Goal: Use online tool/utility: Utilize a website feature to perform a specific function

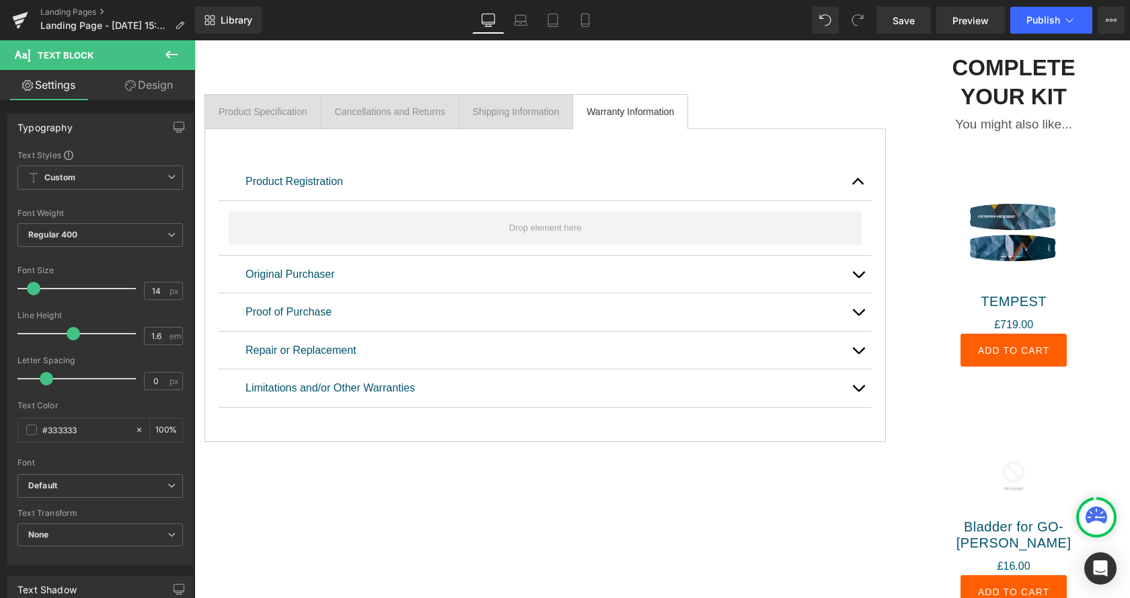
scroll to position [823, 0]
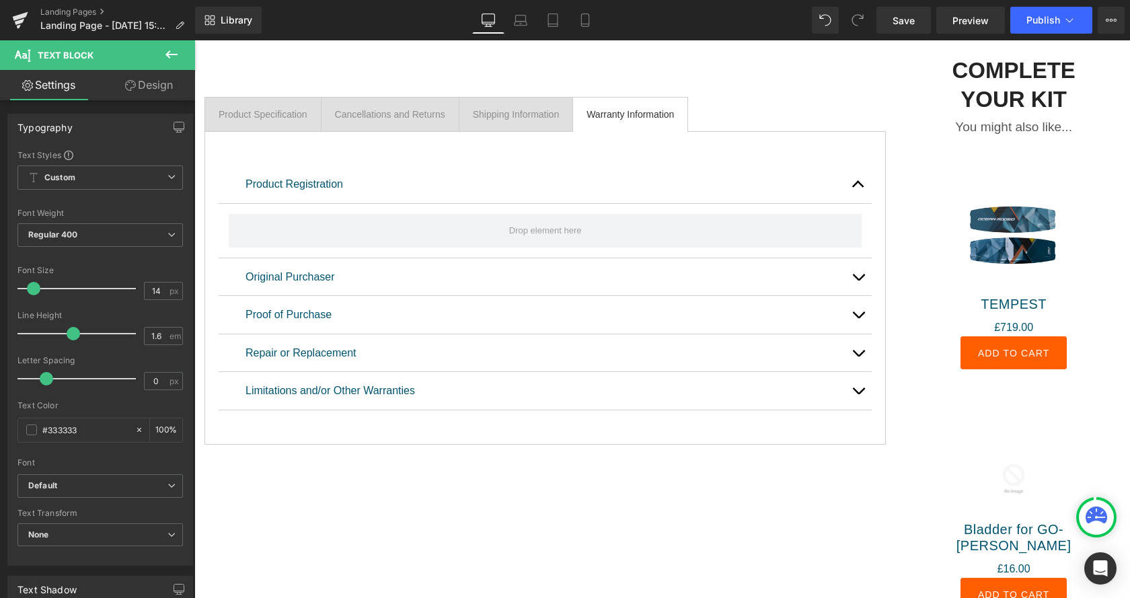
click at [959, 122] on p "You might also like..." at bounding box center [1013, 127] width 175 height 17
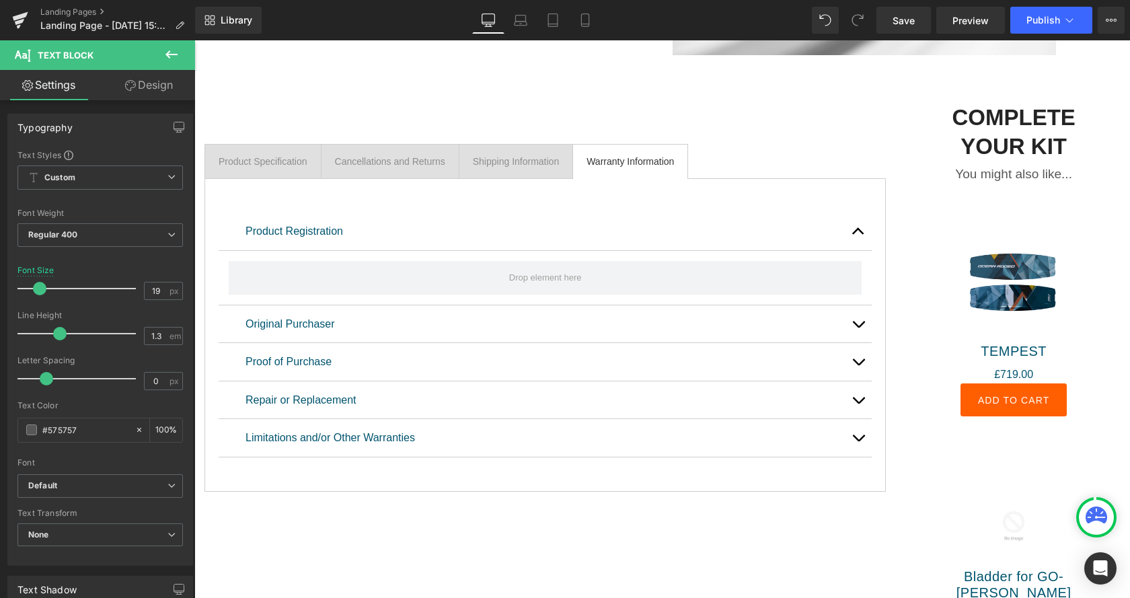
scroll to position [755, 0]
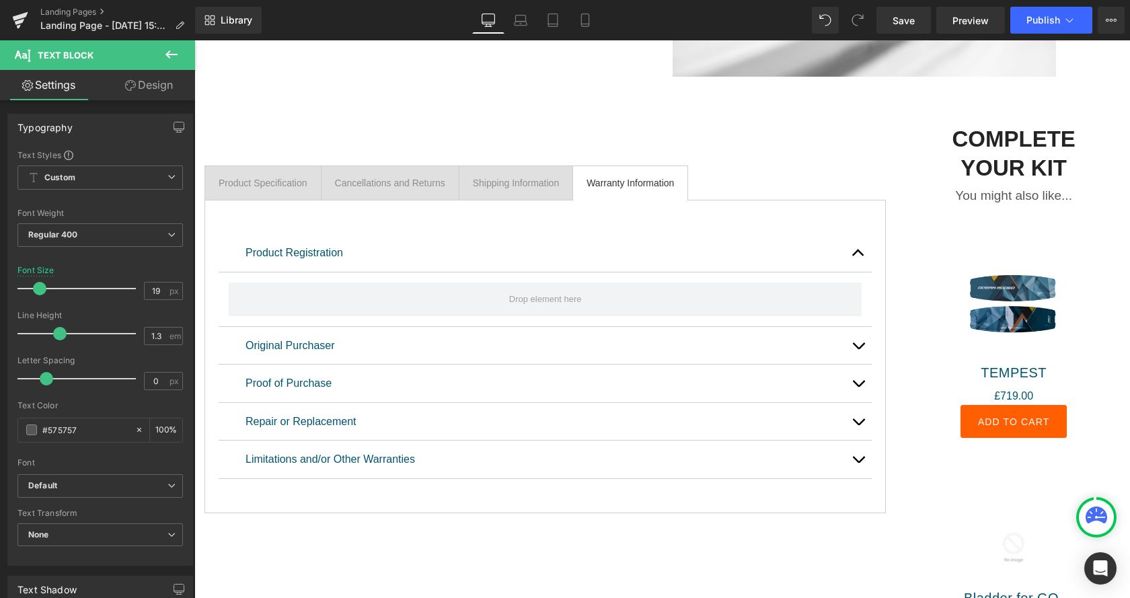
click at [138, 90] on link "Design" at bounding box center [149, 85] width 98 height 30
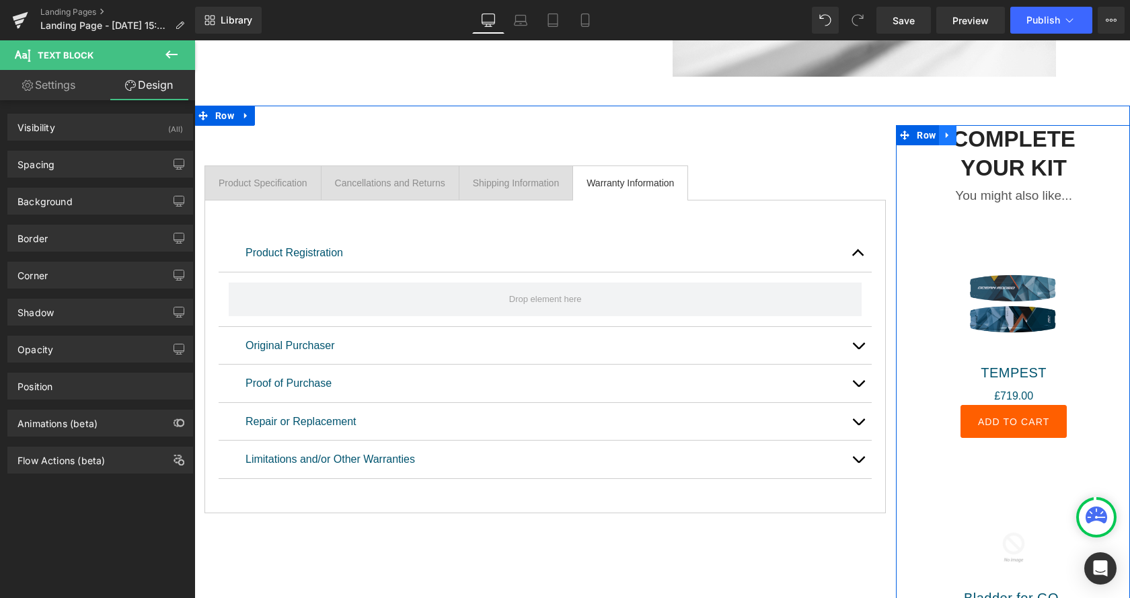
click at [944, 135] on link at bounding box center [947, 135] width 17 height 20
click at [194, 40] on link at bounding box center [194, 40] width 0 height 0
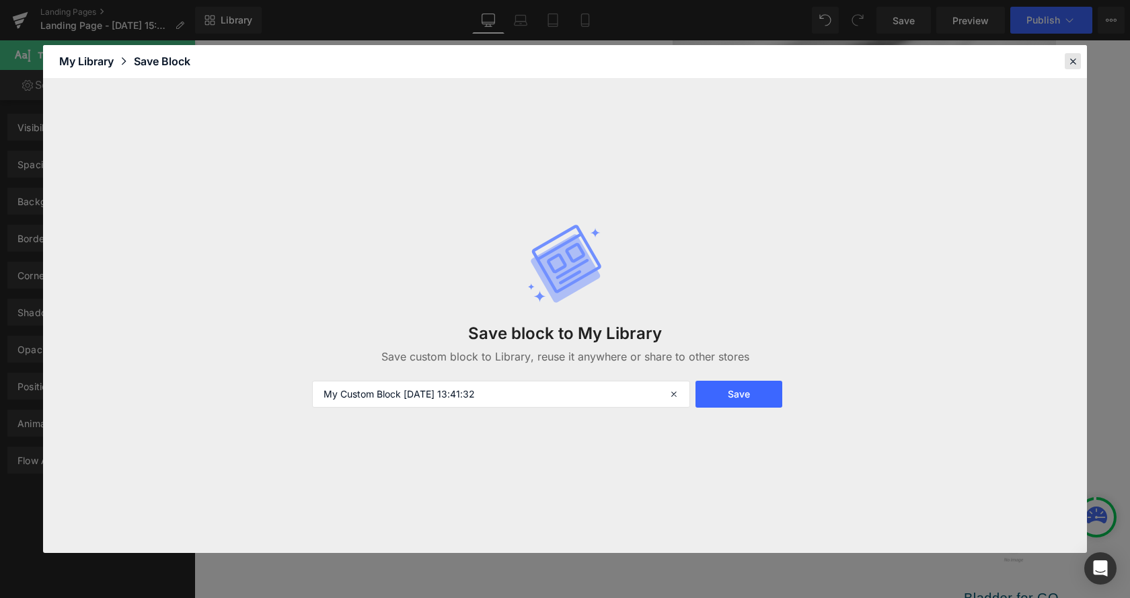
click at [1080, 59] on div at bounding box center [1073, 61] width 16 height 16
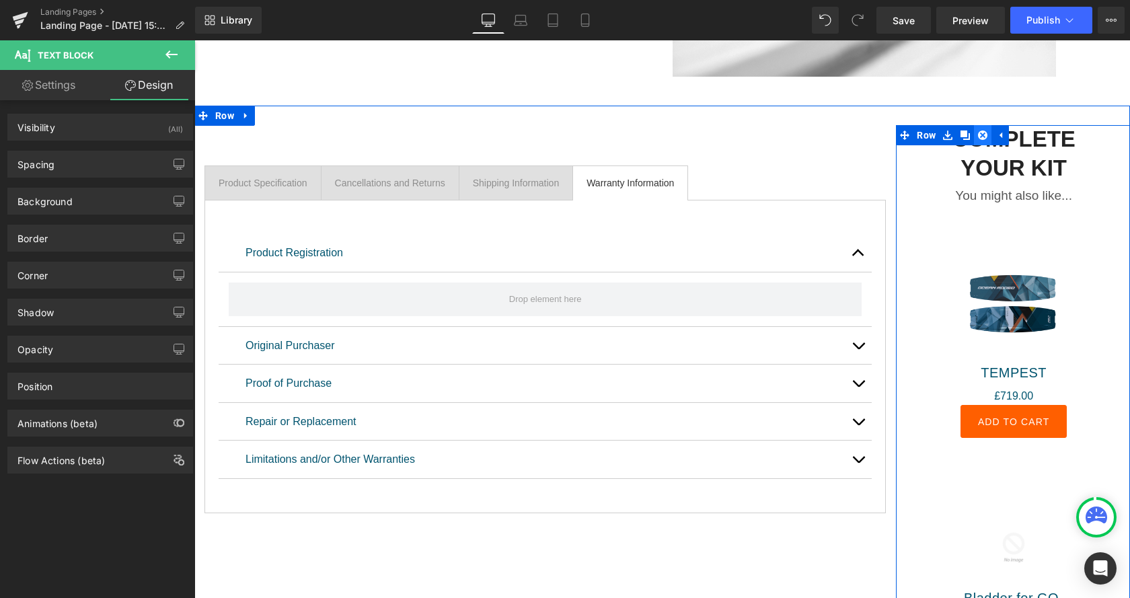
click at [985, 137] on link at bounding box center [982, 135] width 17 height 20
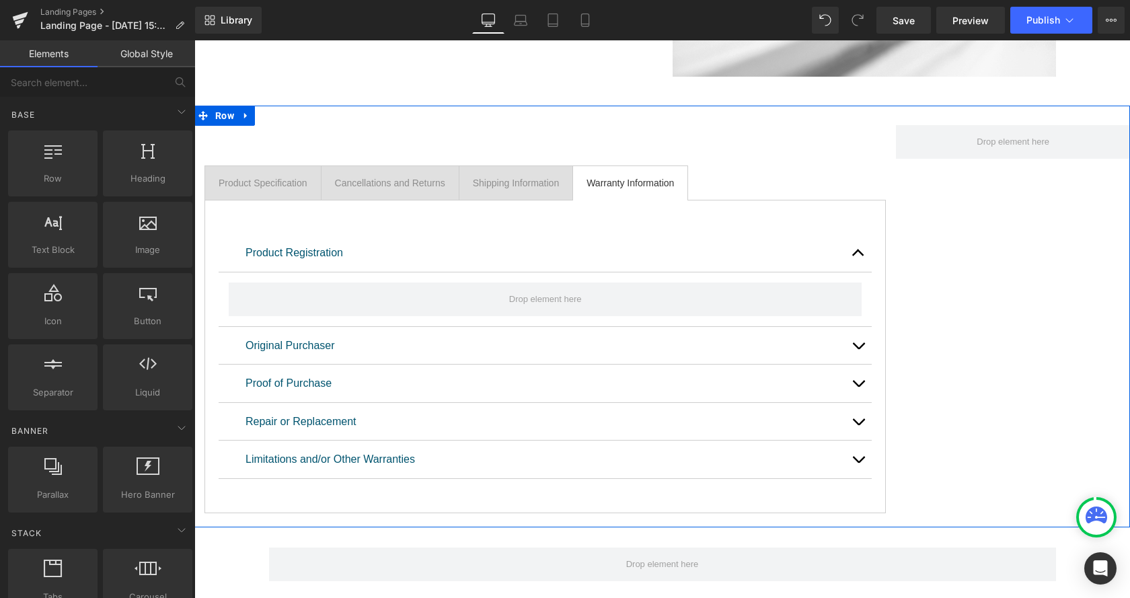
scroll to position [1029, 0]
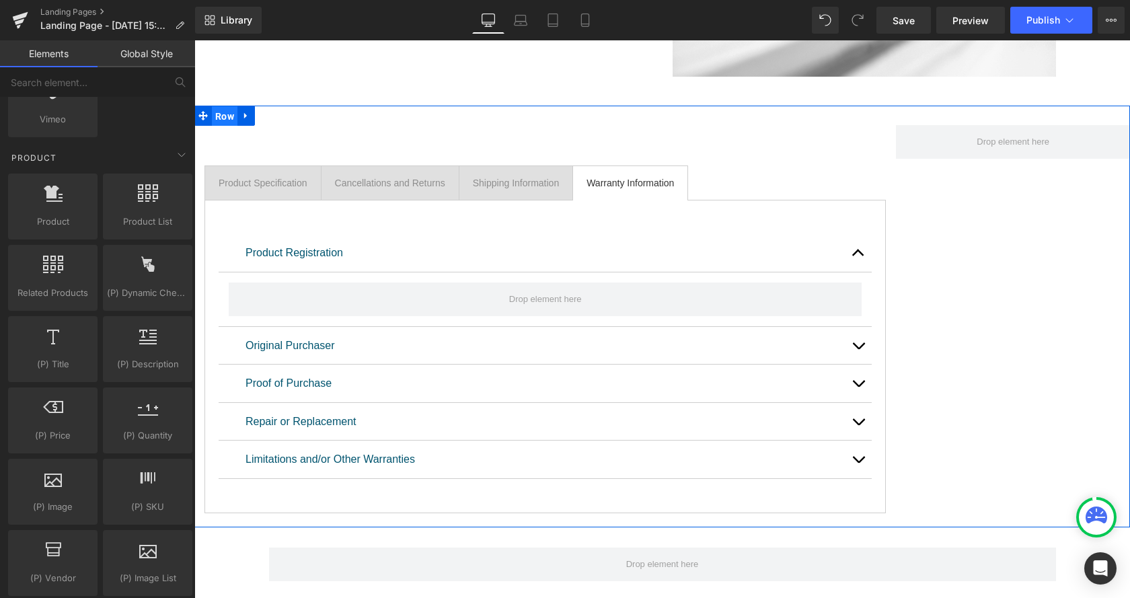
click at [221, 116] on span "Row" at bounding box center [225, 116] width 26 height 20
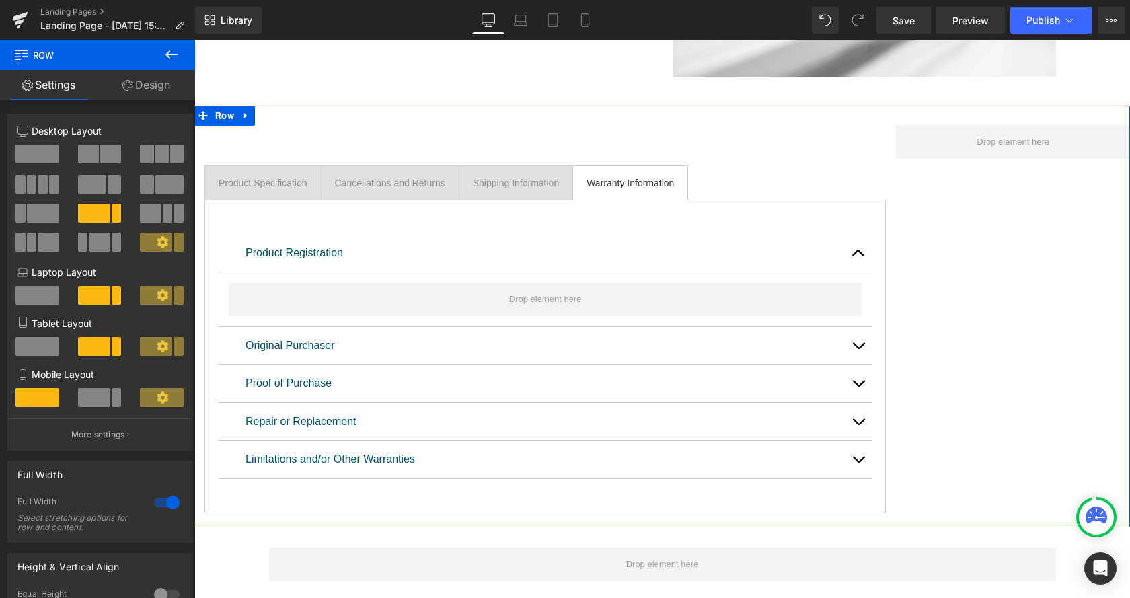
click at [160, 241] on icon at bounding box center [162, 241] width 11 height 11
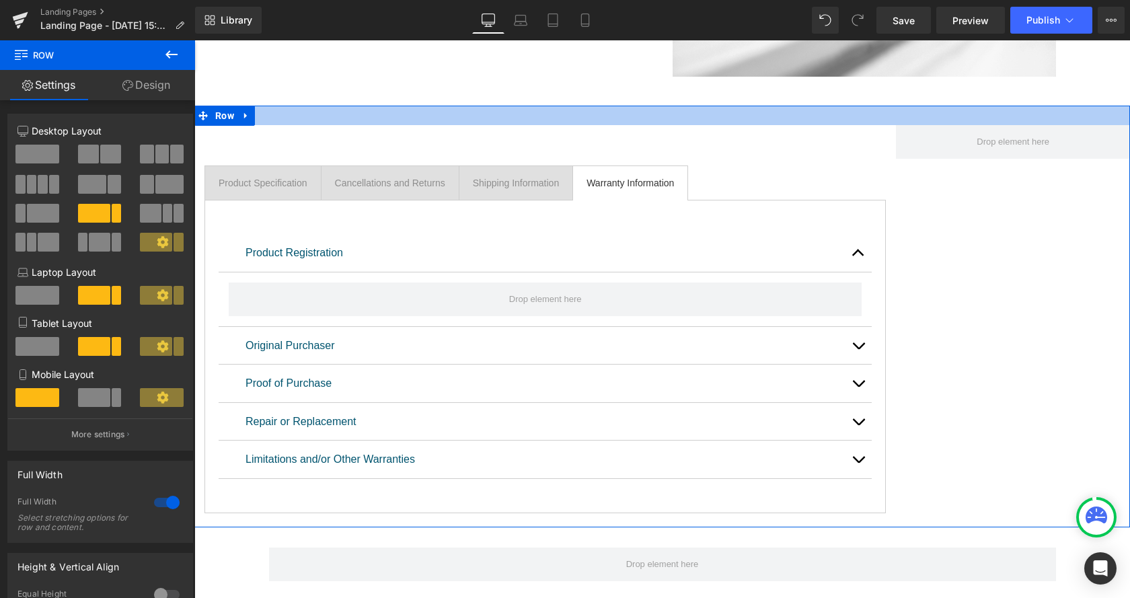
drag, startPoint x: 354, startPoint y: 281, endPoint x: 334, endPoint y: 118, distance: 164.1
click at [290, 110] on div at bounding box center [662, 116] width 936 height 20
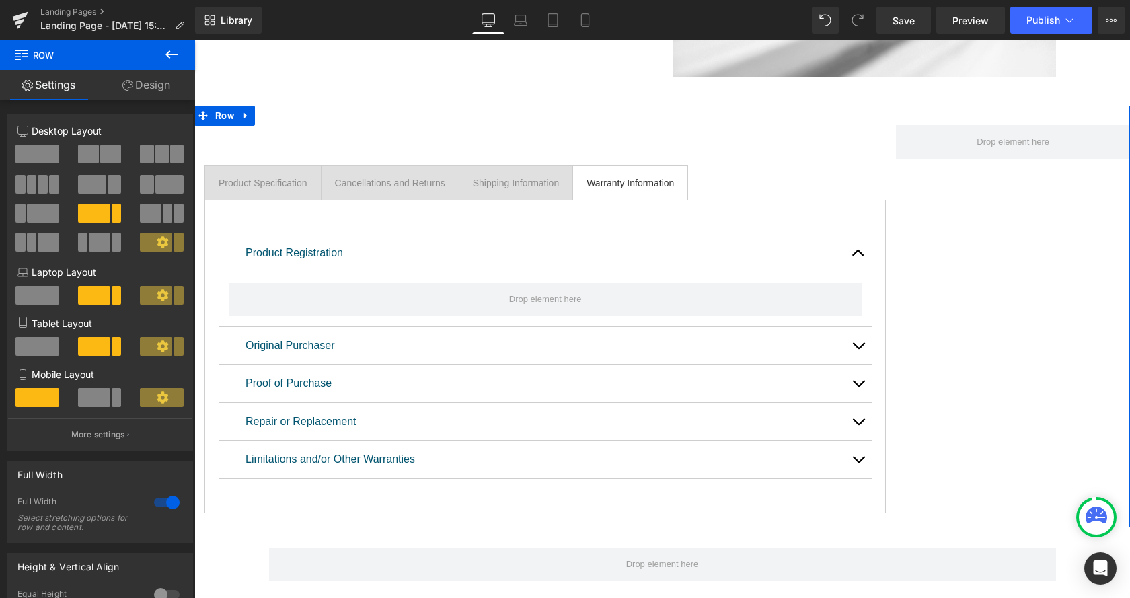
click at [161, 238] on icon at bounding box center [162, 241] width 11 height 11
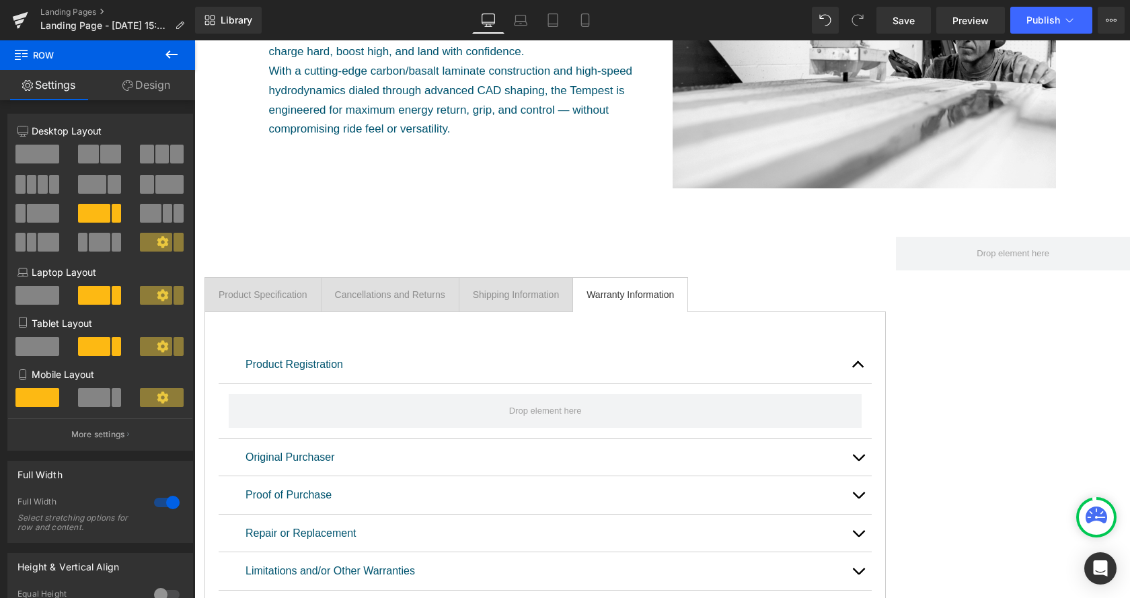
scroll to position [686, 0]
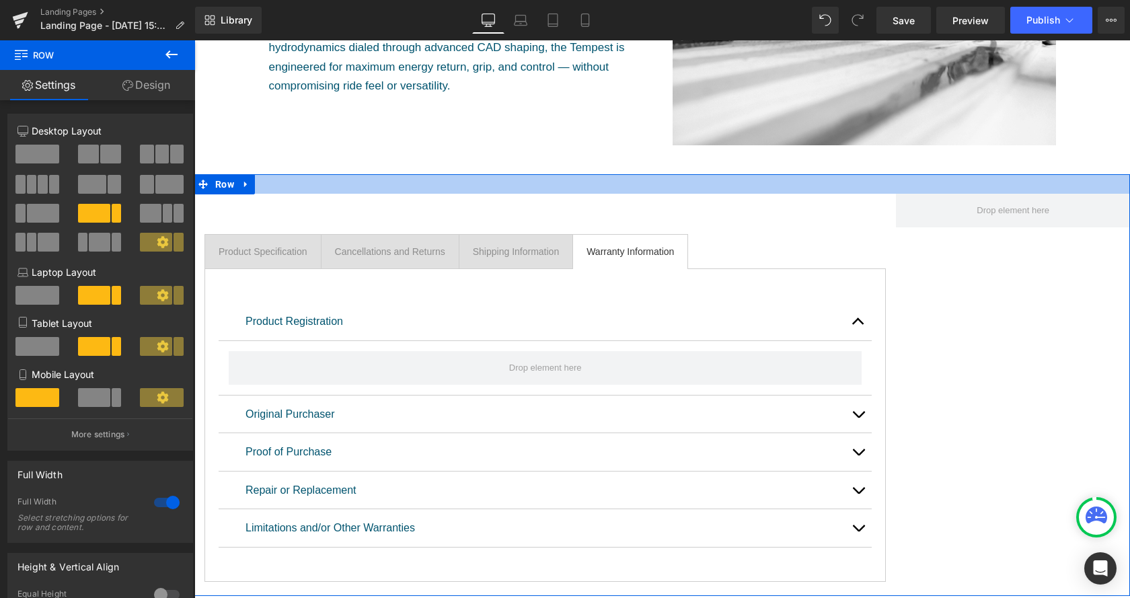
click at [396, 186] on div at bounding box center [662, 184] width 936 height 20
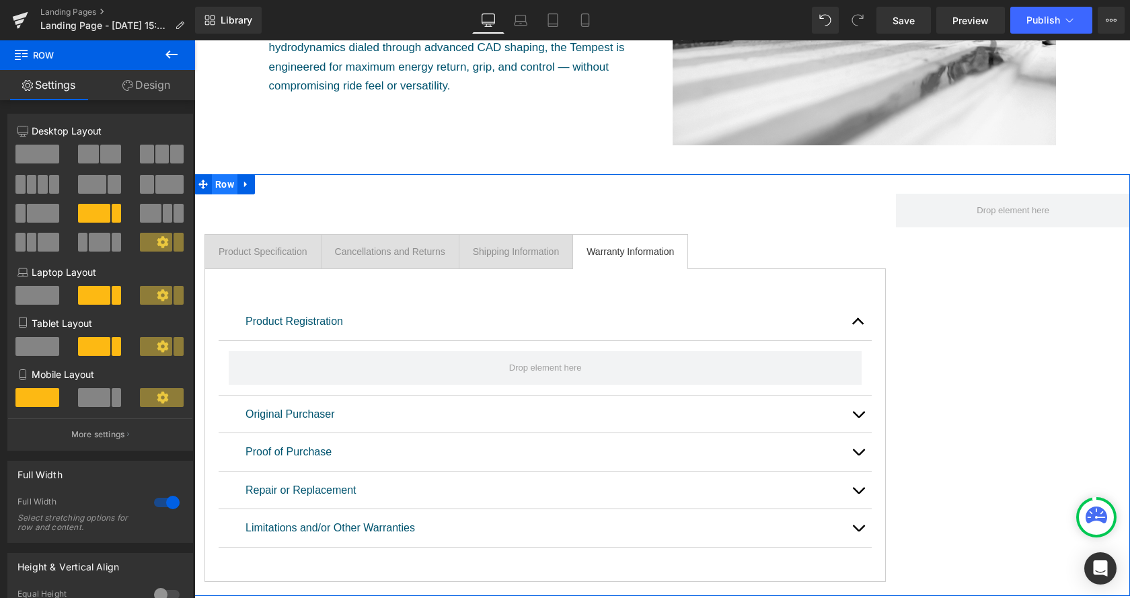
click at [219, 181] on span "Row" at bounding box center [225, 184] width 26 height 20
click at [163, 247] on icon at bounding box center [162, 241] width 11 height 11
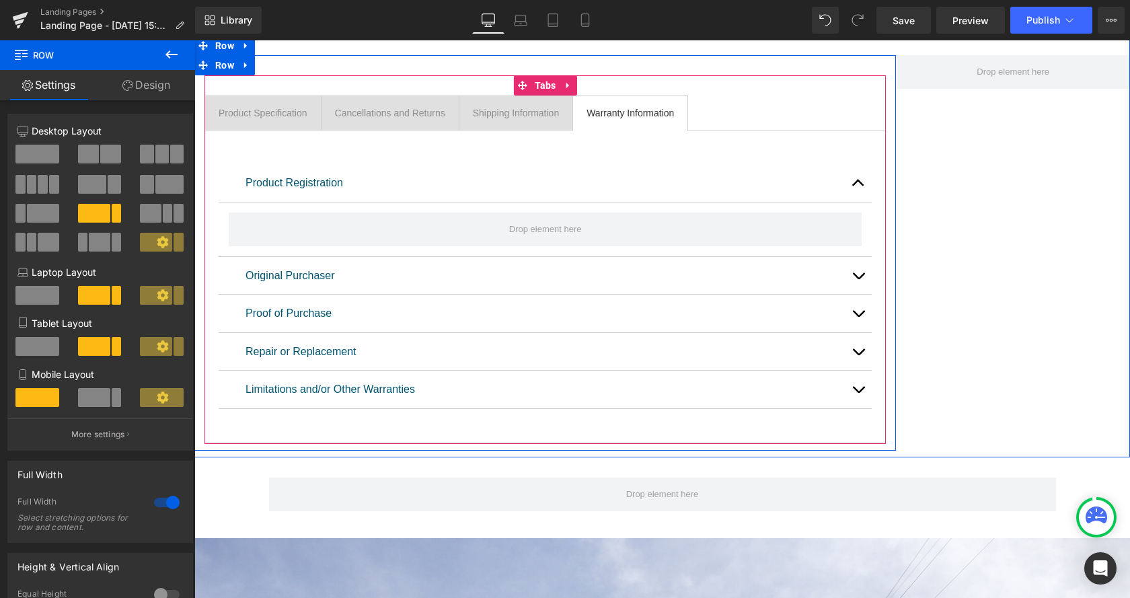
scroll to position [892, 0]
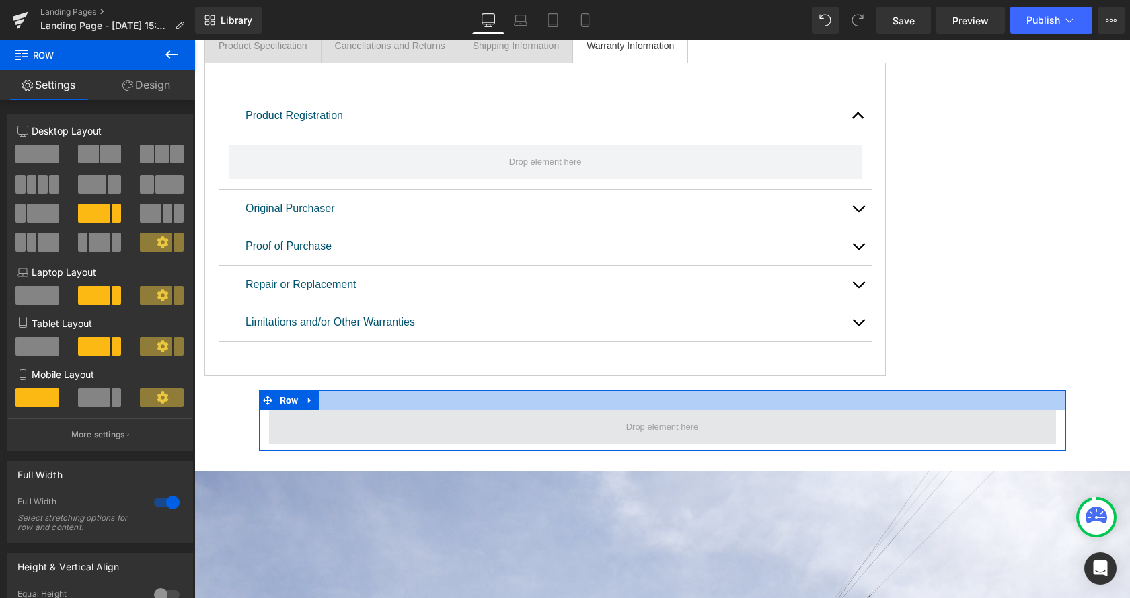
click at [396, 418] on span at bounding box center [662, 427] width 787 height 34
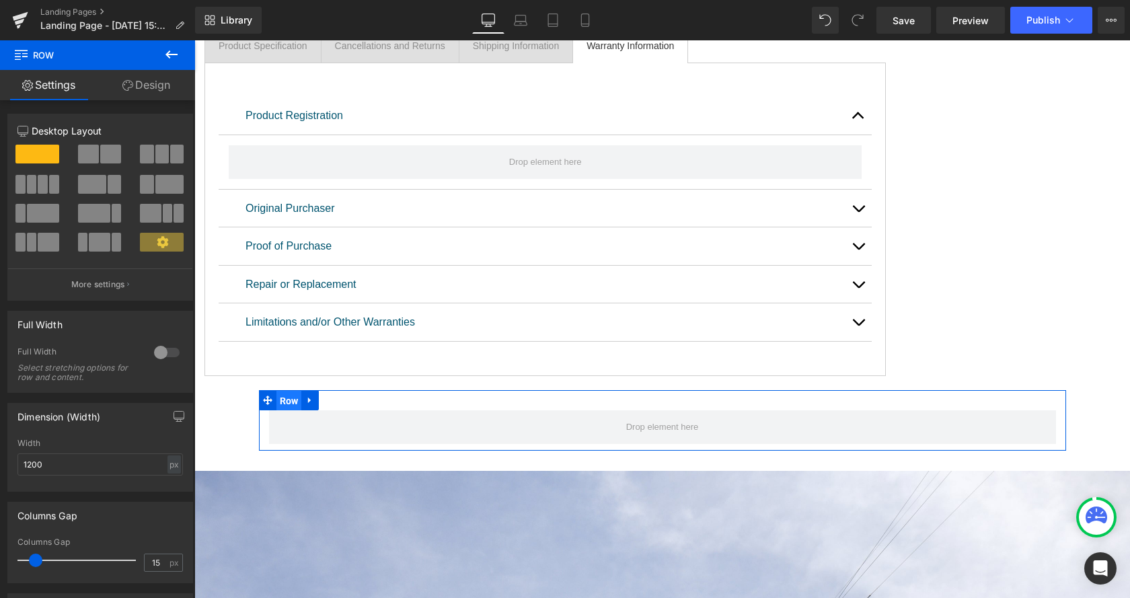
click at [293, 398] on span "Row" at bounding box center [289, 401] width 26 height 20
click at [161, 237] on icon at bounding box center [162, 241] width 11 height 11
drag, startPoint x: 356, startPoint y: 278, endPoint x: 544, endPoint y: 410, distance: 229.9
click at [152, 209] on span at bounding box center [150, 213] width 21 height 19
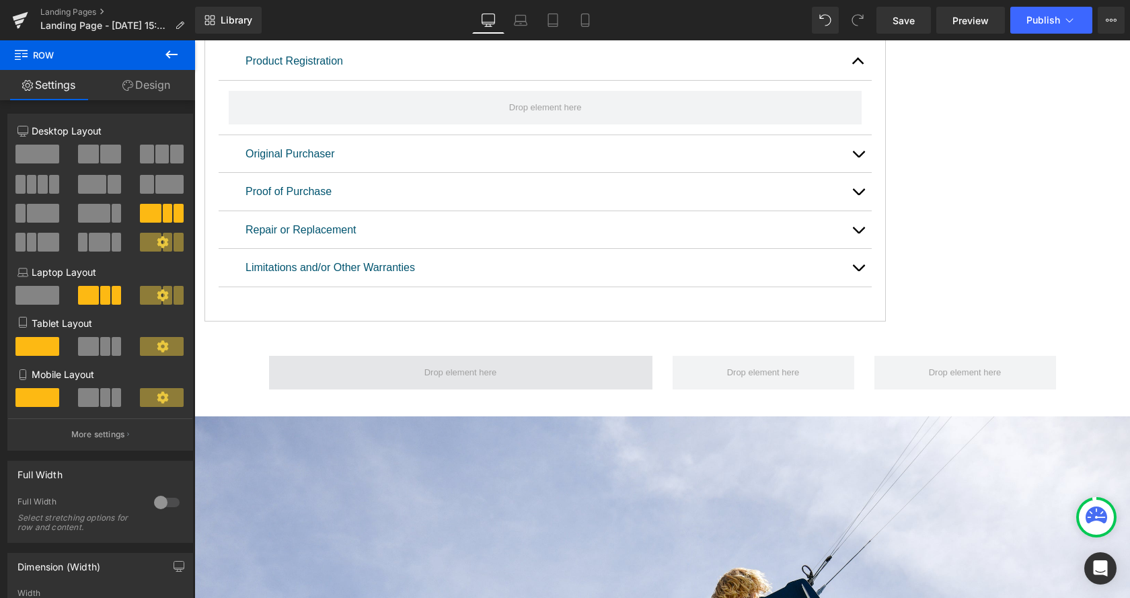
scroll to position [961, 0]
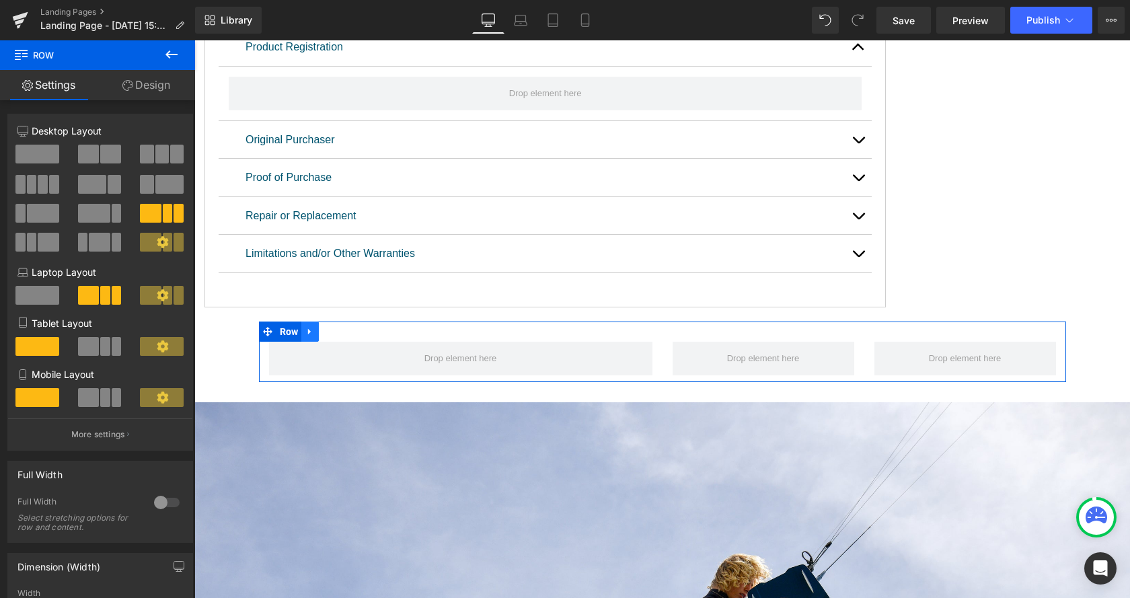
click at [312, 332] on link at bounding box center [309, 332] width 17 height 20
click at [369, 331] on link at bounding box center [362, 332] width 17 height 20
click at [315, 328] on link at bounding box center [309, 332] width 17 height 20
click at [343, 332] on link at bounding box center [344, 332] width 17 height 20
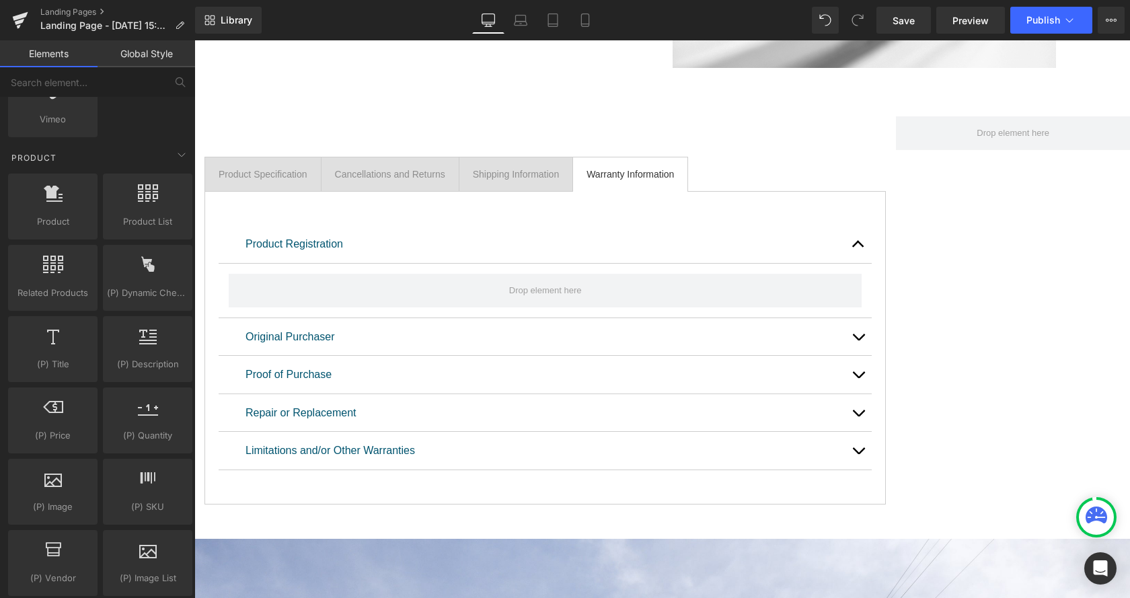
scroll to position [823, 0]
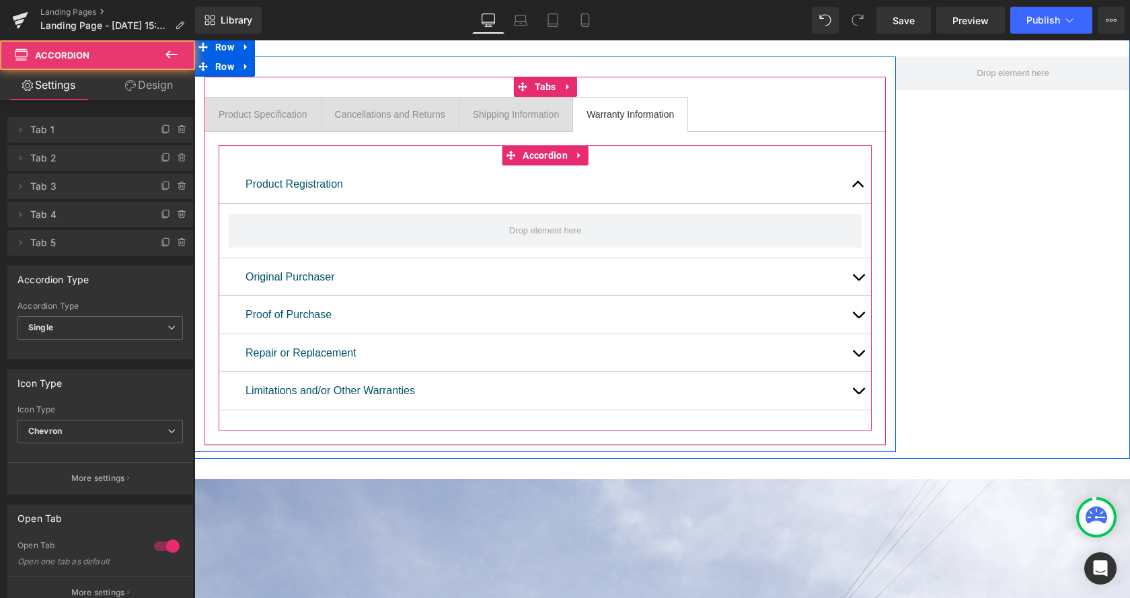
click at [395, 427] on div "Product Registration Text Block Original Purchaser Text Block Proof of Purchase…" at bounding box center [545, 287] width 653 height 285
click at [858, 387] on button "button" at bounding box center [858, 391] width 27 height 38
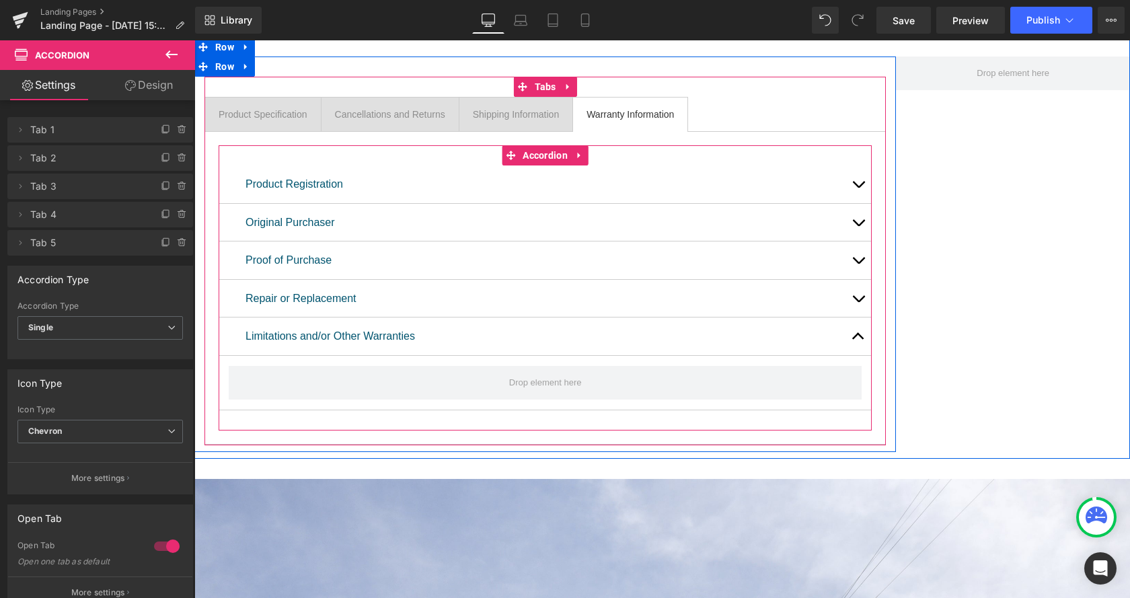
click at [858, 340] on span "button" at bounding box center [858, 340] width 0 height 0
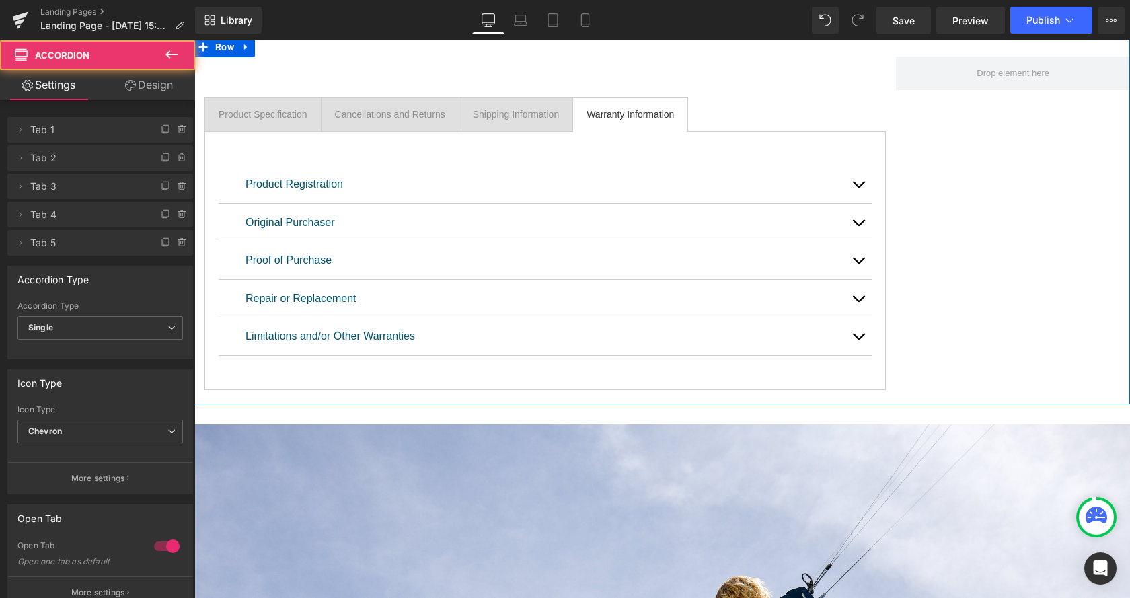
click at [997, 365] on div "Product Specification Text Block Cancellations and Returns Text Block Shipping …" at bounding box center [662, 220] width 936 height 367
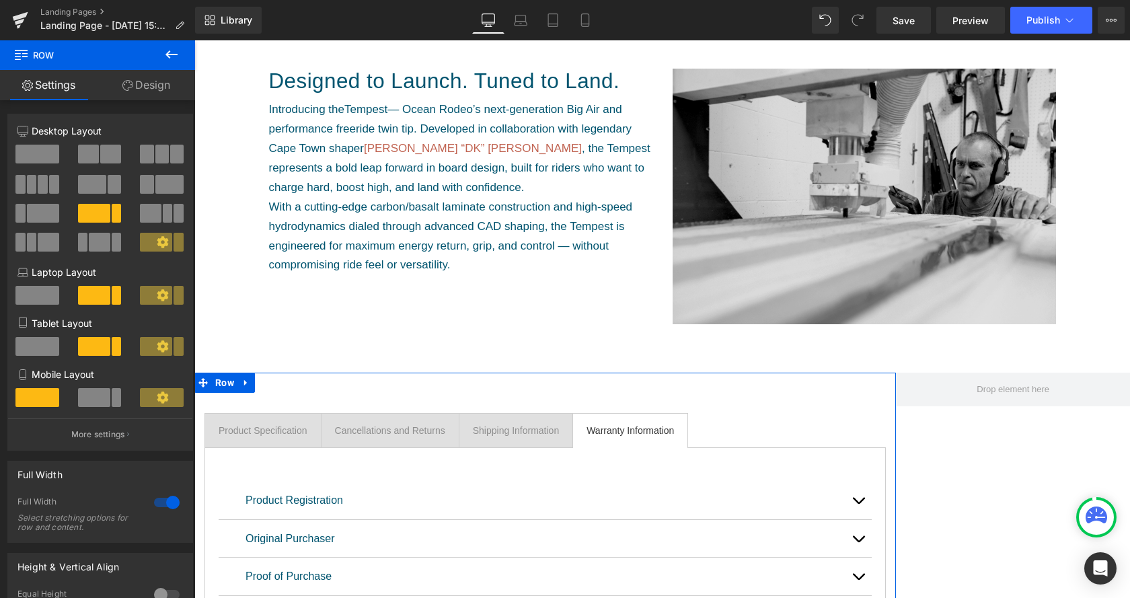
scroll to position [480, 0]
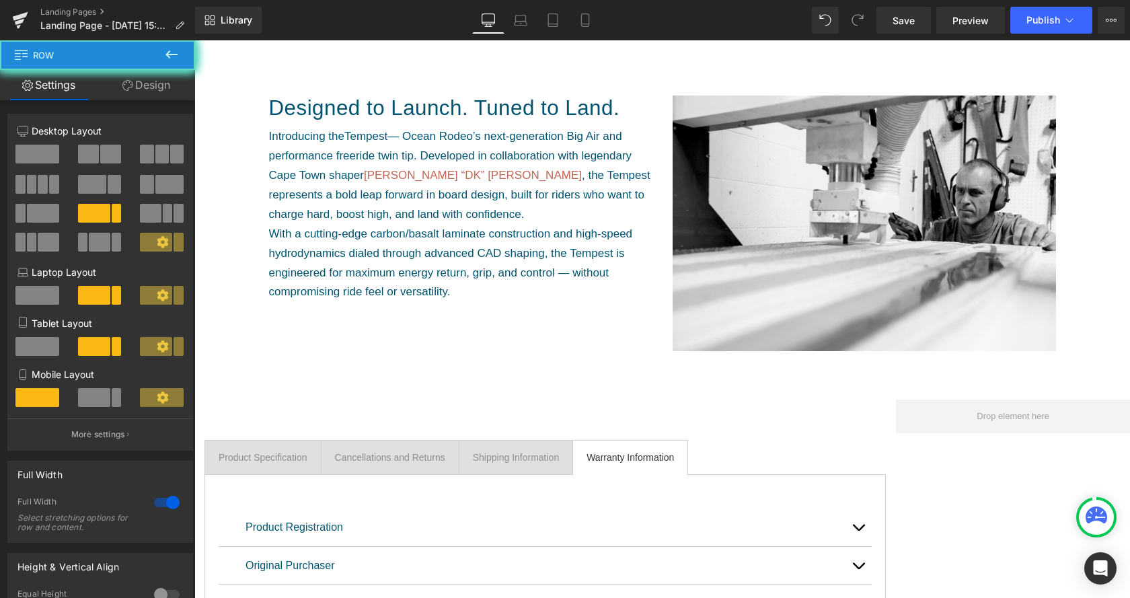
drag, startPoint x: 1065, startPoint y: 437, endPoint x: 1234, endPoint y: 454, distance: 170.4
click at [1065, 437] on div "Product Specification Text Block Cancellations and Returns Text Block Shipping …" at bounding box center [662, 563] width 936 height 367
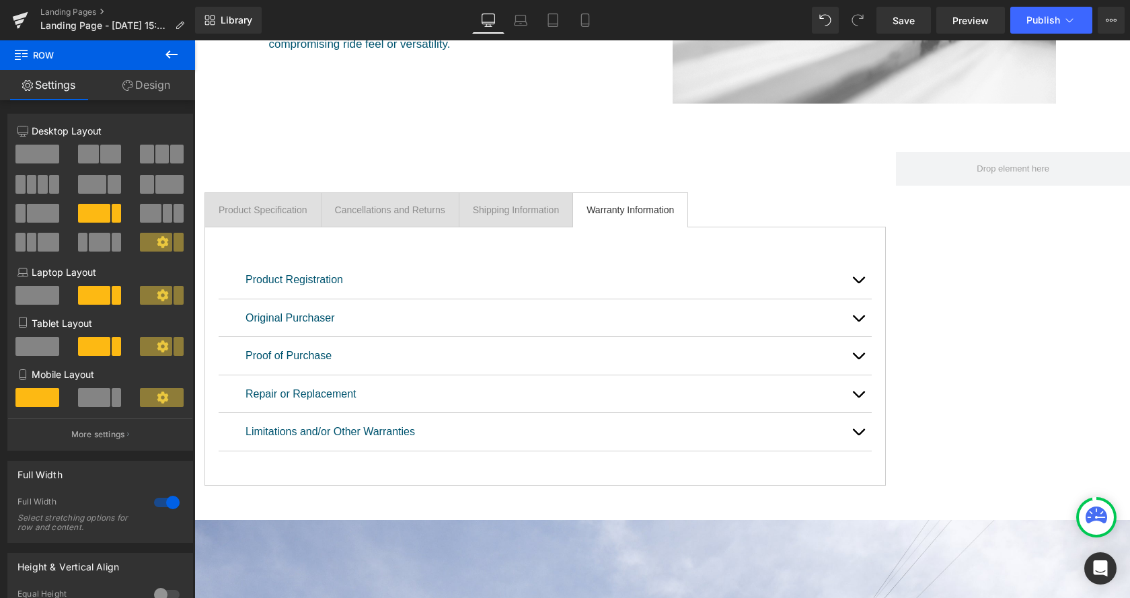
scroll to position [755, 0]
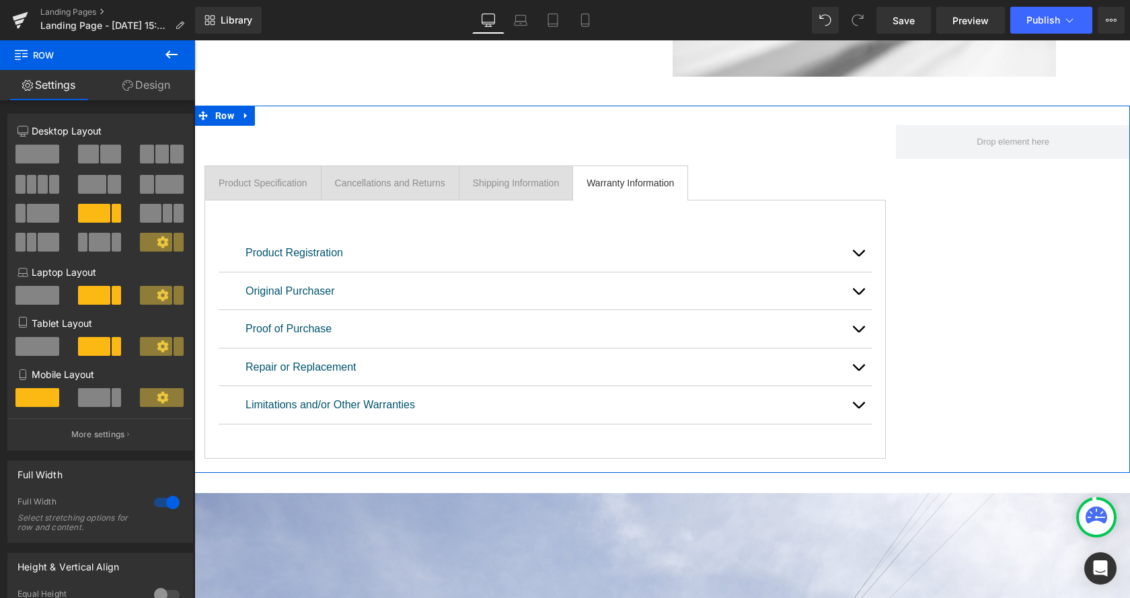
click at [1023, 246] on div "Product Specification Text Block Cancellations and Returns Text Block Shipping …" at bounding box center [662, 289] width 936 height 367
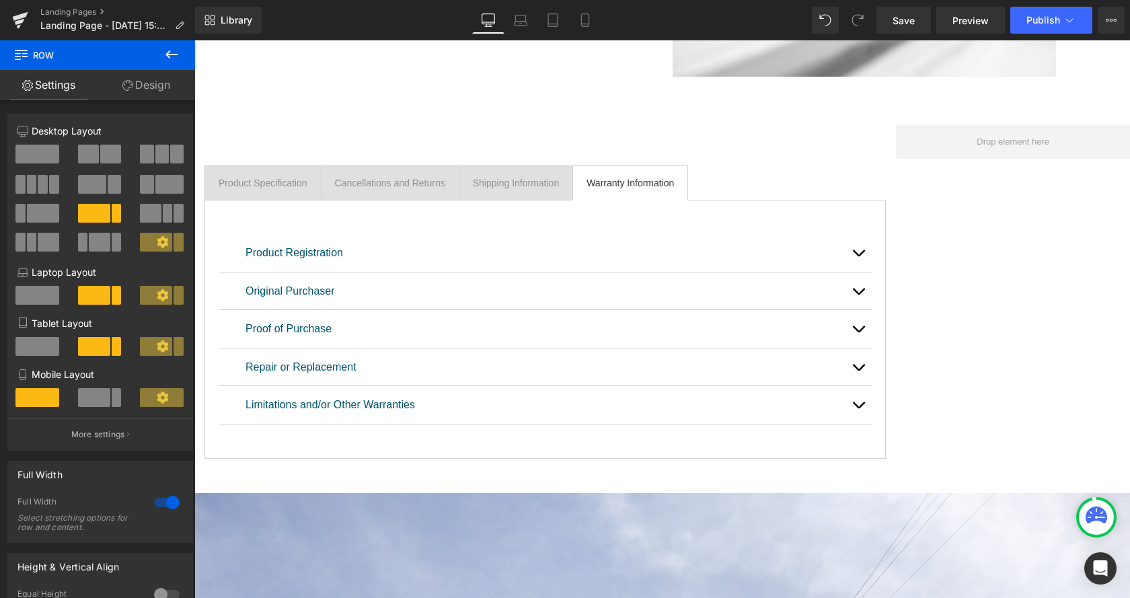
click at [169, 53] on icon at bounding box center [171, 54] width 16 height 16
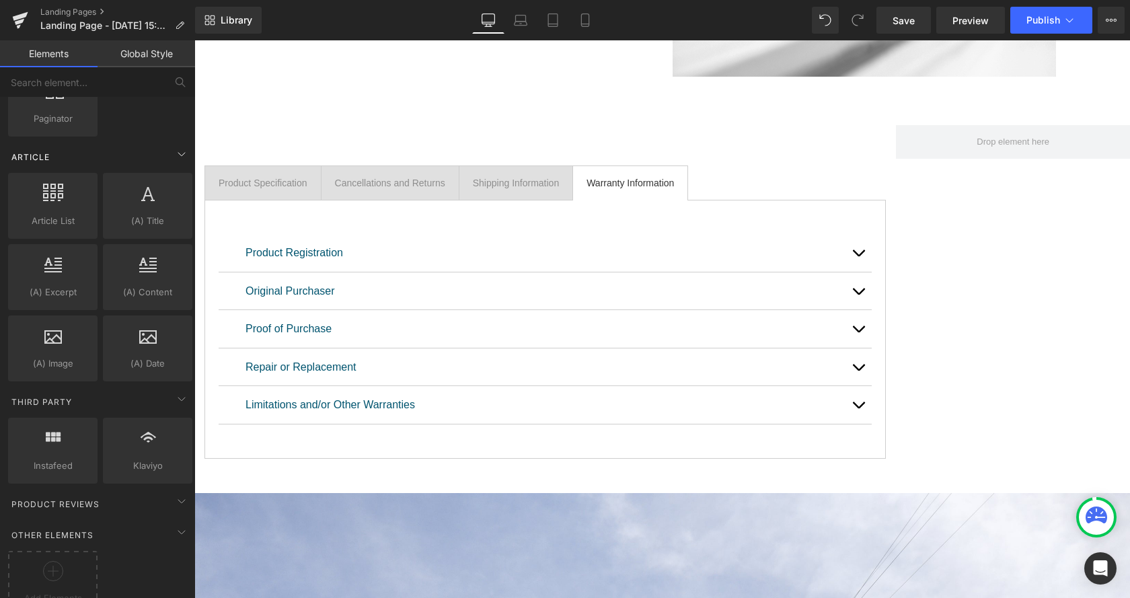
scroll to position [2456, 0]
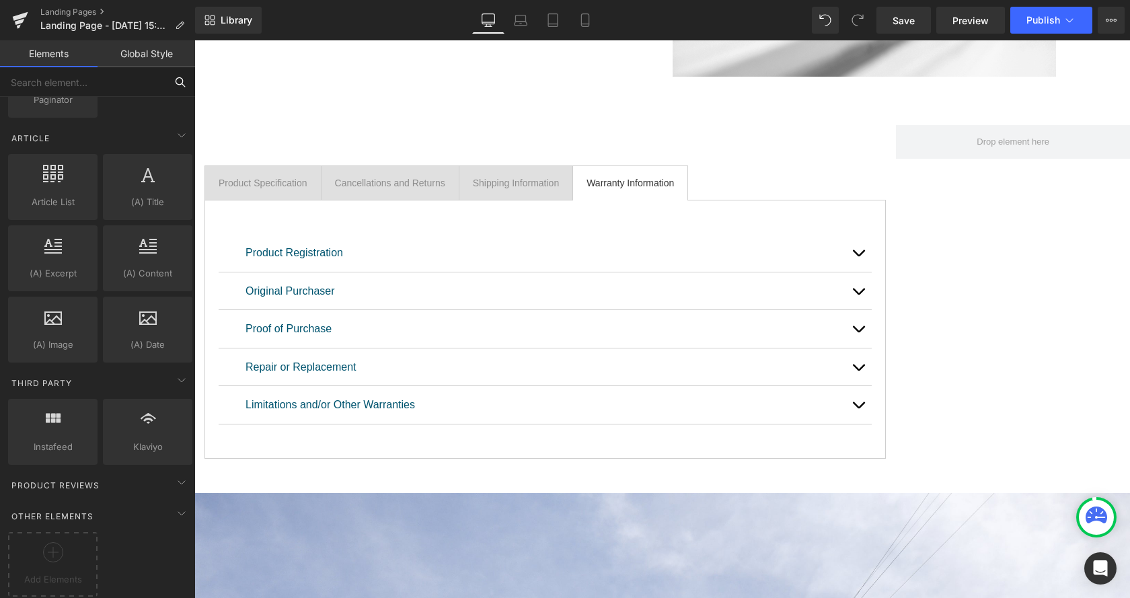
click at [76, 75] on input "text" at bounding box center [82, 82] width 165 height 30
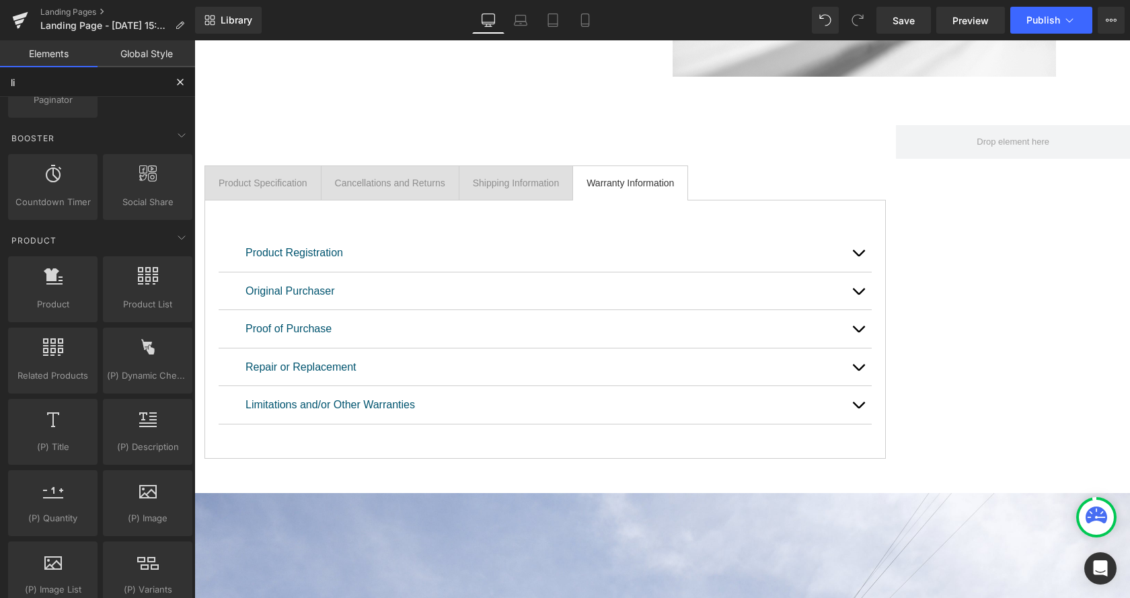
scroll to position [0, 0]
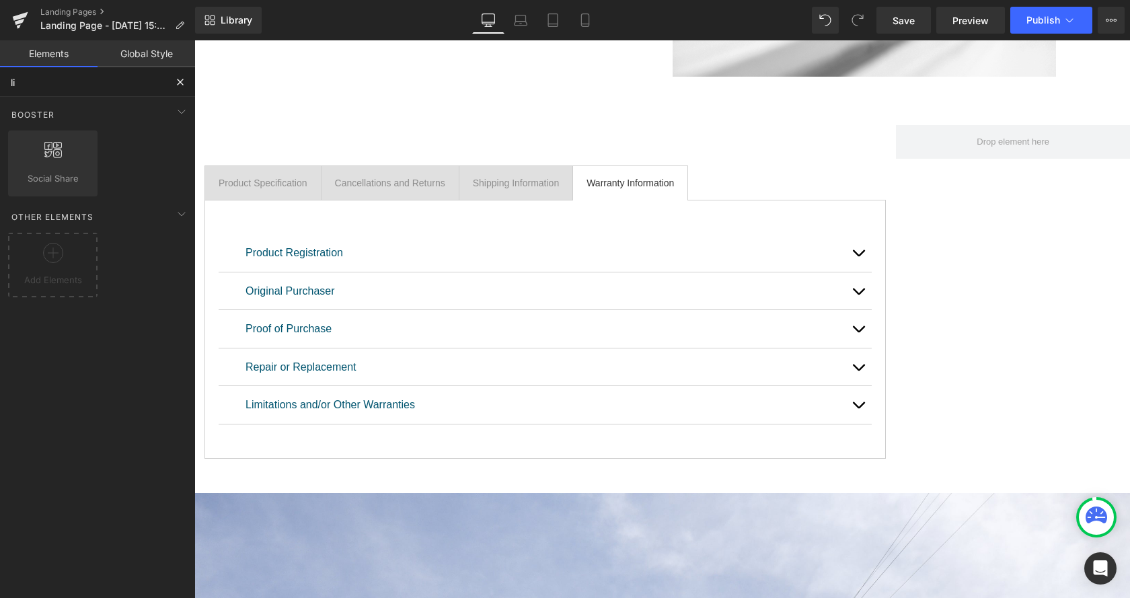
type input "l"
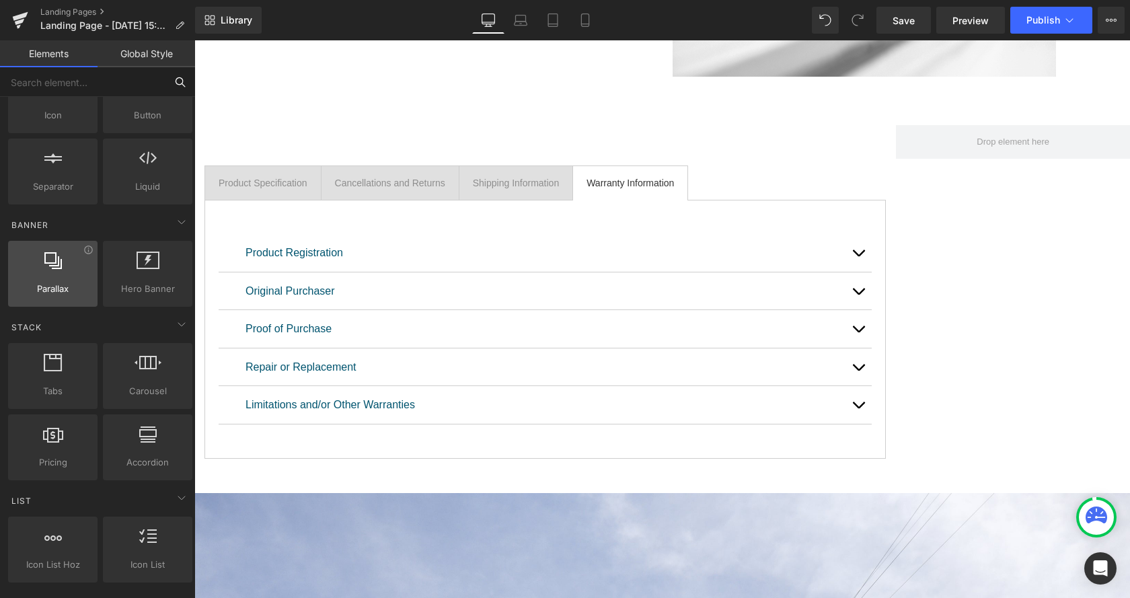
scroll to position [274, 0]
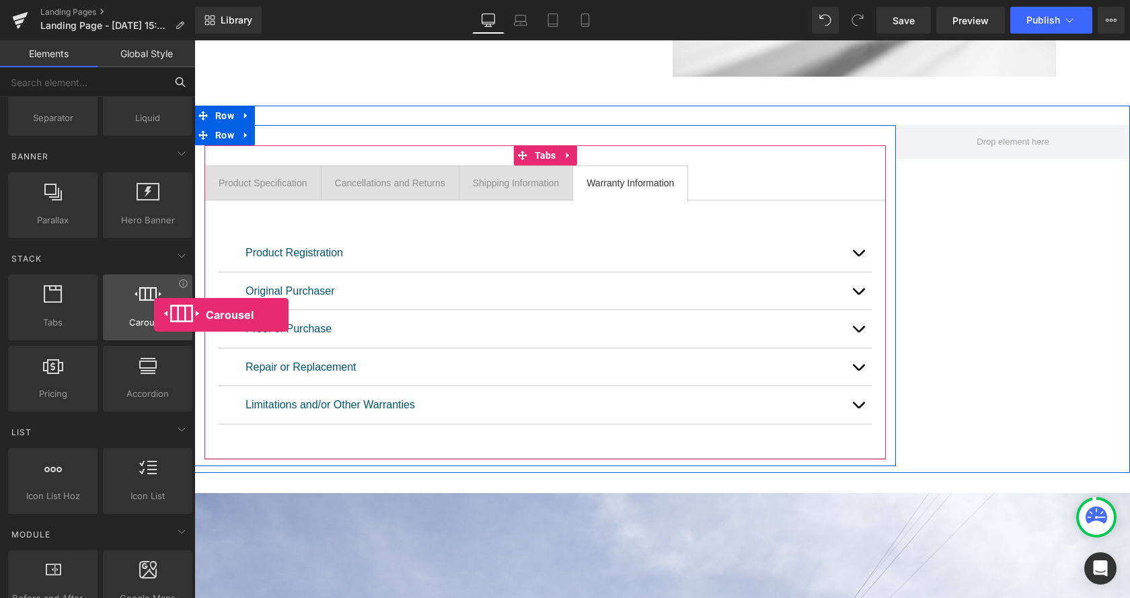
drag, startPoint x: 145, startPoint y: 306, endPoint x: 137, endPoint y: 313, distance: 11.0
click at [153, 315] on div at bounding box center [147, 300] width 81 height 30
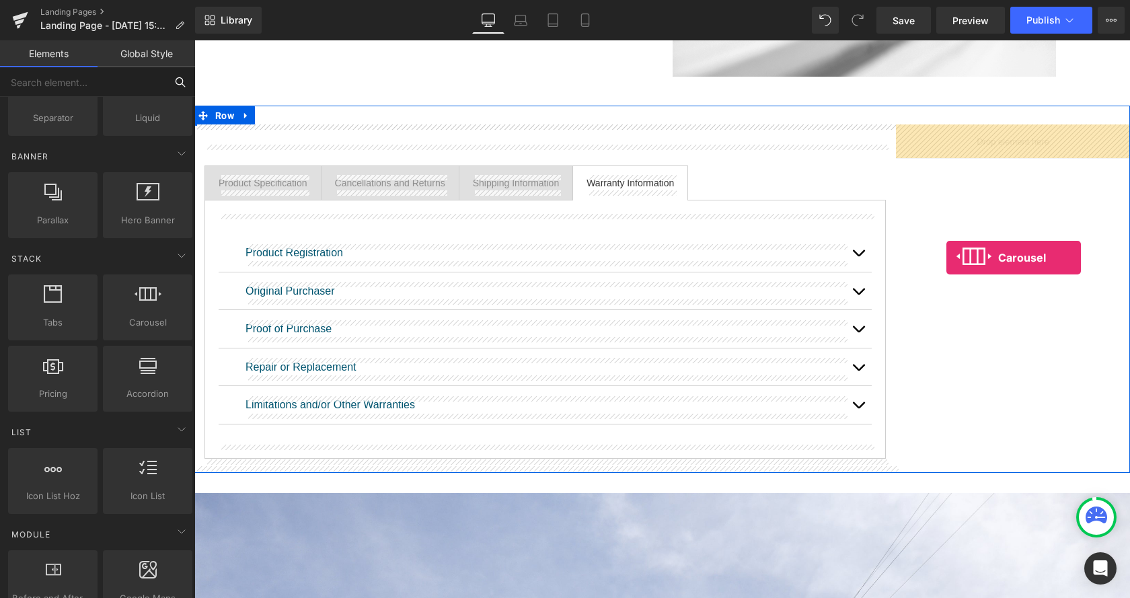
drag, startPoint x: 335, startPoint y: 350, endPoint x: 942, endPoint y: 257, distance: 613.9
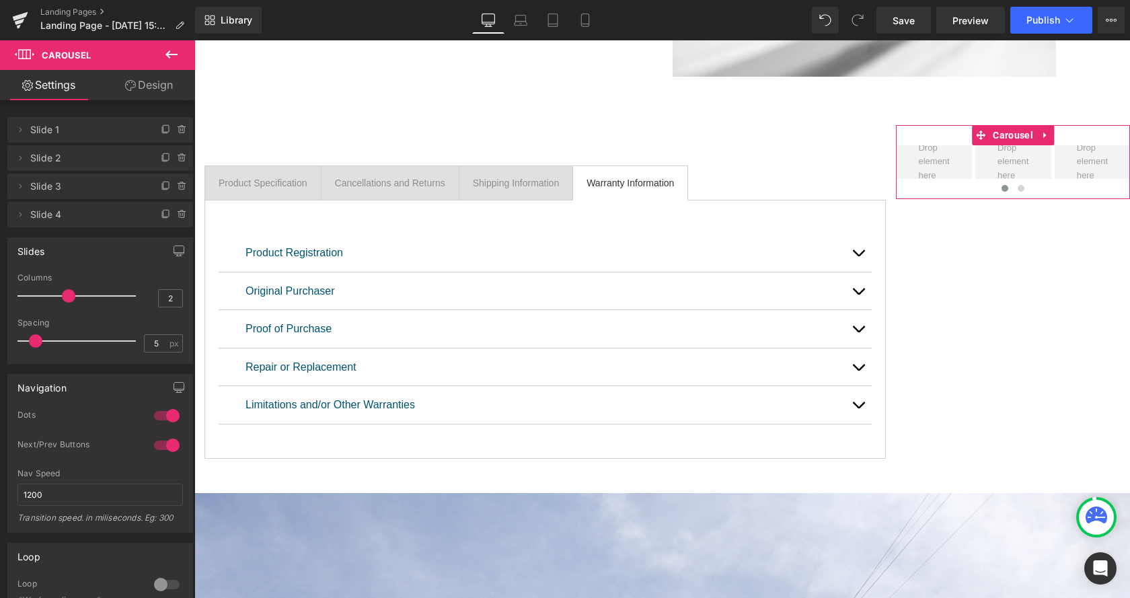
type input "1"
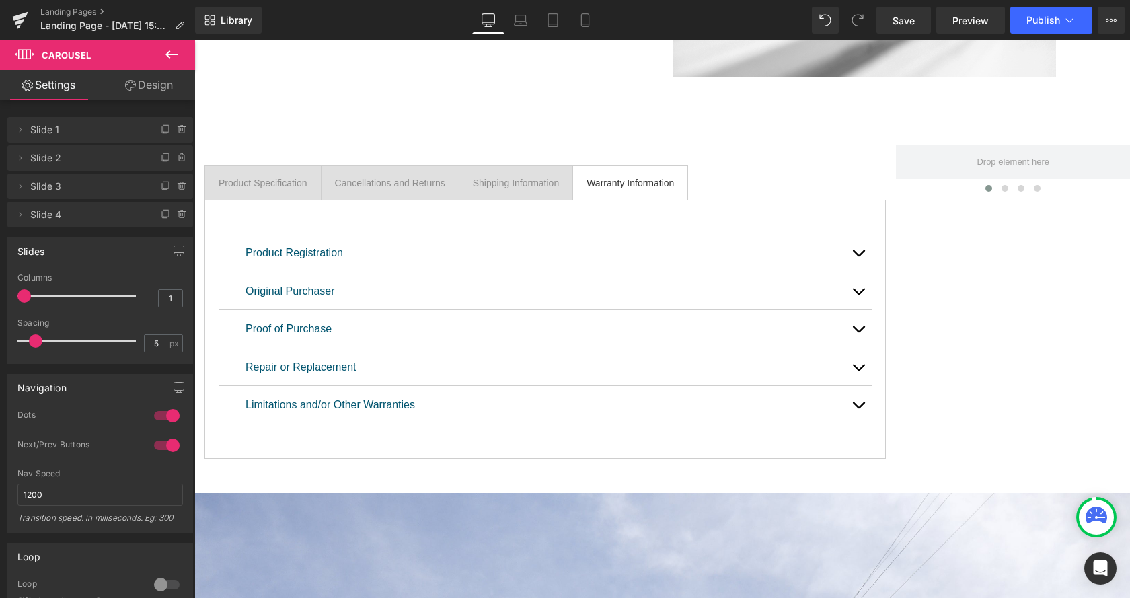
drag, startPoint x: 64, startPoint y: 297, endPoint x: 17, endPoint y: 299, distance: 46.5
click at [17, 299] on div "Columns 1" at bounding box center [99, 295] width 165 height 45
click at [170, 49] on icon at bounding box center [171, 54] width 16 height 16
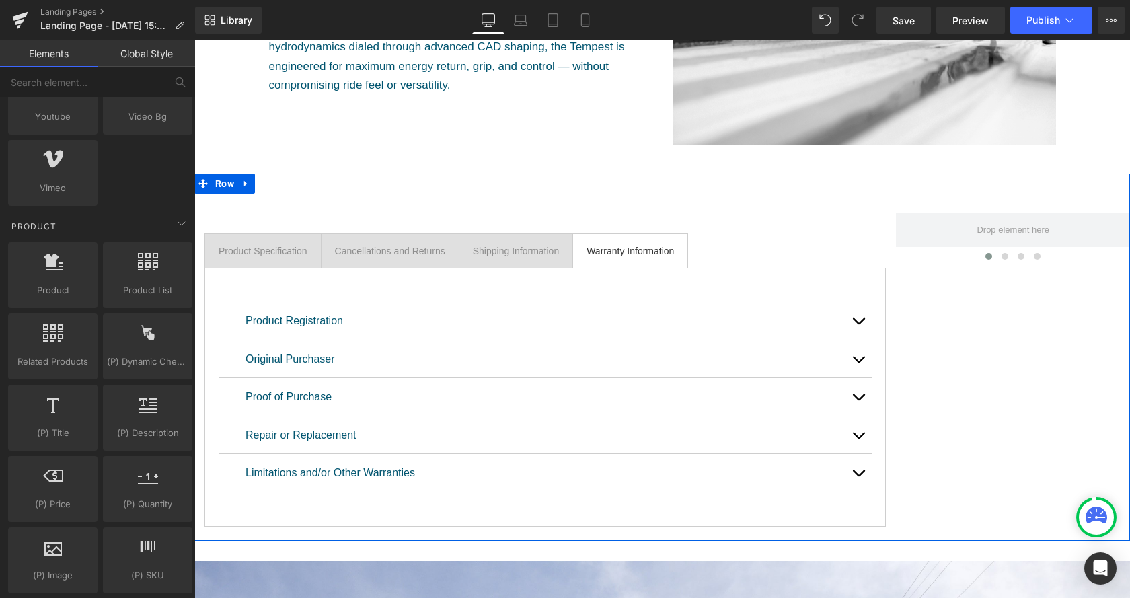
scroll to position [686, 0]
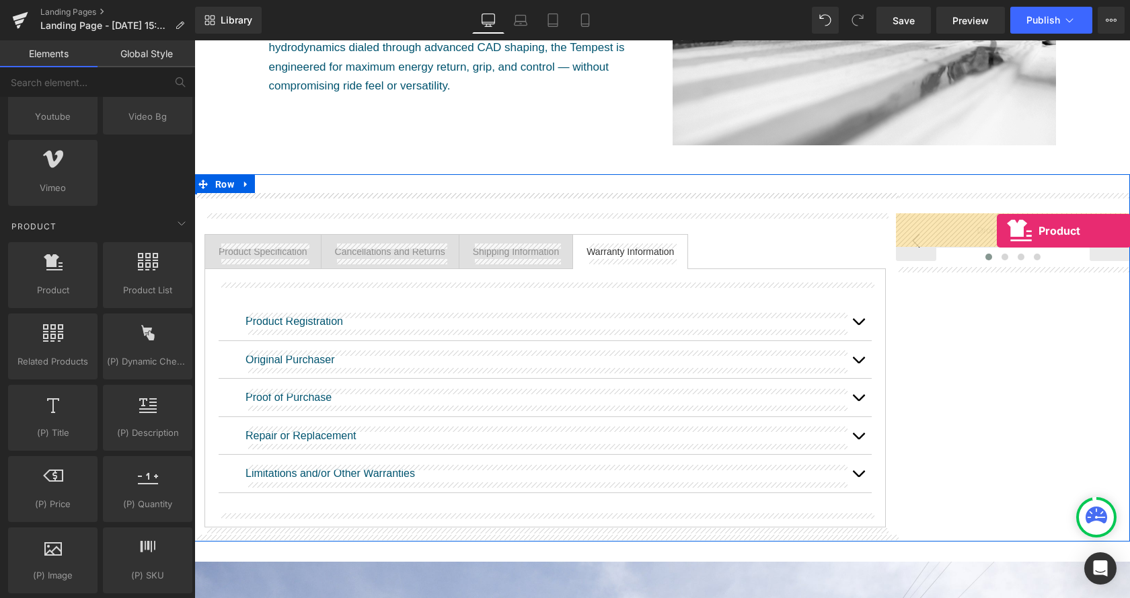
drag, startPoint x: 244, startPoint y: 322, endPoint x: 997, endPoint y: 230, distance: 759.0
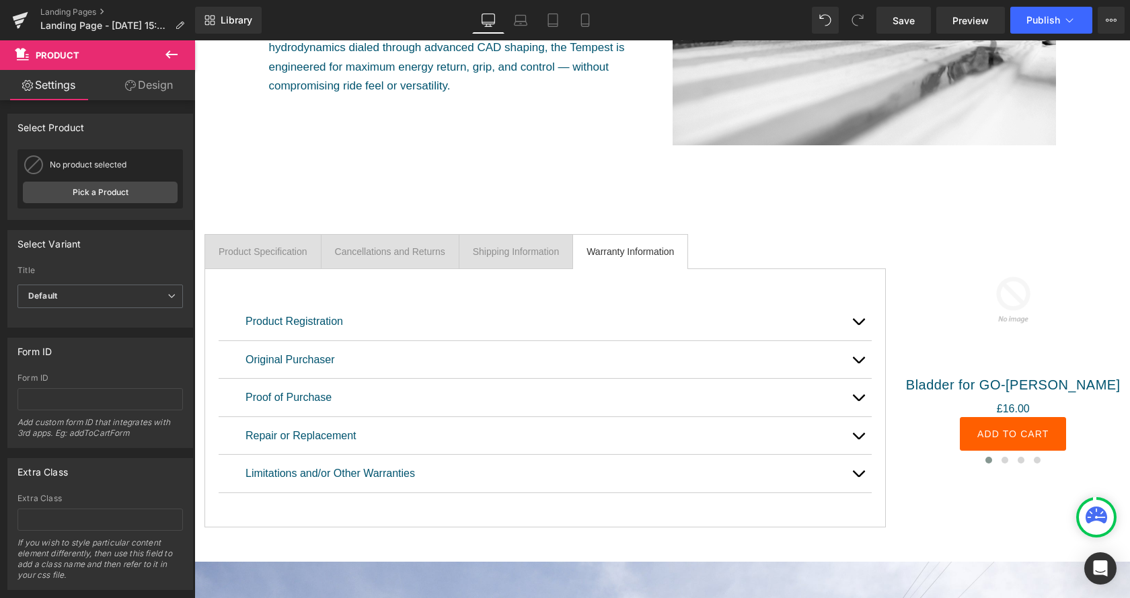
click at [179, 52] on button at bounding box center [171, 55] width 47 height 30
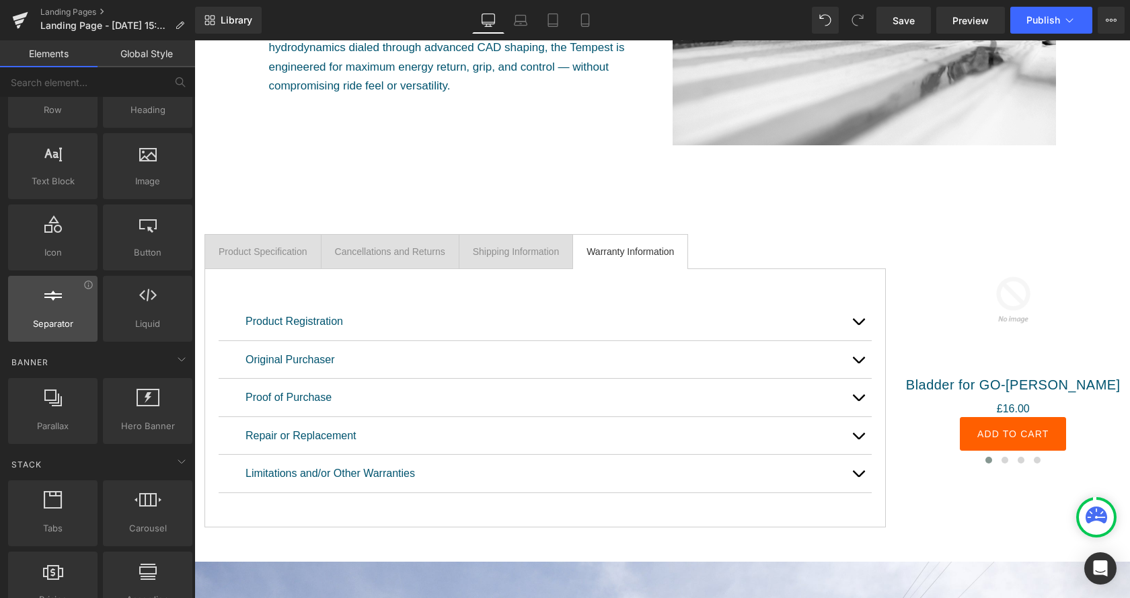
scroll to position [0, 0]
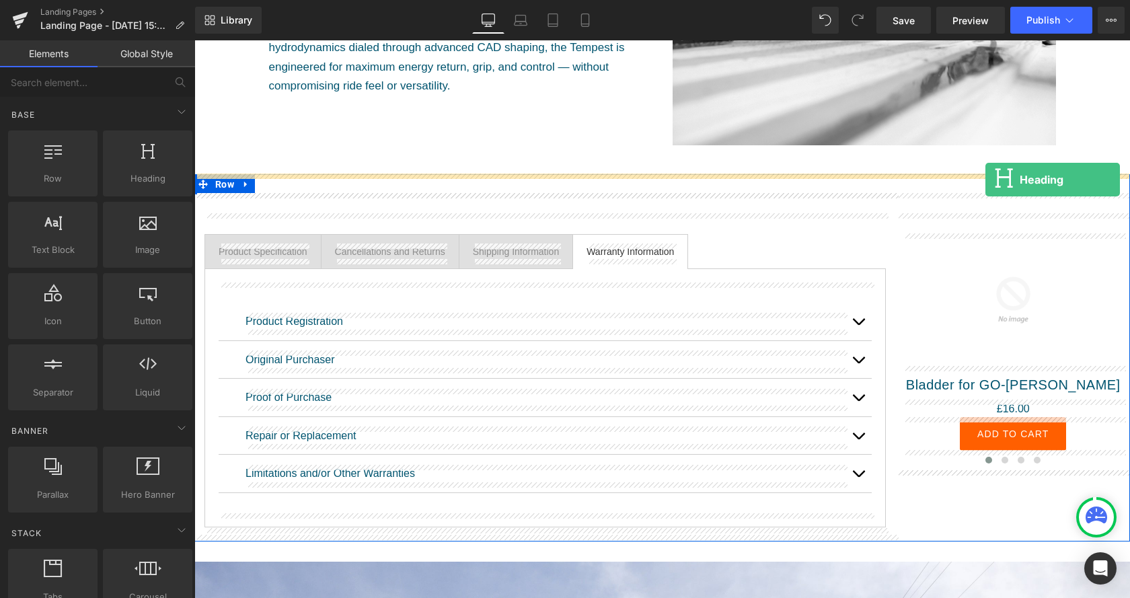
drag, startPoint x: 343, startPoint y: 212, endPoint x: 985, endPoint y: 180, distance: 643.2
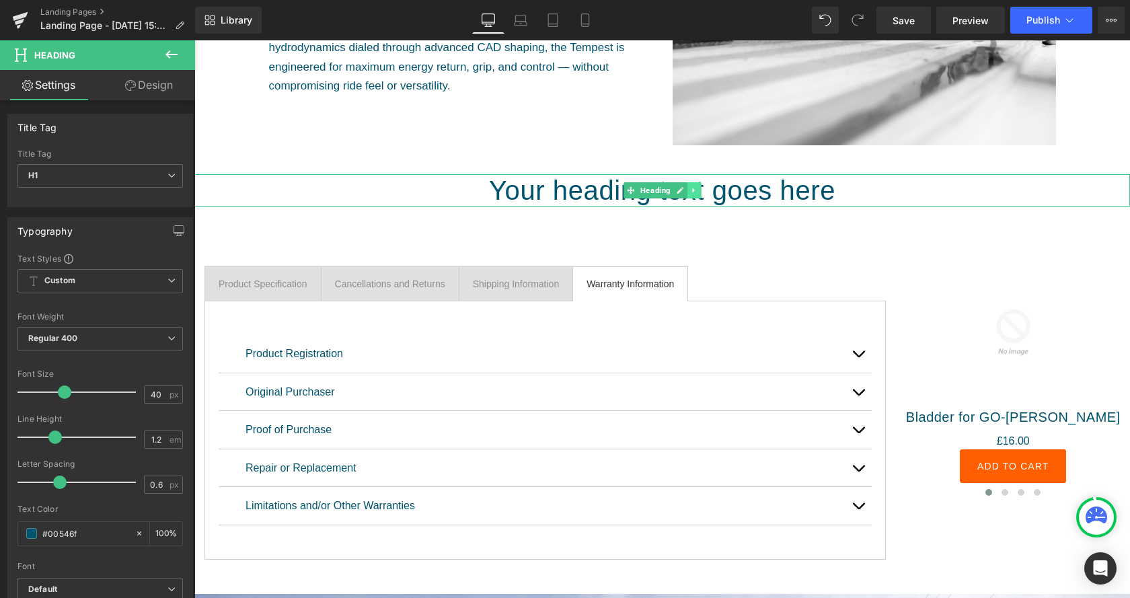
click at [694, 190] on link at bounding box center [694, 190] width 14 height 16
click at [697, 190] on link at bounding box center [701, 190] width 14 height 16
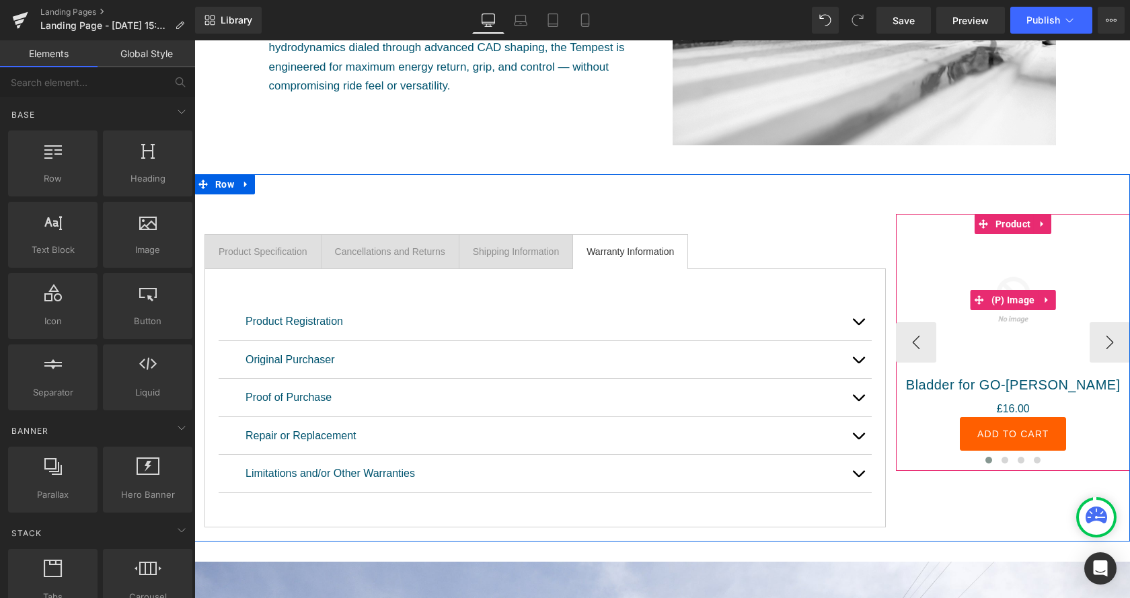
click at [953, 244] on img at bounding box center [1013, 300] width 133 height 133
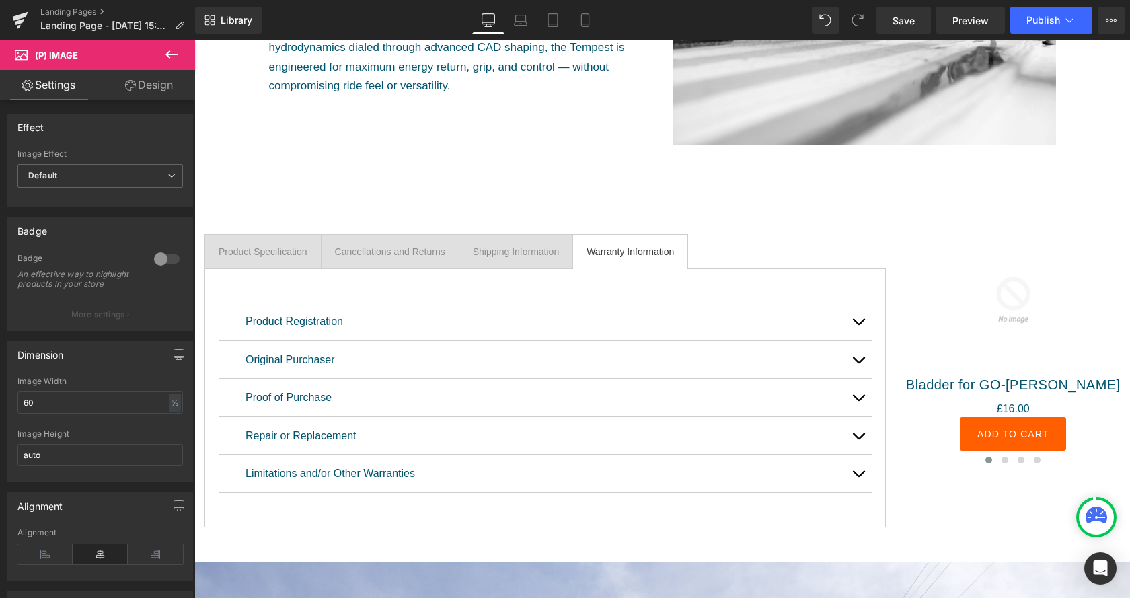
click at [176, 54] on icon at bounding box center [171, 54] width 12 height 8
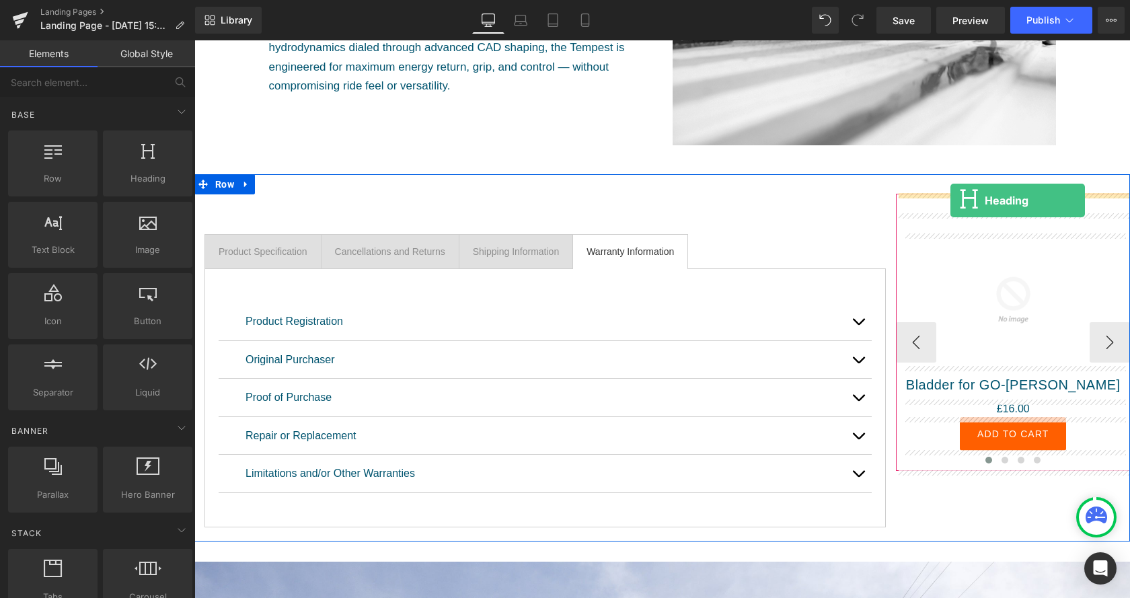
drag, startPoint x: 342, startPoint y: 208, endPoint x: 950, endPoint y: 200, distance: 608.8
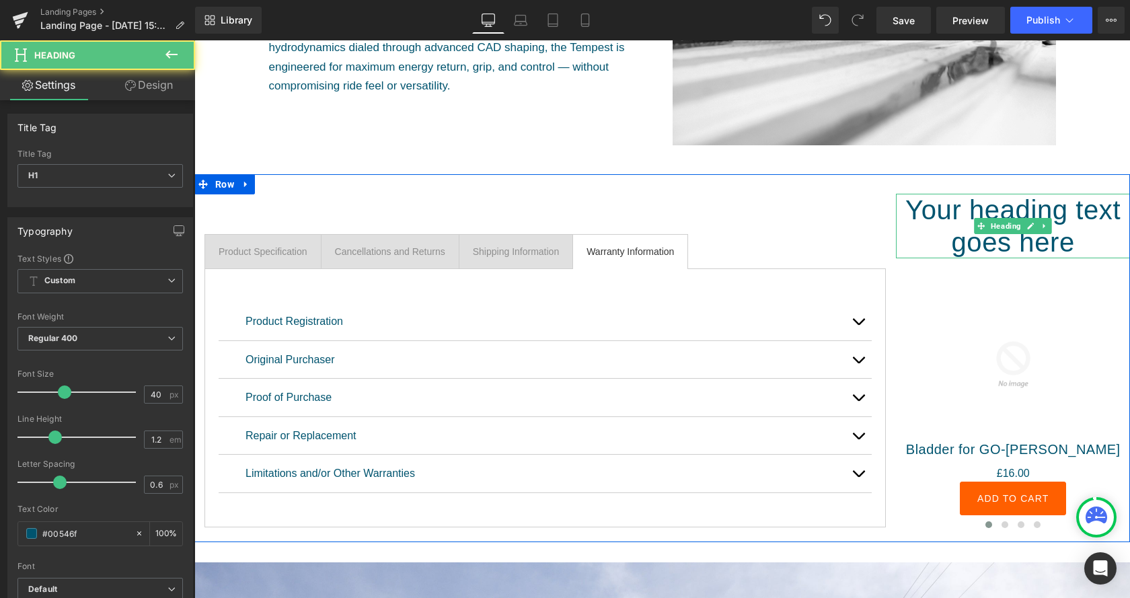
click at [983, 237] on h1 "Your heading text goes here" at bounding box center [1013, 226] width 234 height 65
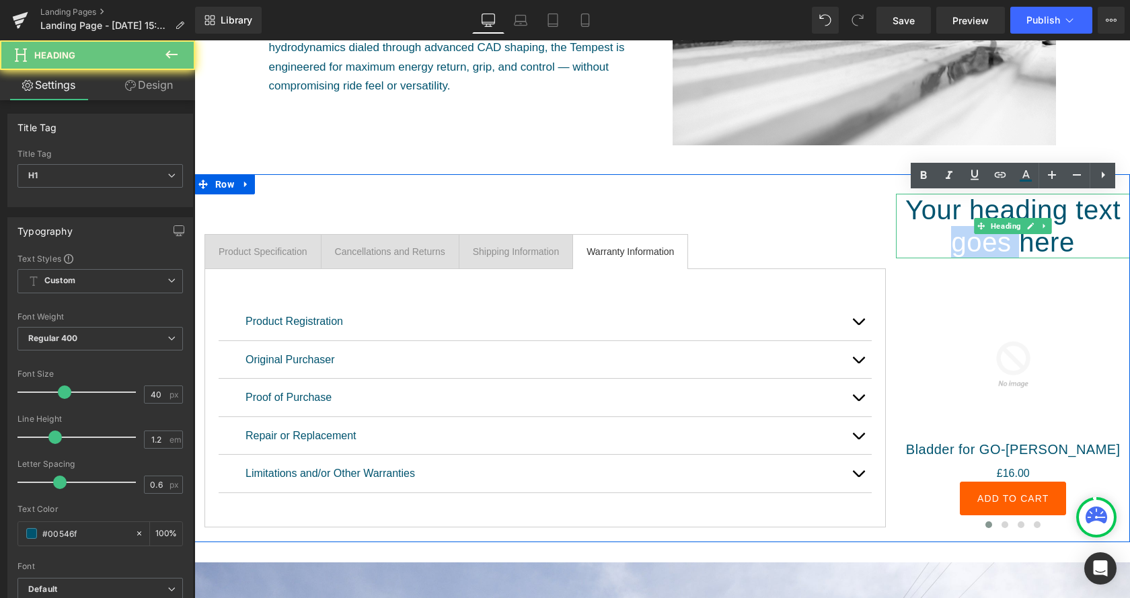
click at [983, 237] on h1 "Your heading text goes here" at bounding box center [1013, 226] width 234 height 65
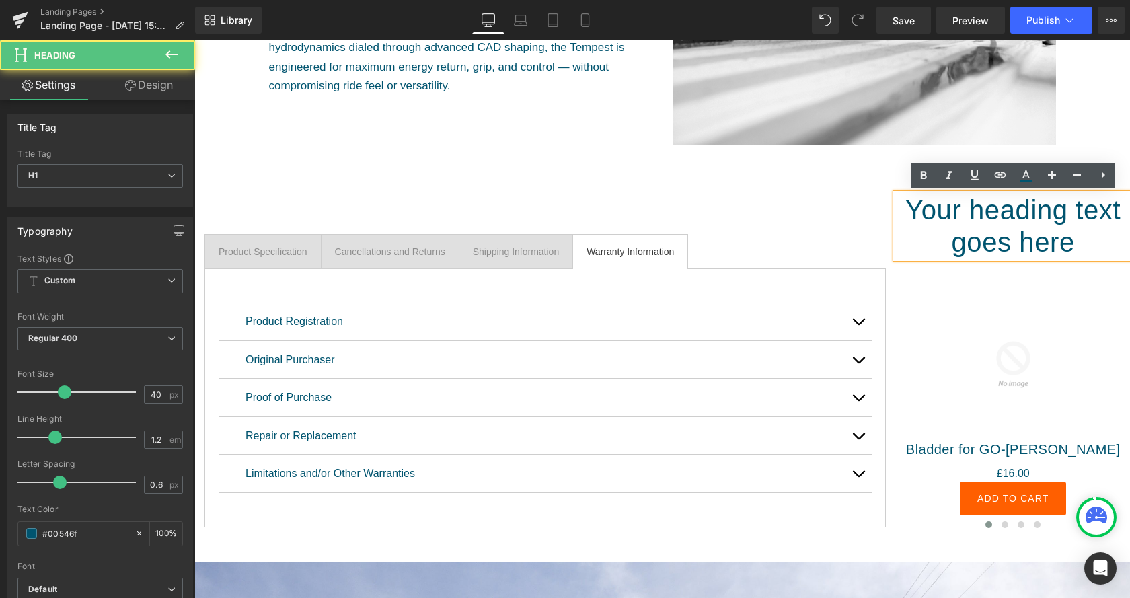
click at [983, 237] on h1 "Your heading text goes here" at bounding box center [1013, 226] width 234 height 65
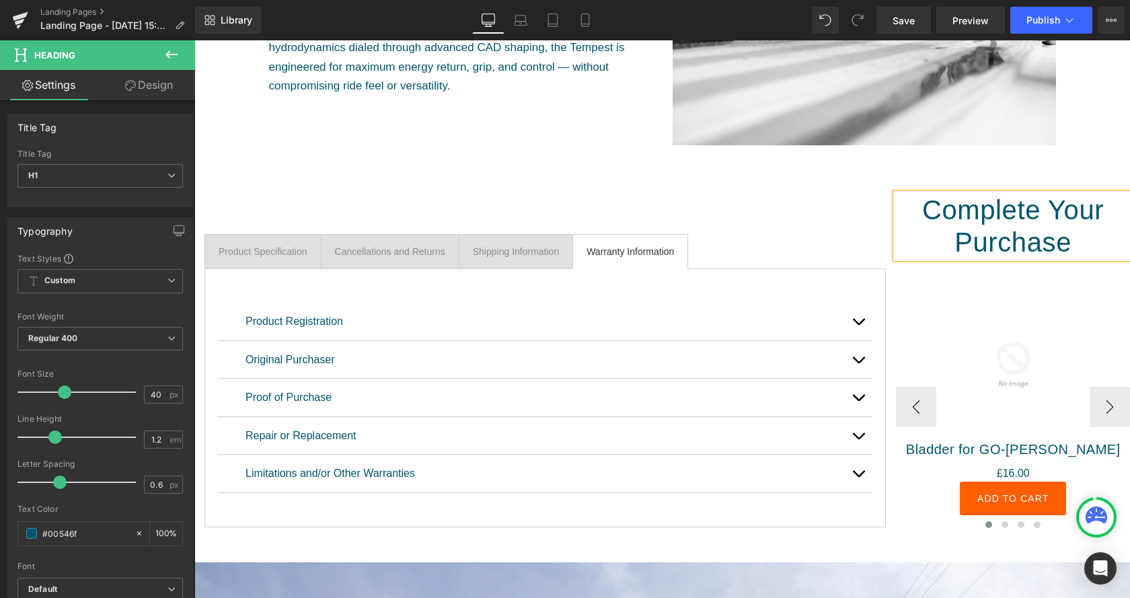
scroll to position [823, 0]
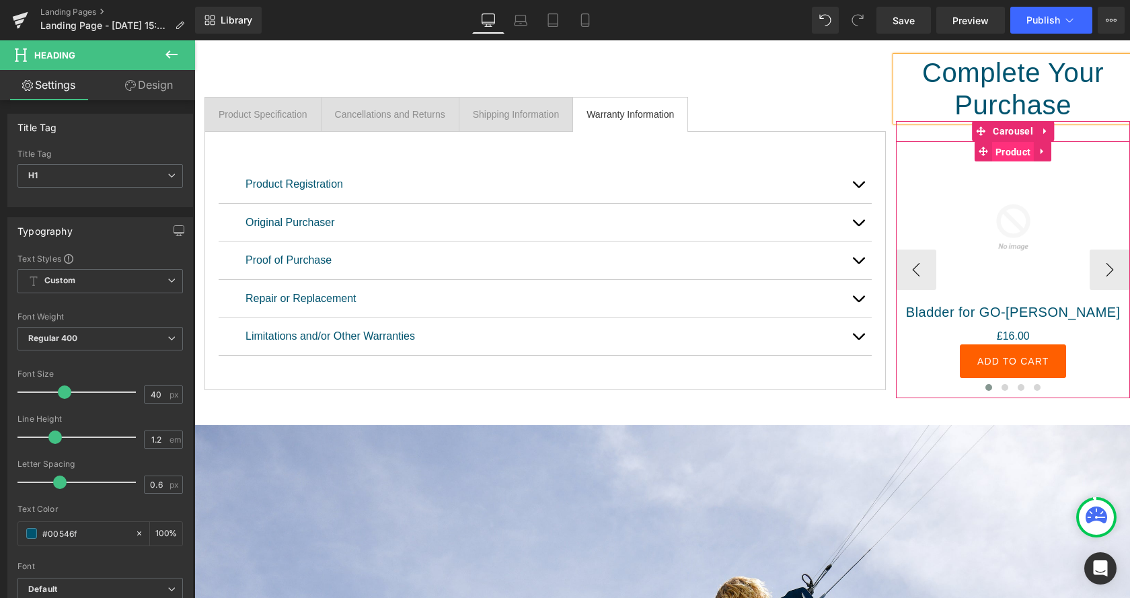
click at [1018, 154] on span "Product" at bounding box center [1013, 152] width 42 height 20
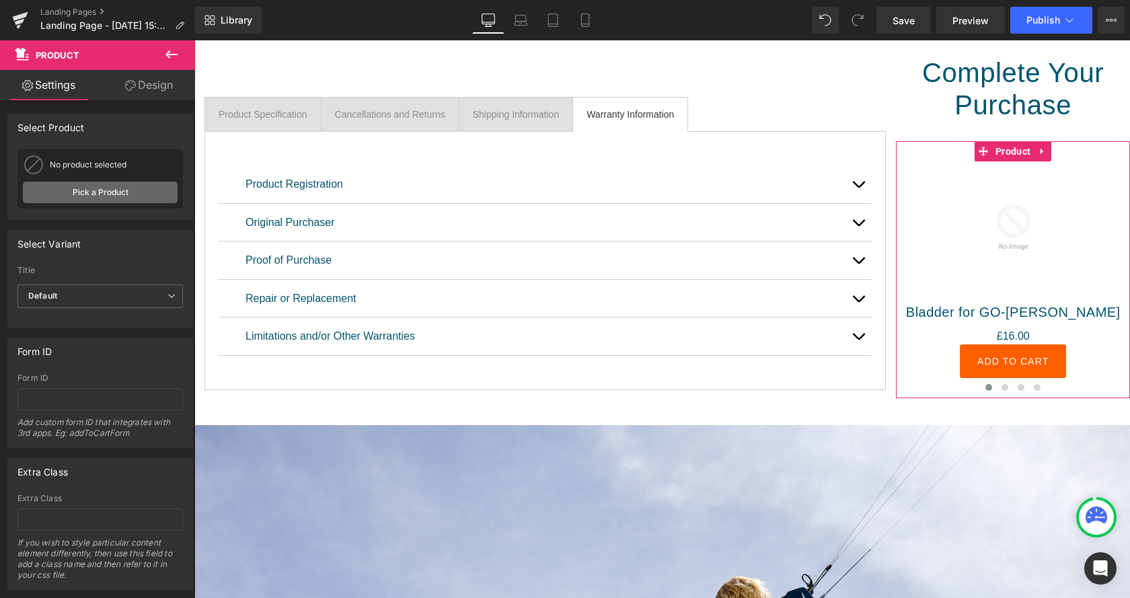
click at [108, 190] on link "Pick a Product" at bounding box center [100, 193] width 155 height 22
click at [110, 195] on link "Pick a Product" at bounding box center [100, 193] width 155 height 22
click at [111, 195] on link "Pick a Product" at bounding box center [100, 193] width 155 height 22
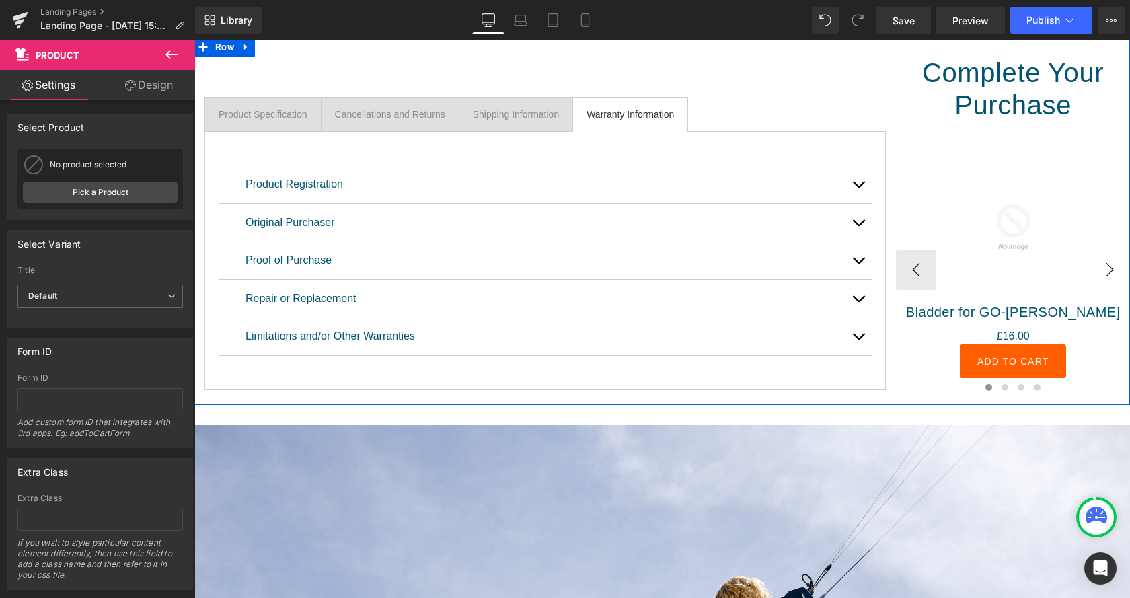
click at [1103, 280] on button "›" at bounding box center [1110, 270] width 40 height 40
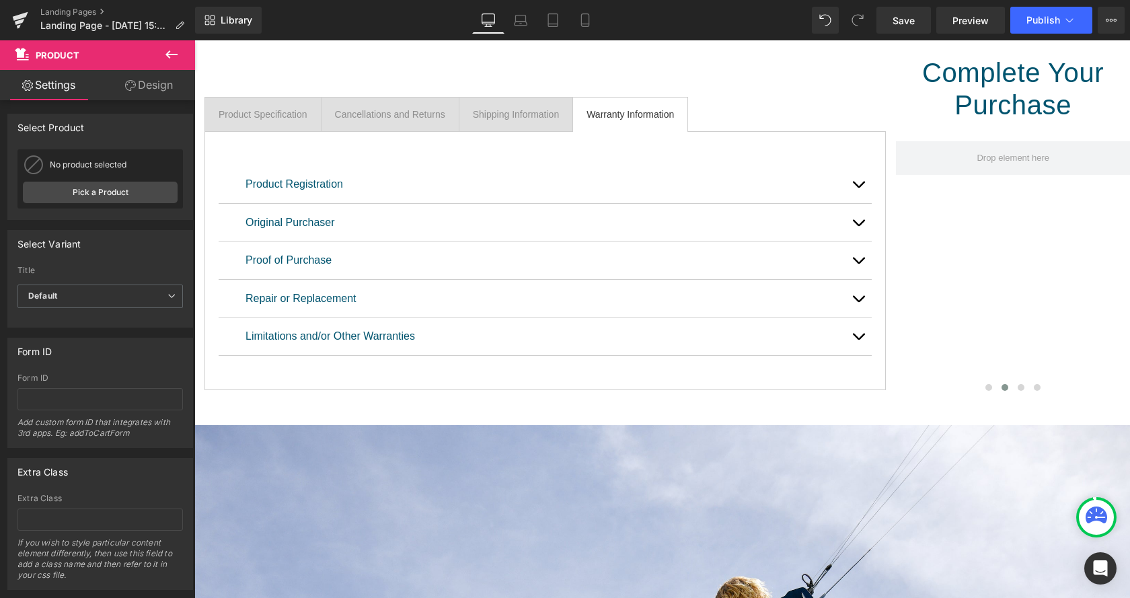
click at [175, 56] on icon at bounding box center [171, 54] width 16 height 16
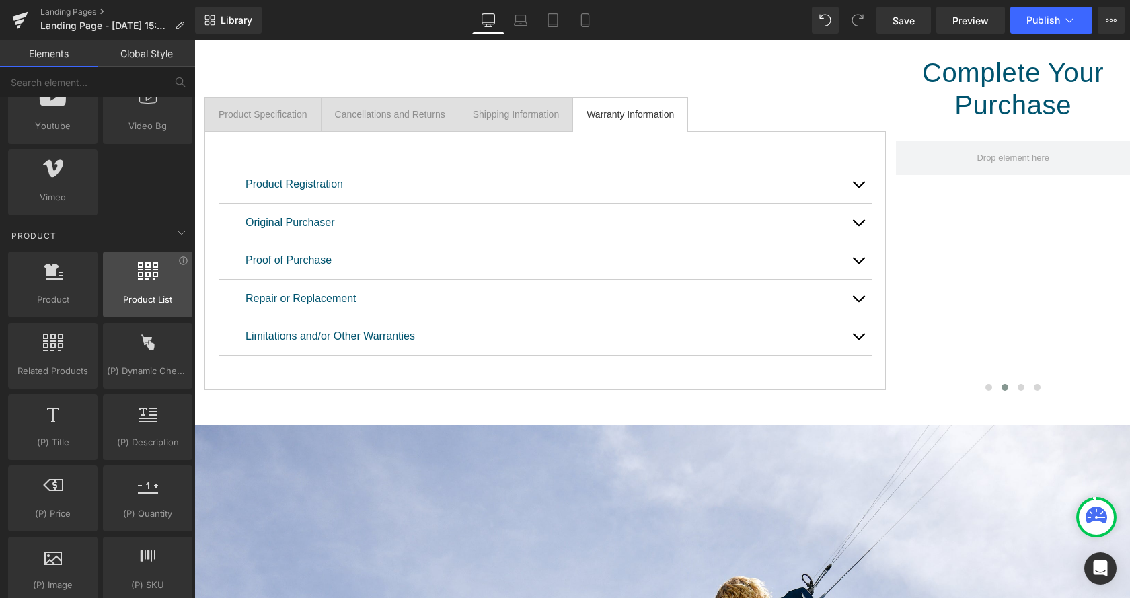
scroll to position [961, 0]
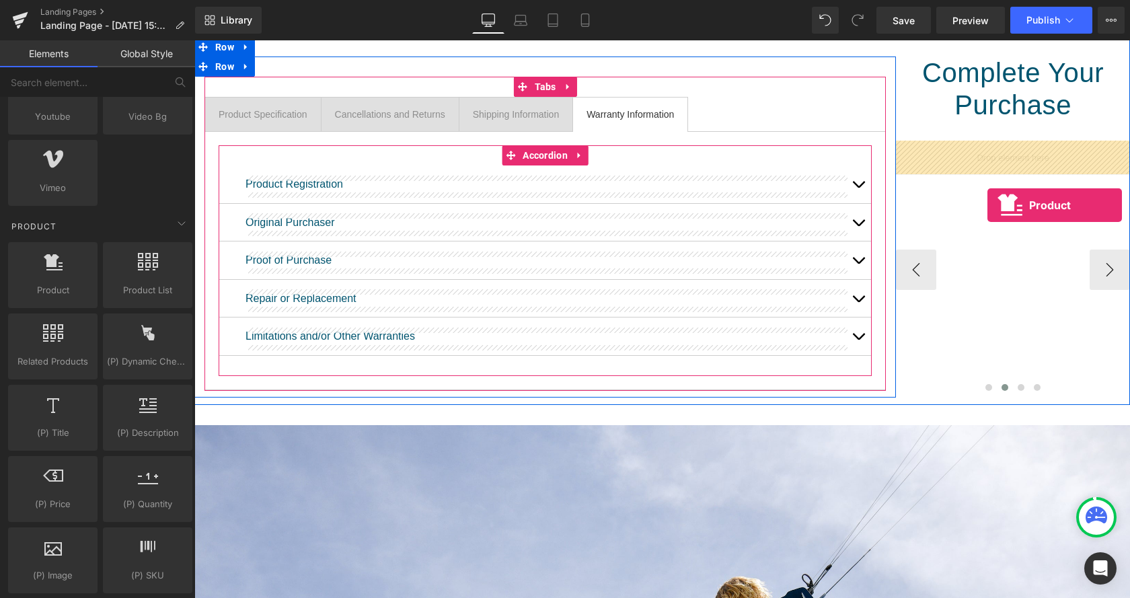
drag, startPoint x: 240, startPoint y: 318, endPoint x: 987, endPoint y: 205, distance: 755.7
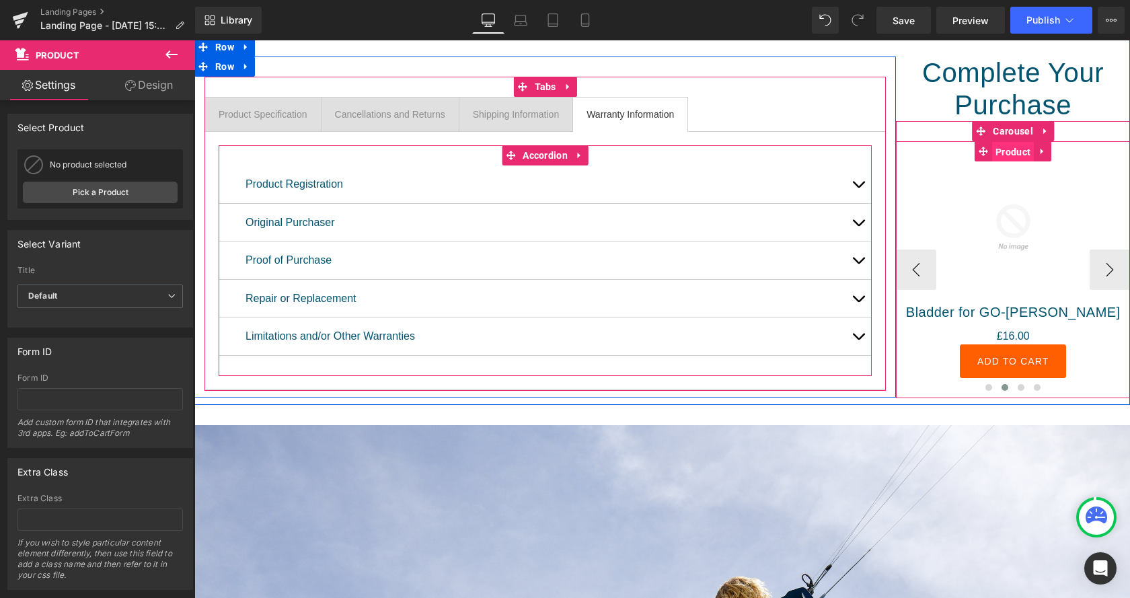
click at [1015, 151] on span "Product" at bounding box center [1013, 152] width 42 height 20
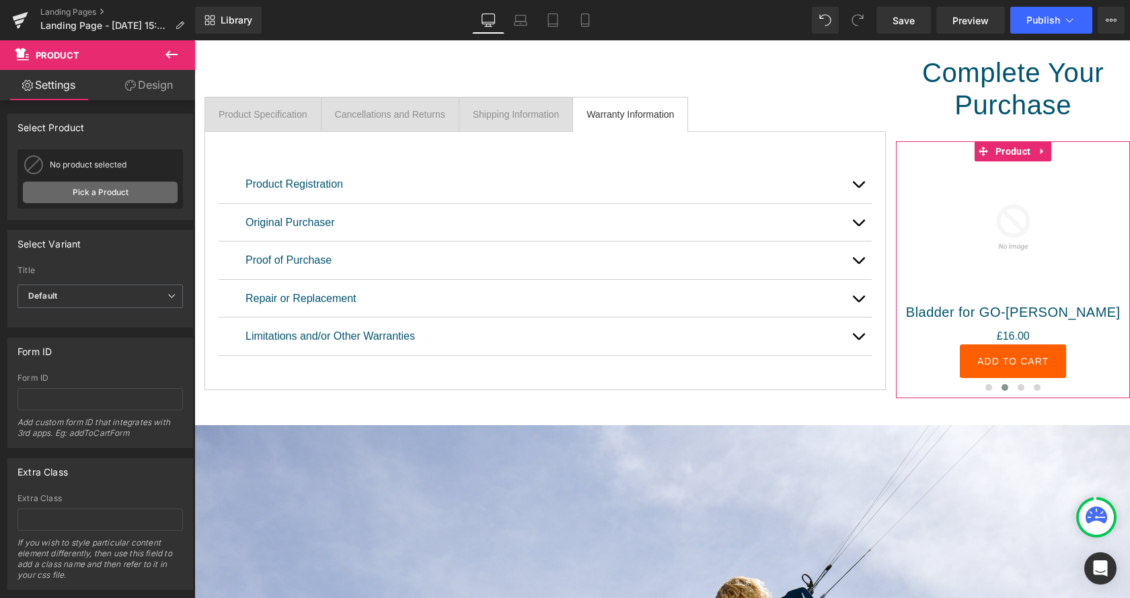
click at [79, 192] on link "Pick a Product" at bounding box center [100, 193] width 155 height 22
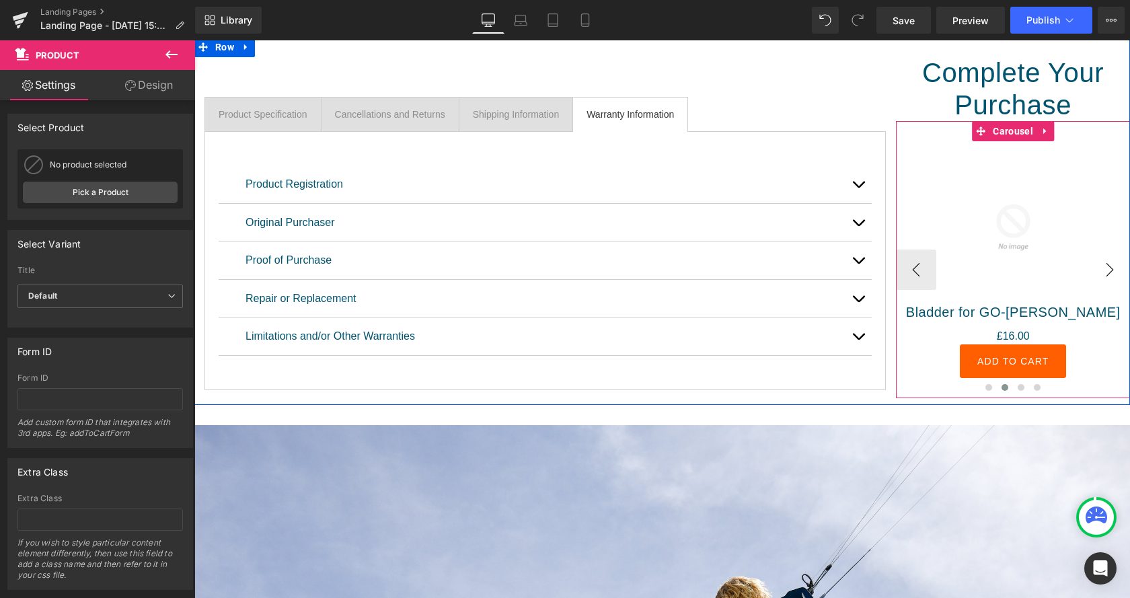
click at [1112, 278] on button "›" at bounding box center [1110, 270] width 40 height 40
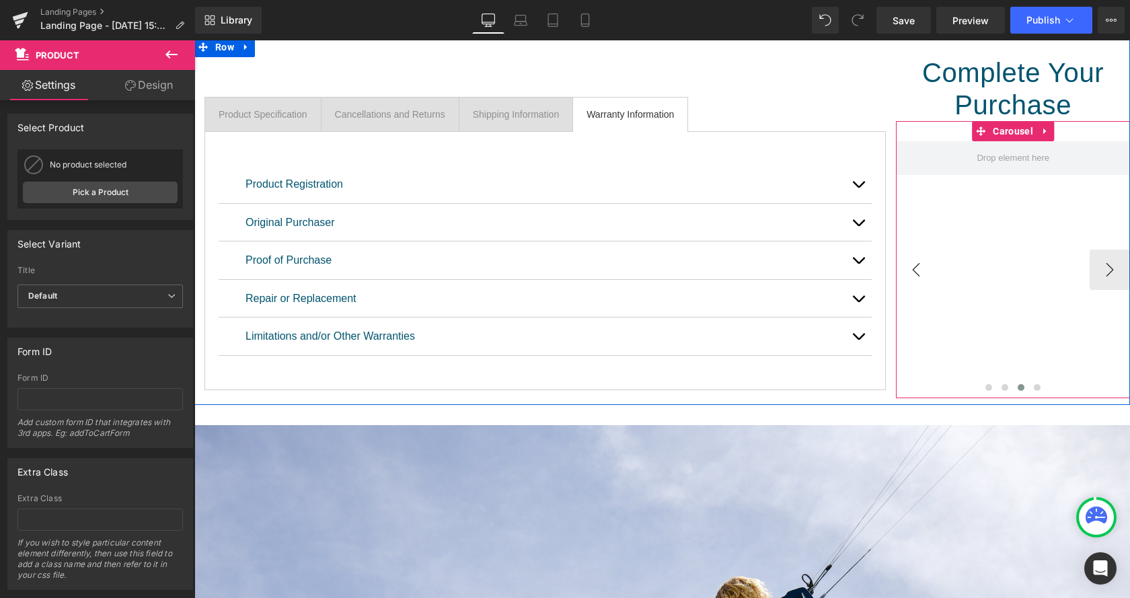
click at [911, 271] on button "‹" at bounding box center [916, 270] width 40 height 40
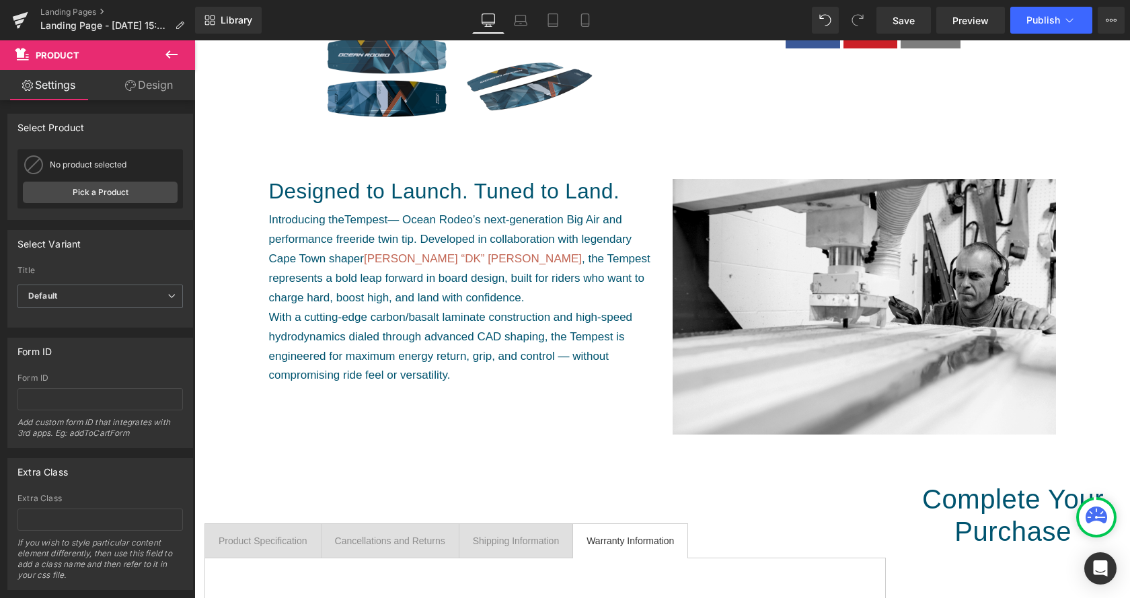
scroll to position [343, 0]
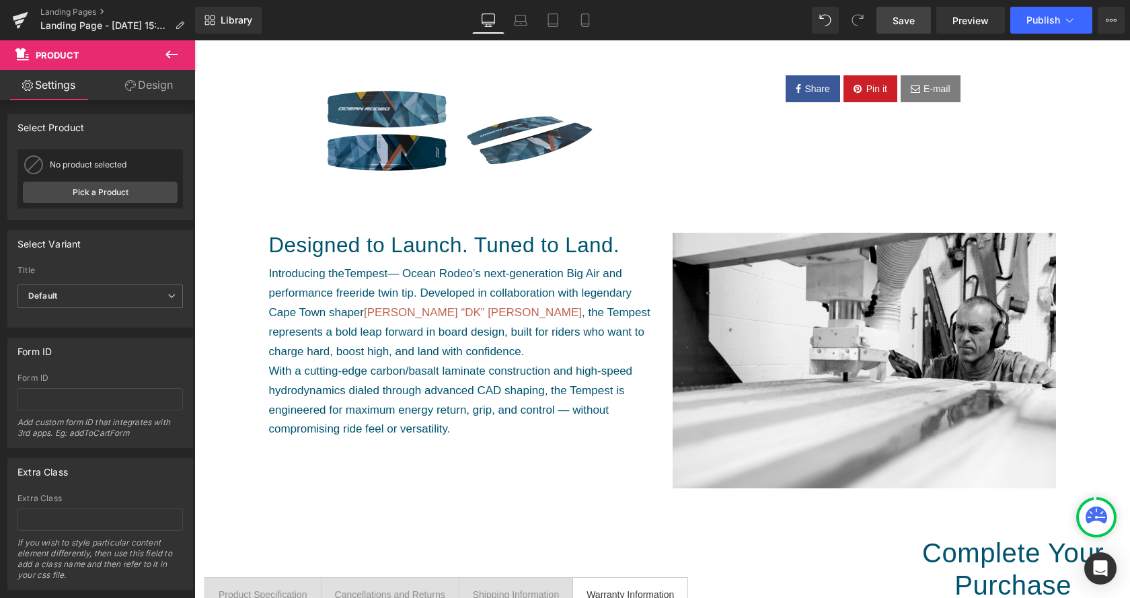
drag, startPoint x: 924, startPoint y: 22, endPoint x: 780, endPoint y: 20, distance: 144.6
click at [924, 22] on link "Save" at bounding box center [903, 20] width 54 height 27
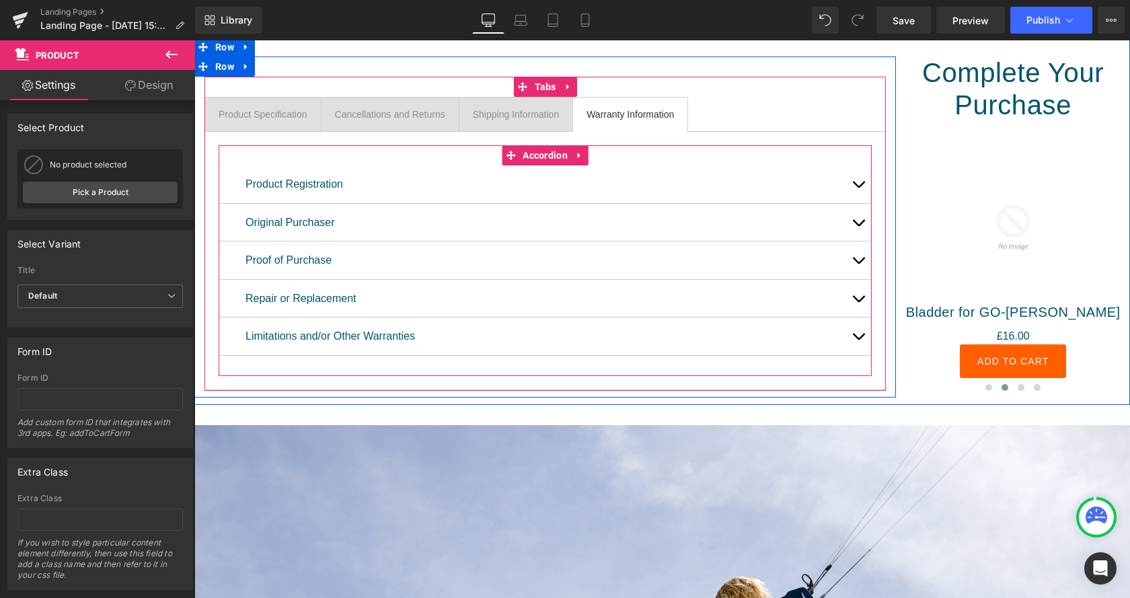
scroll to position [755, 0]
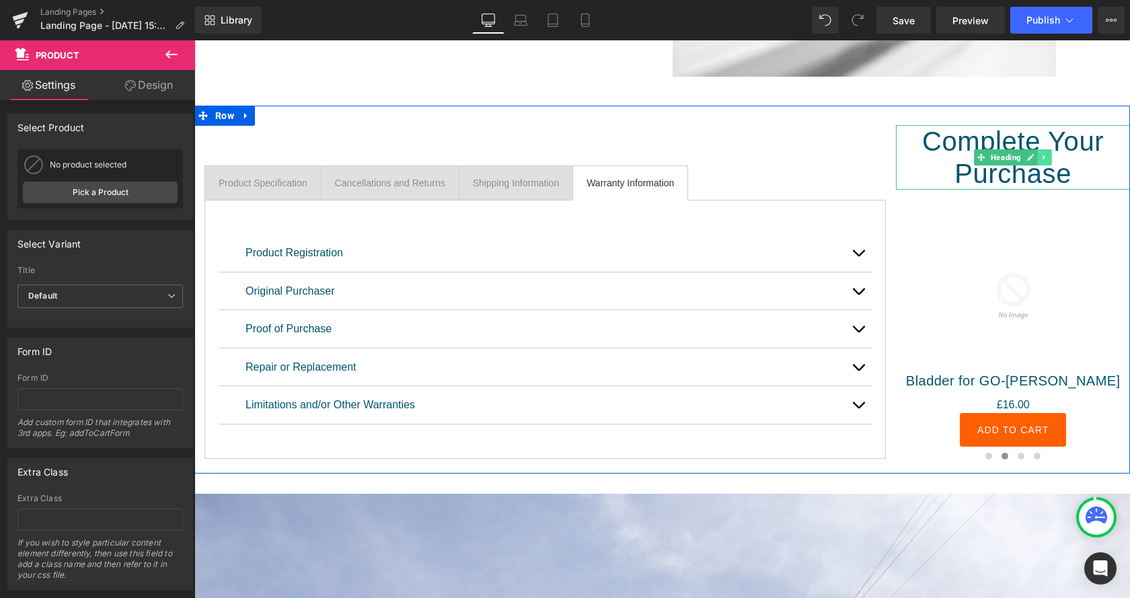
click at [1047, 161] on link at bounding box center [1045, 157] width 14 height 16
click at [1020, 180] on h1 "Complete Your Purchase" at bounding box center [1013, 157] width 234 height 65
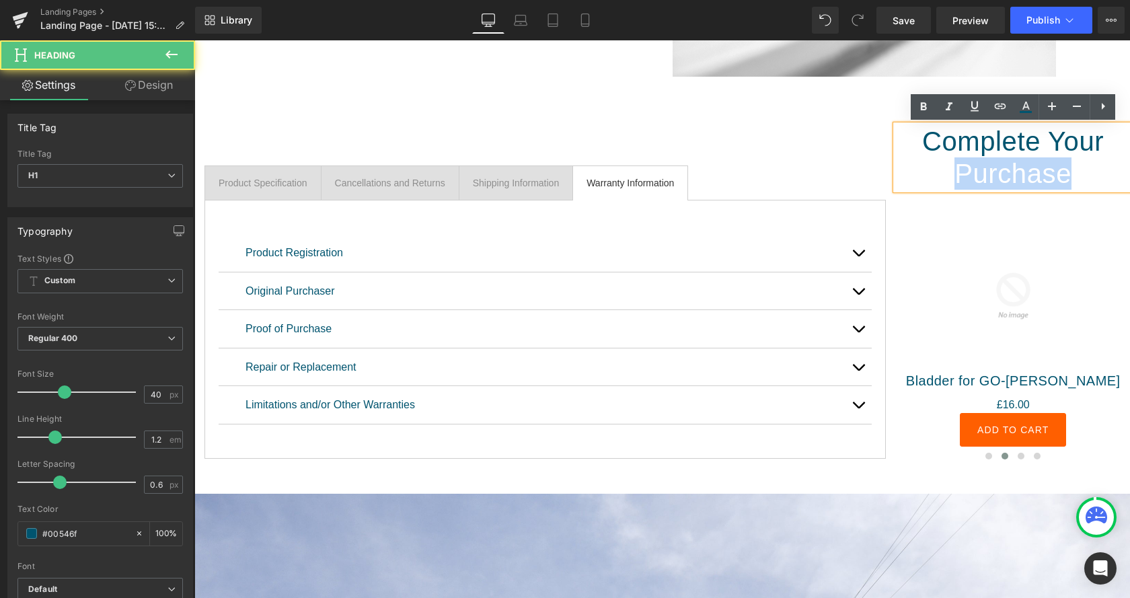
click at [1020, 178] on h1 "Complete Your Purchase" at bounding box center [1013, 157] width 234 height 65
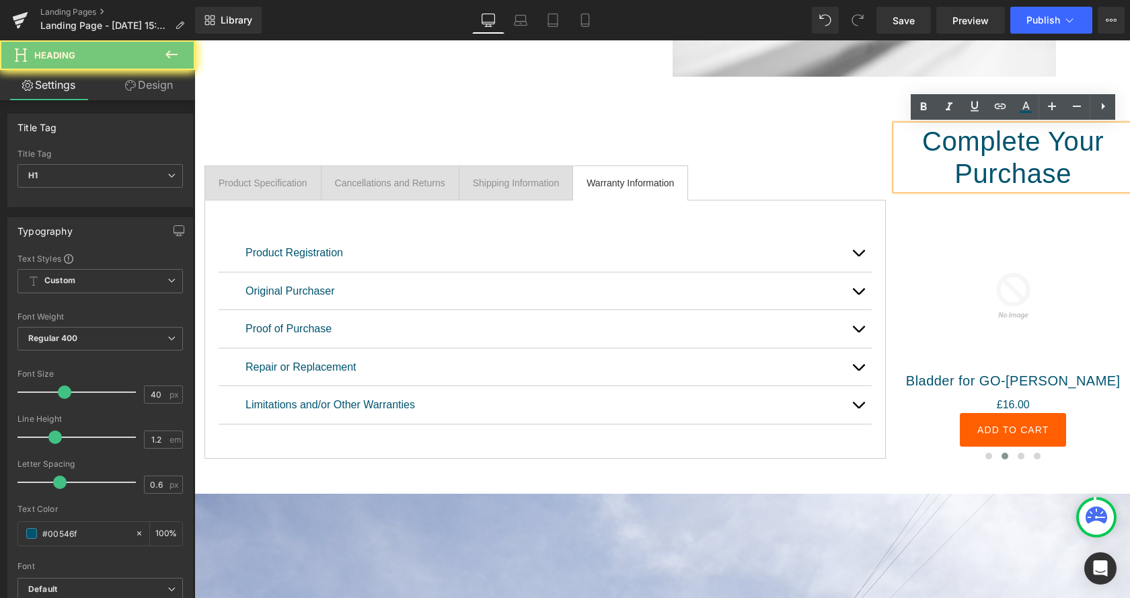
click at [1020, 178] on h1 "Complete Your Purchase" at bounding box center [1013, 157] width 234 height 65
click at [1050, 175] on h1 "Complete Your Purchase" at bounding box center [1013, 157] width 234 height 65
click at [1012, 173] on h1 "Complete Your Purchase" at bounding box center [1013, 157] width 234 height 65
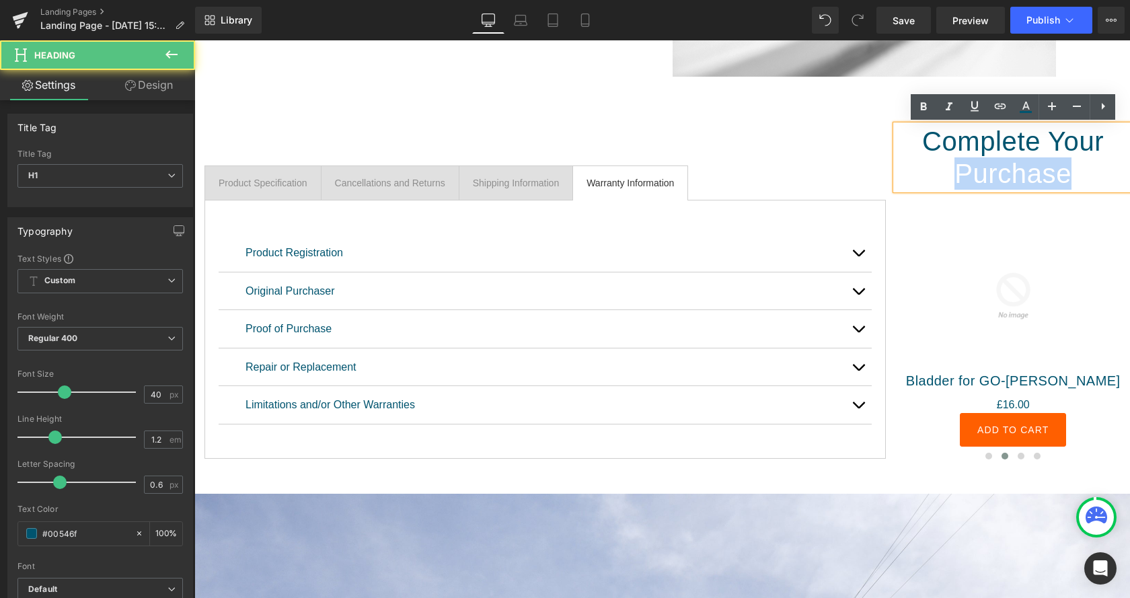
click at [1012, 173] on h1 "Complete Your Purchase" at bounding box center [1013, 157] width 234 height 65
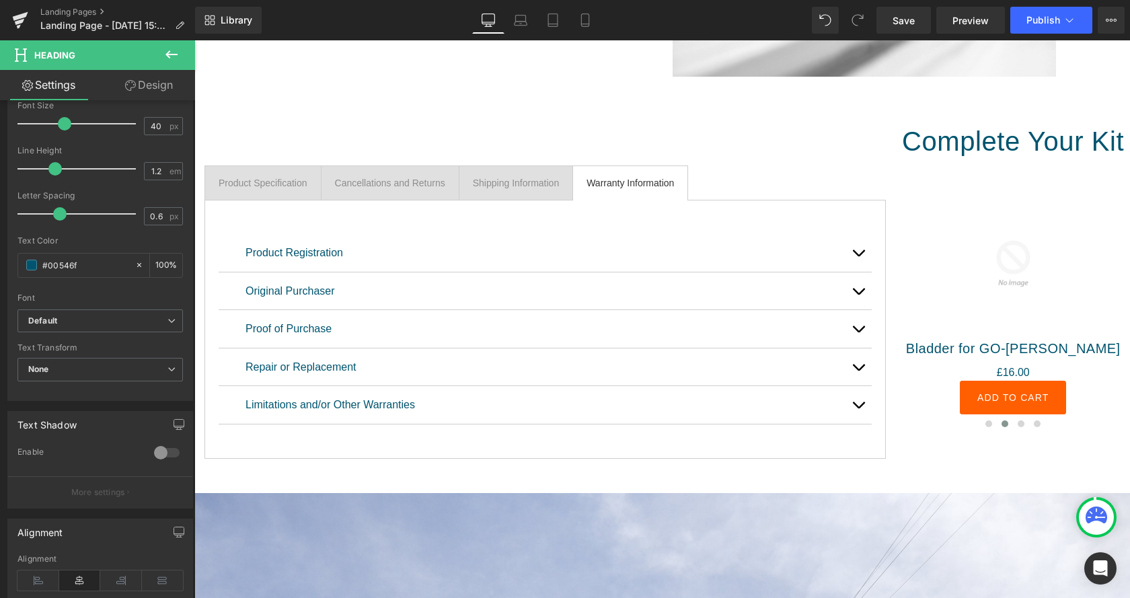
scroll to position [274, 0]
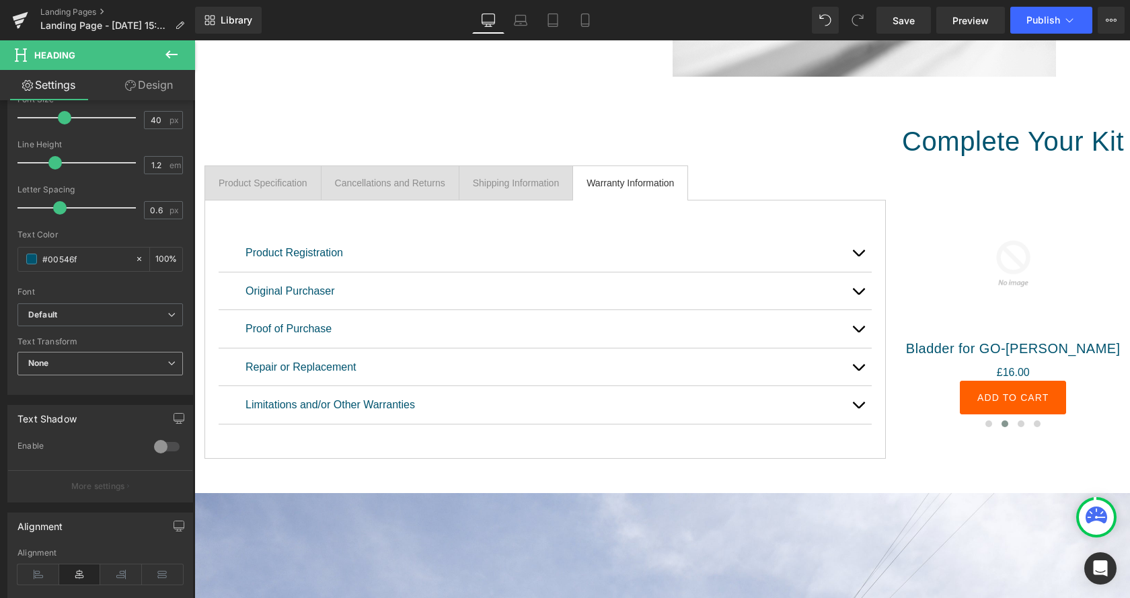
click at [98, 369] on span "None" at bounding box center [99, 364] width 165 height 24
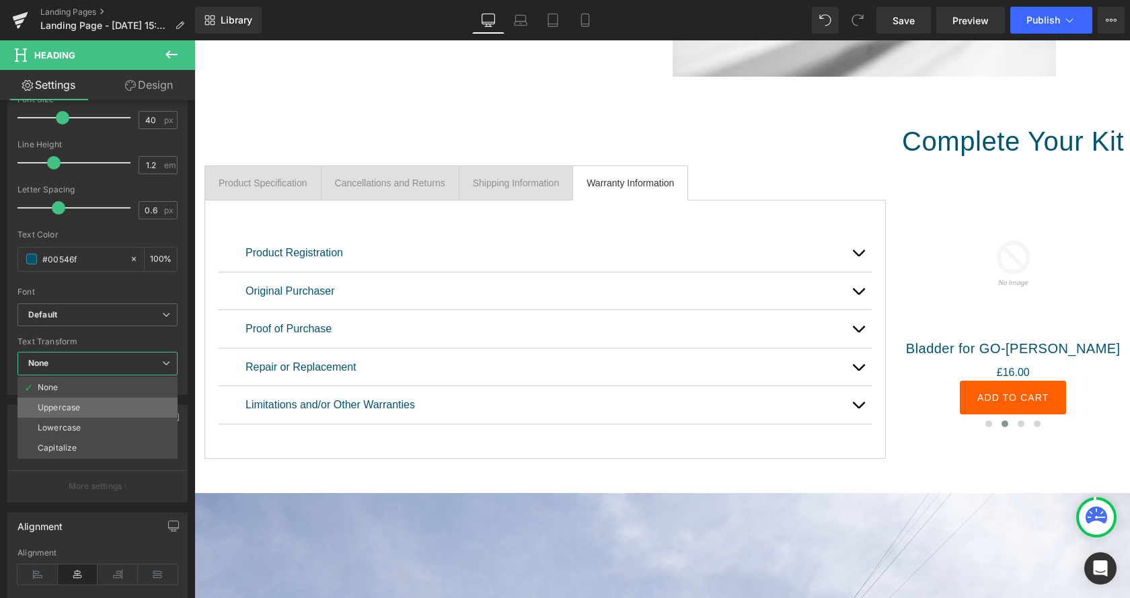
click at [96, 413] on li "Uppercase" at bounding box center [97, 408] width 160 height 20
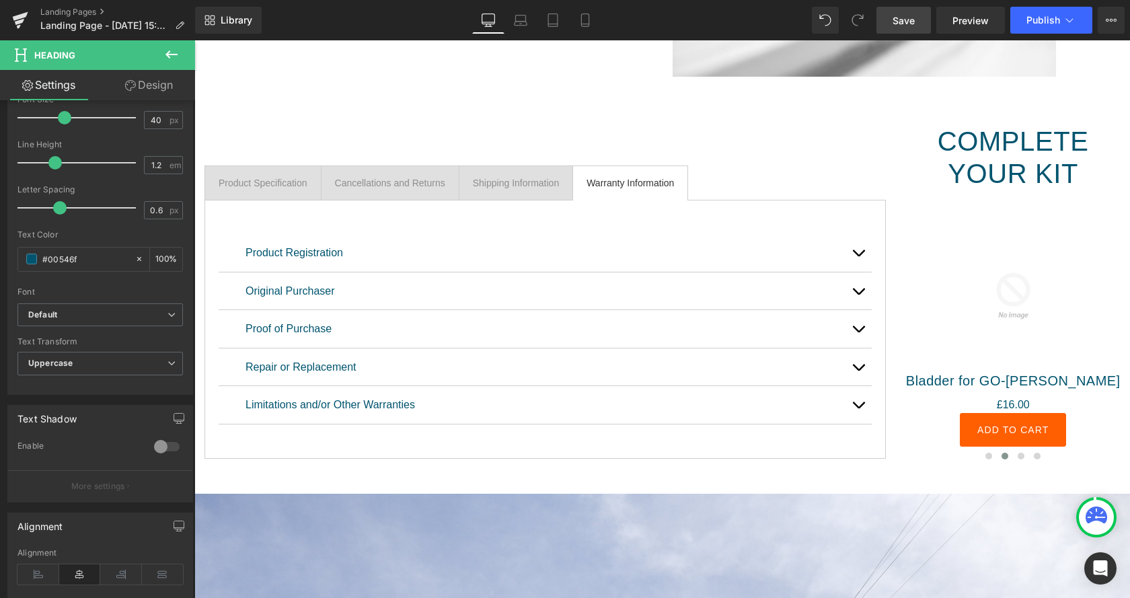
click at [909, 18] on span "Save" at bounding box center [904, 20] width 22 height 14
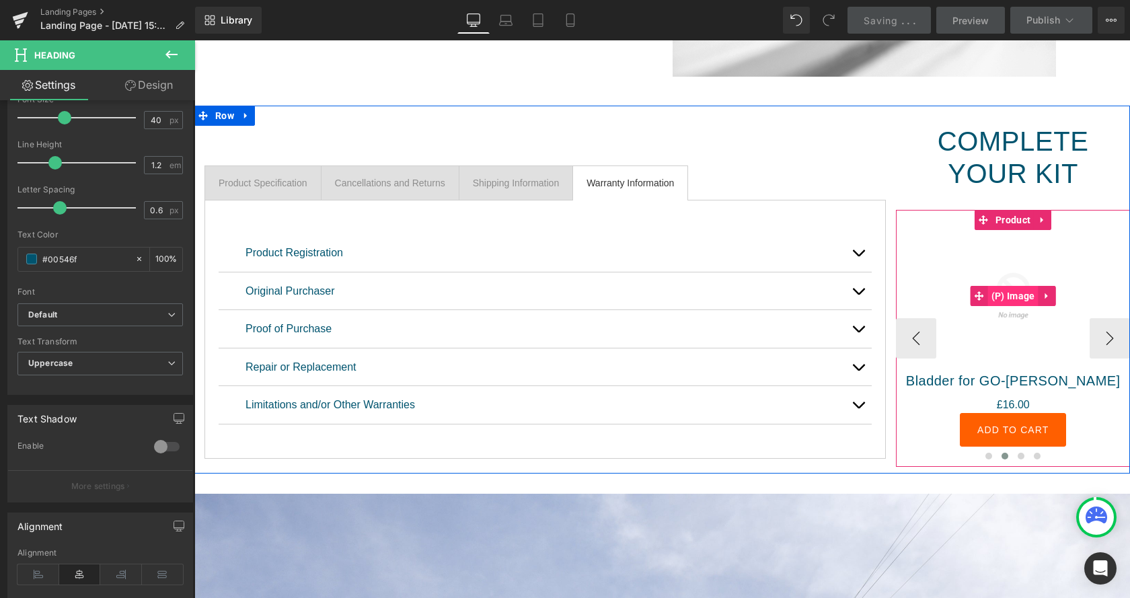
click at [1000, 304] on span "(P) Image" at bounding box center [1013, 296] width 50 height 20
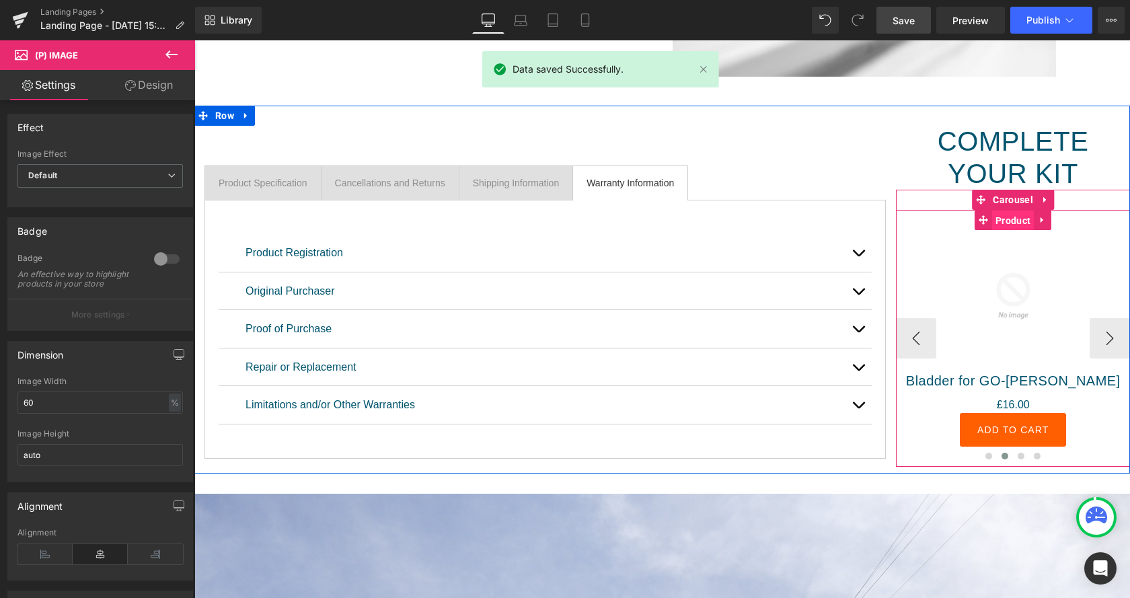
click at [1010, 226] on span "Product" at bounding box center [1013, 221] width 42 height 20
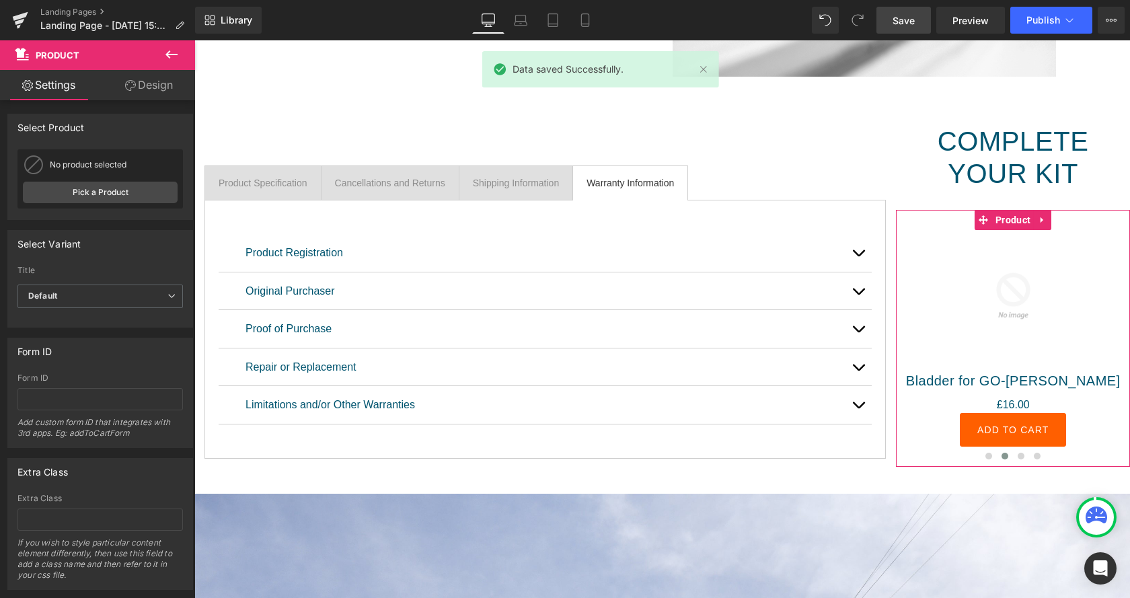
click at [92, 181] on div "No product selected Pick a Product" at bounding box center [99, 178] width 165 height 59
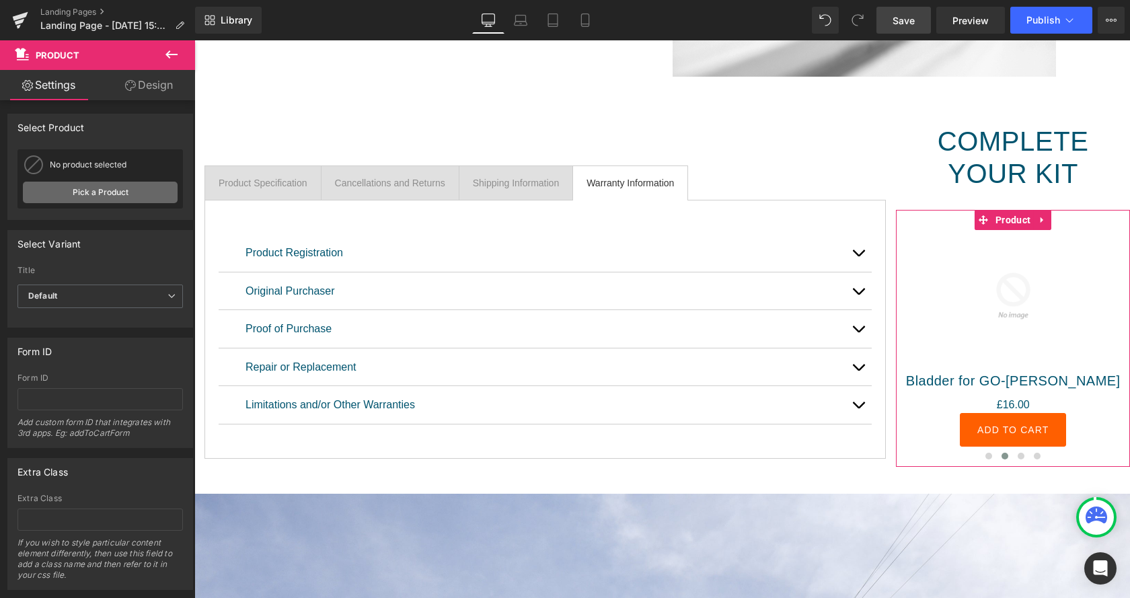
click at [96, 192] on link "Pick a Product" at bounding box center [100, 193] width 155 height 22
click at [106, 279] on div "Title Default Default Title Default Default Default Title" at bounding box center [99, 275] width 165 height 19
click at [116, 298] on span "Default" at bounding box center [99, 297] width 165 height 24
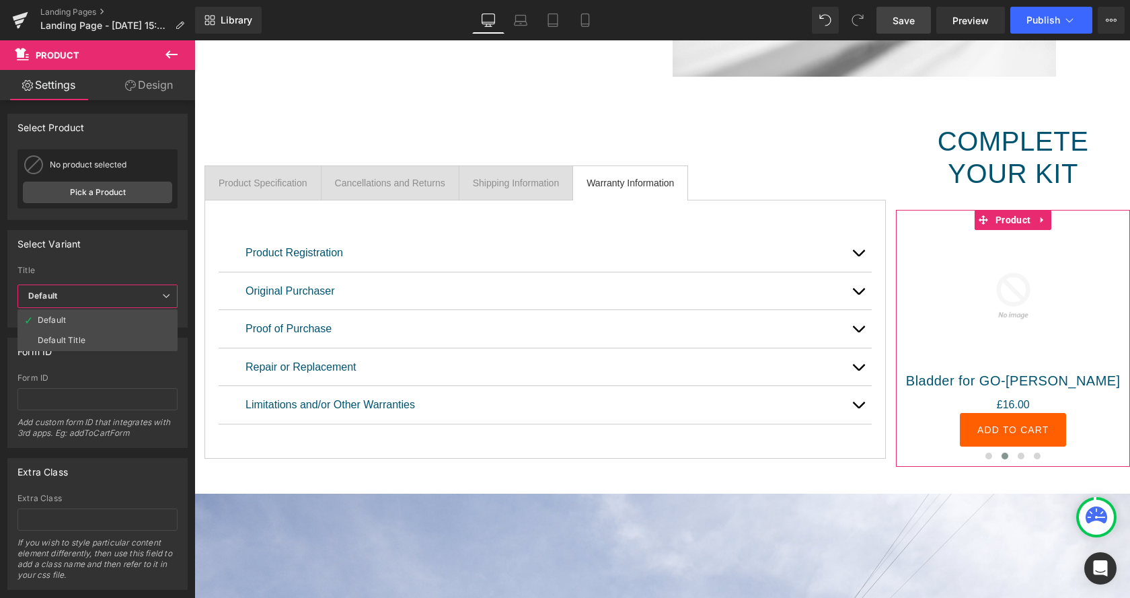
click at [115, 300] on span "Default" at bounding box center [97, 297] width 160 height 24
click at [60, 173] on div "No product selected" at bounding box center [100, 165] width 155 height 20
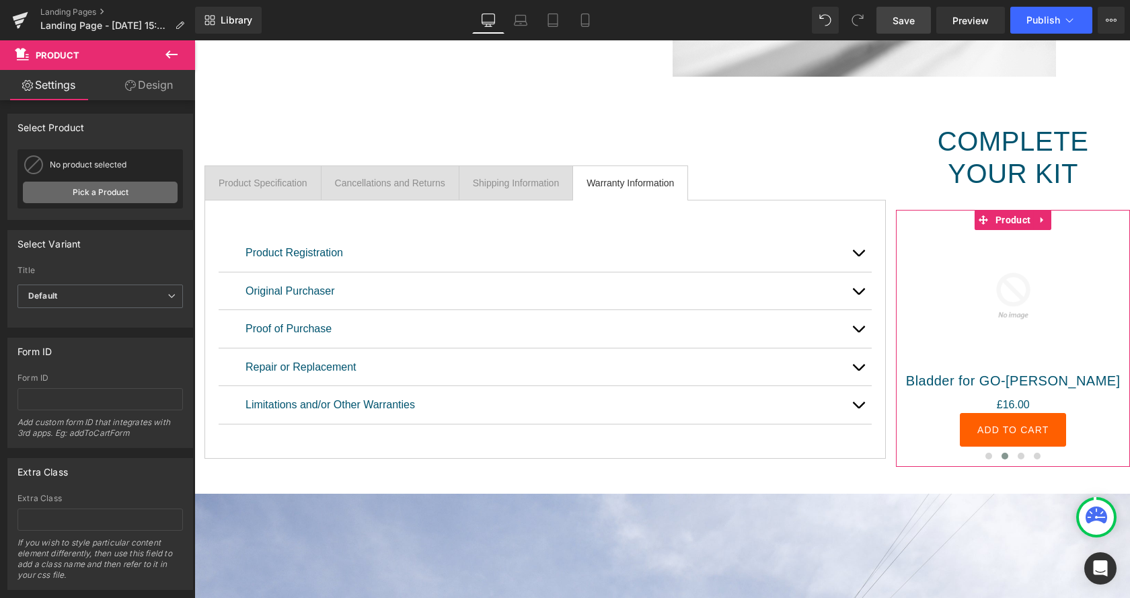
click at [78, 197] on link "Pick a Product" at bounding box center [100, 193] width 155 height 22
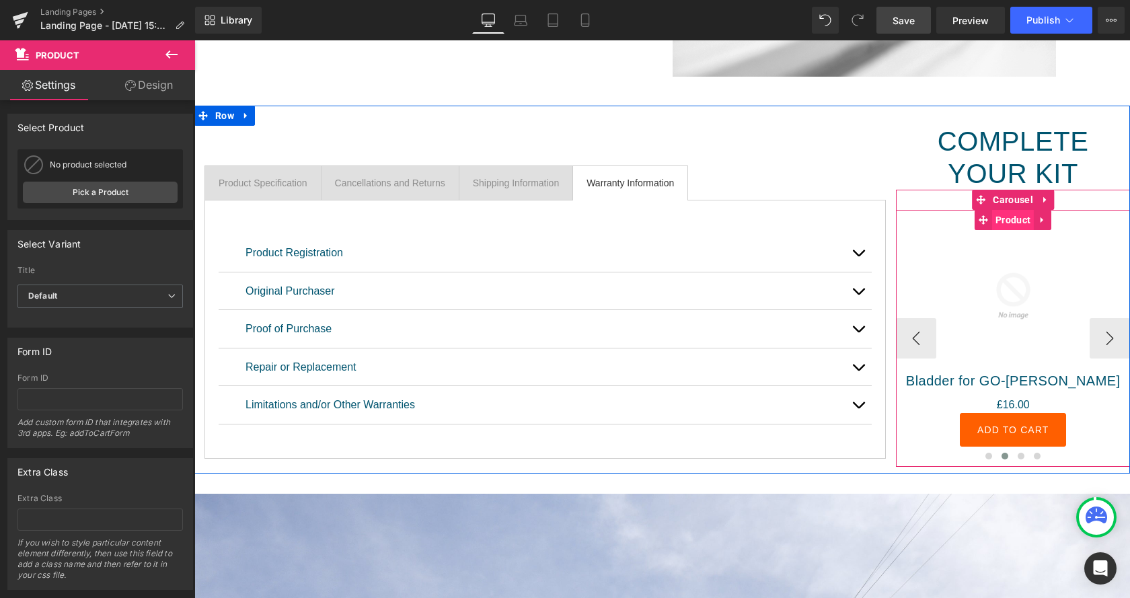
click at [1022, 219] on span "Product" at bounding box center [1013, 220] width 42 height 20
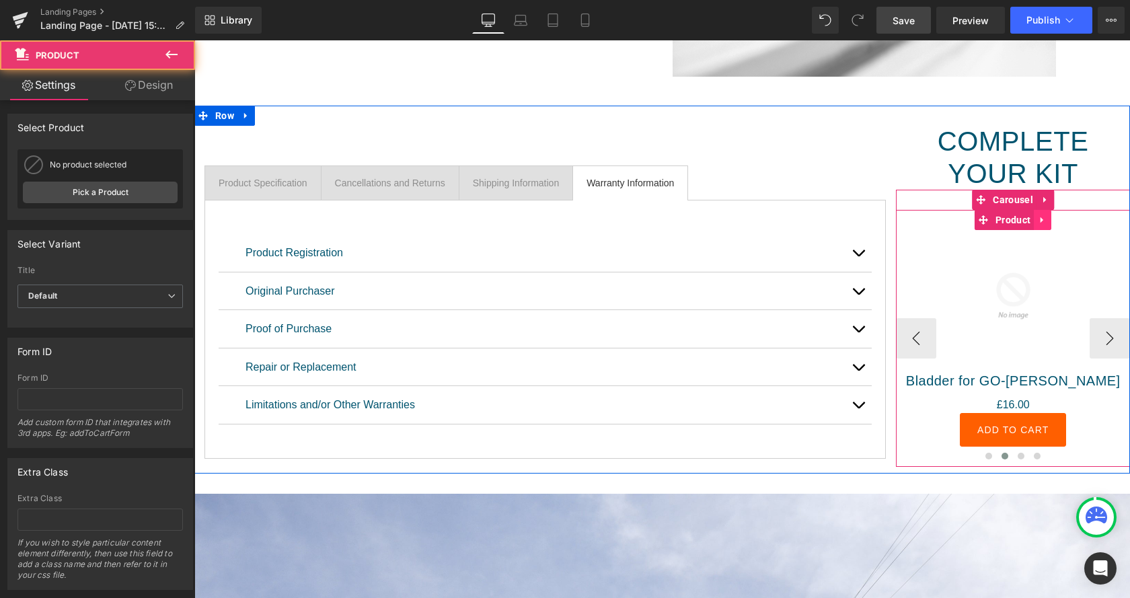
click at [1038, 219] on link at bounding box center [1042, 220] width 17 height 20
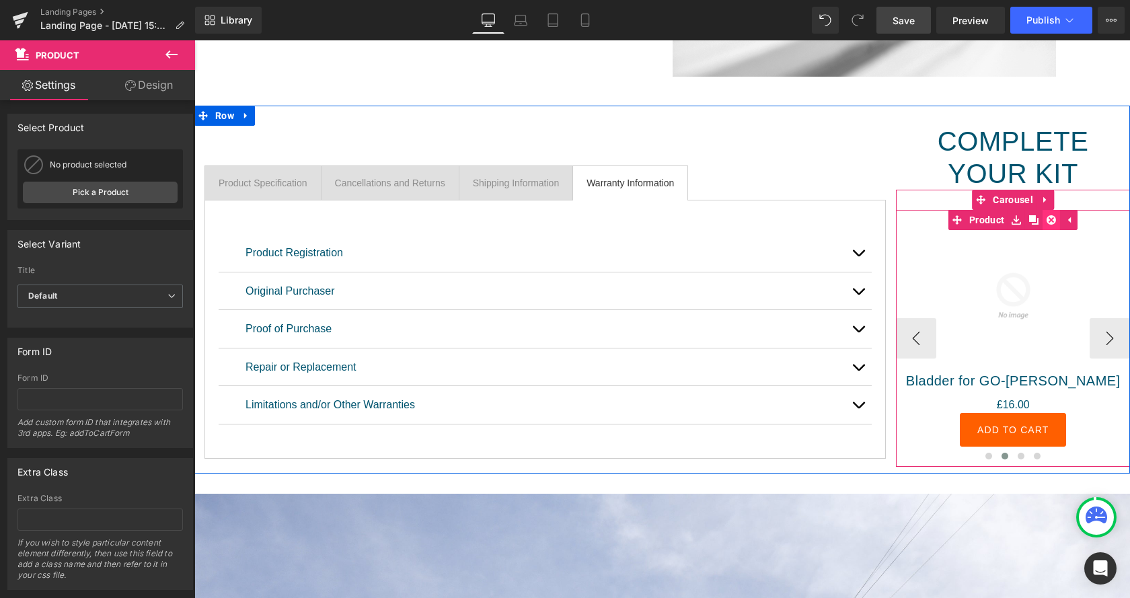
click at [1054, 219] on link at bounding box center [1051, 220] width 17 height 20
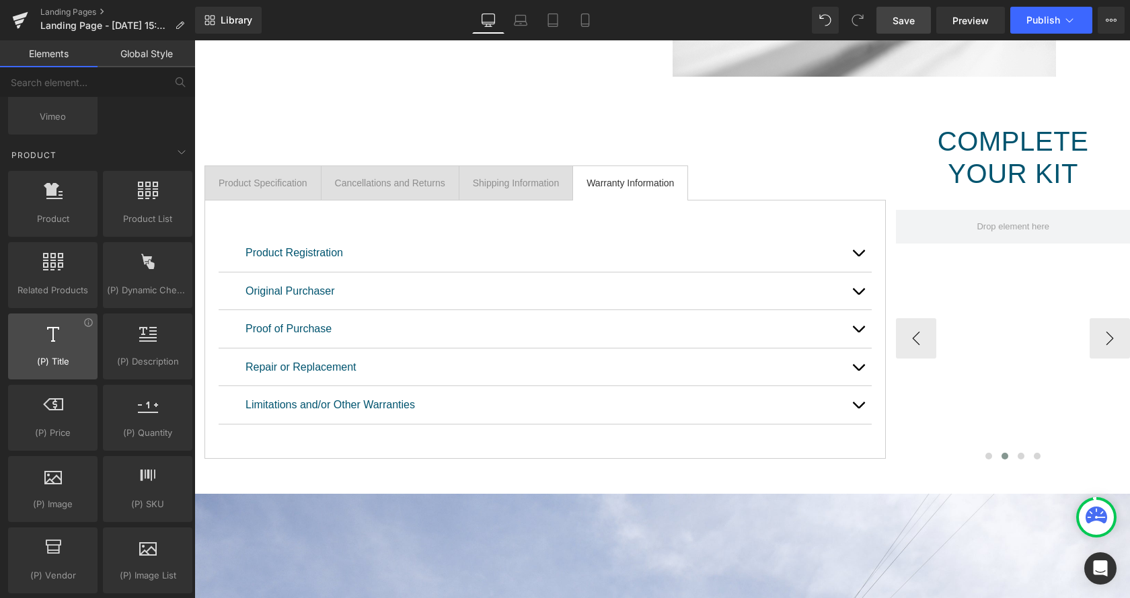
scroll to position [1029, 0]
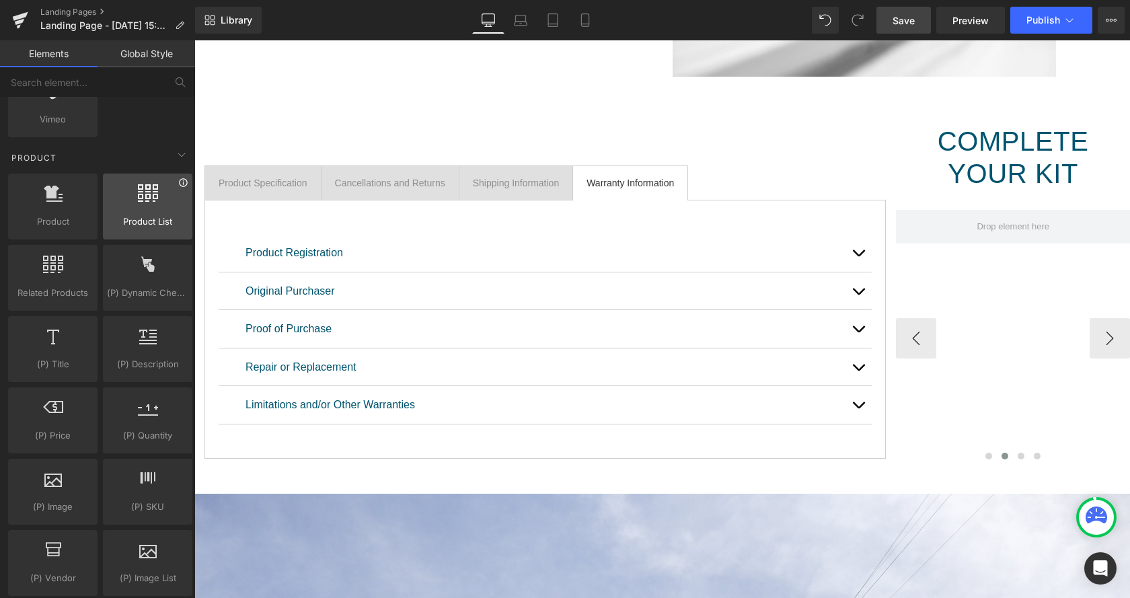
click at [187, 184] on icon at bounding box center [183, 182] width 8 height 8
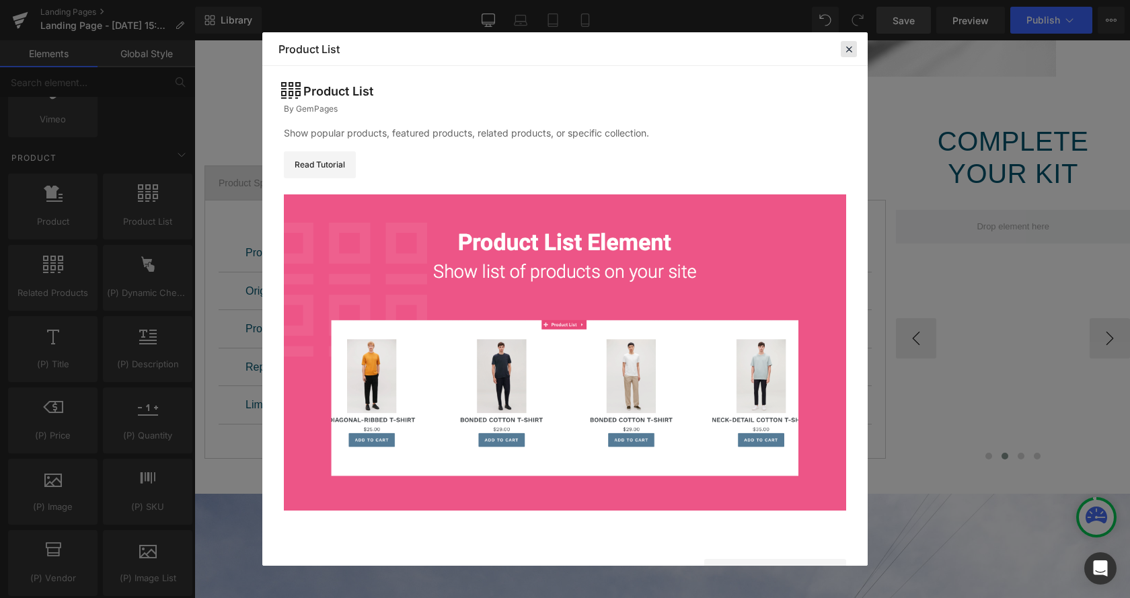
click at [853, 49] on icon at bounding box center [849, 49] width 12 height 12
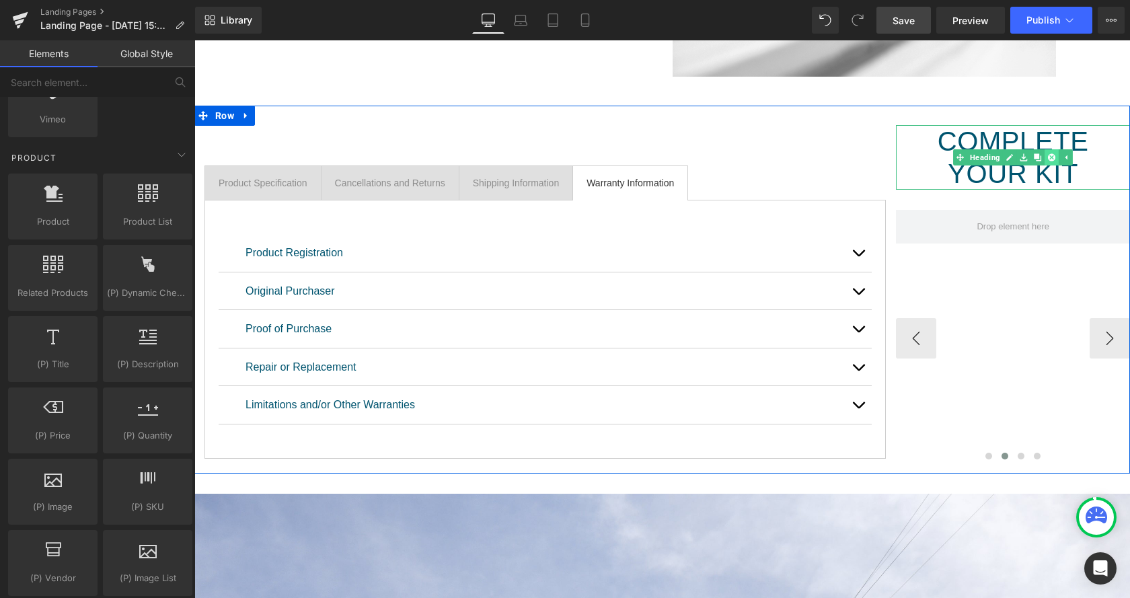
click at [1052, 161] on link at bounding box center [1052, 157] width 14 height 16
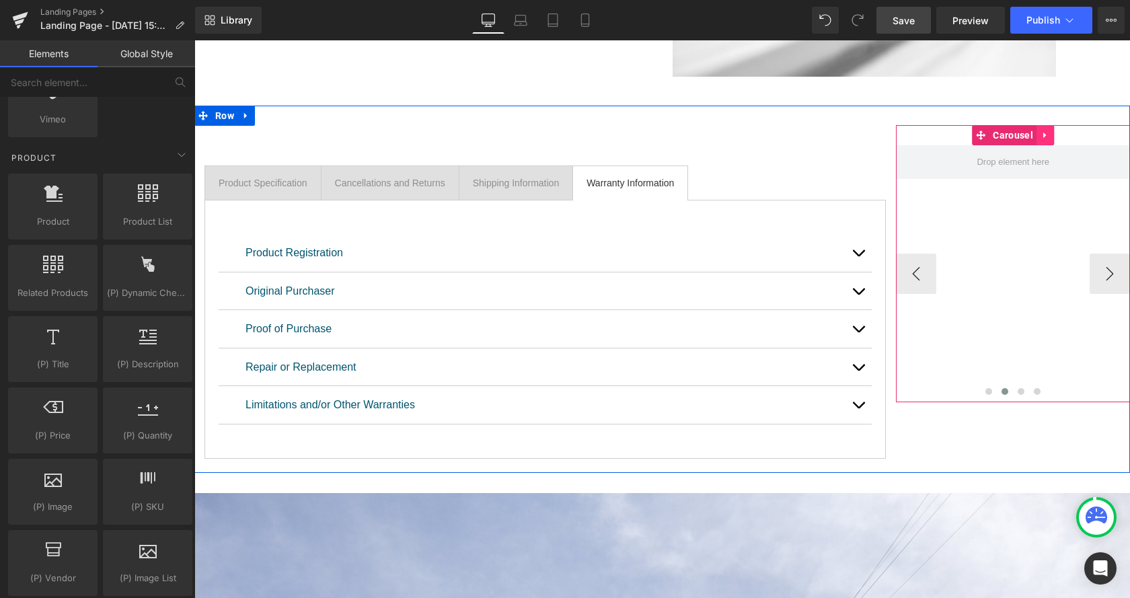
click at [1046, 133] on link at bounding box center [1045, 135] width 17 height 20
click at [1057, 136] on link at bounding box center [1053, 135] width 17 height 20
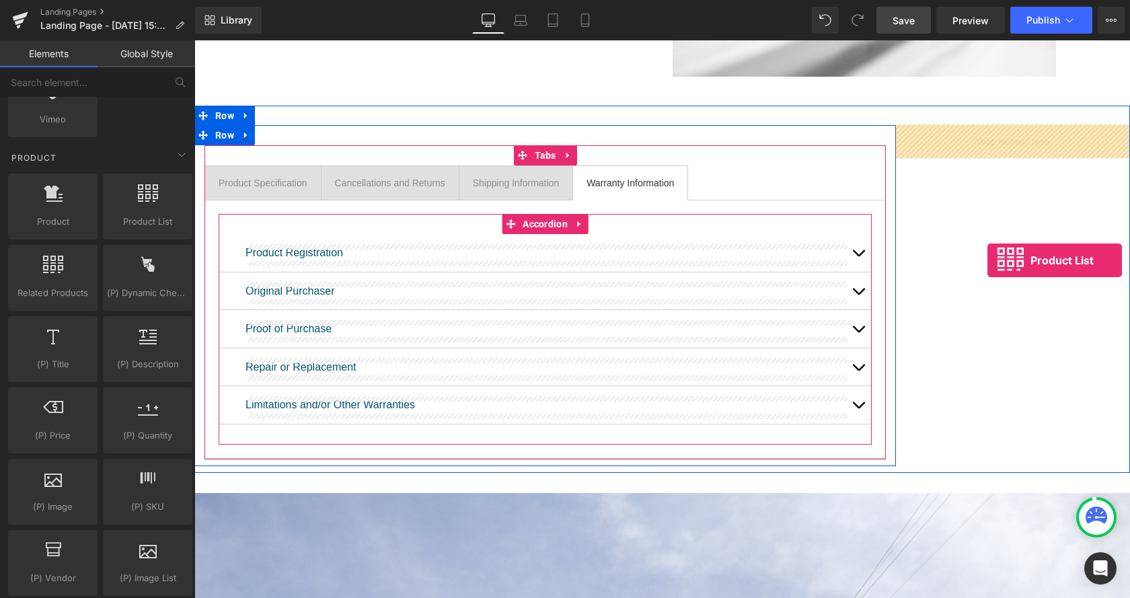
drag, startPoint x: 356, startPoint y: 252, endPoint x: 987, endPoint y: 260, distance: 631.7
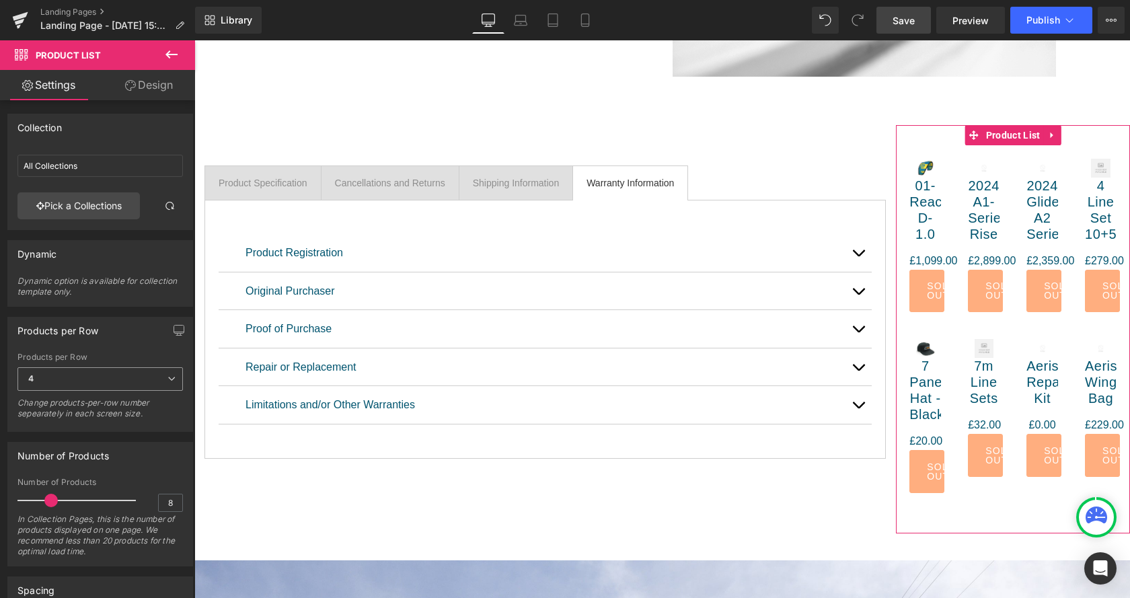
click at [116, 387] on span "4" at bounding box center [99, 379] width 165 height 24
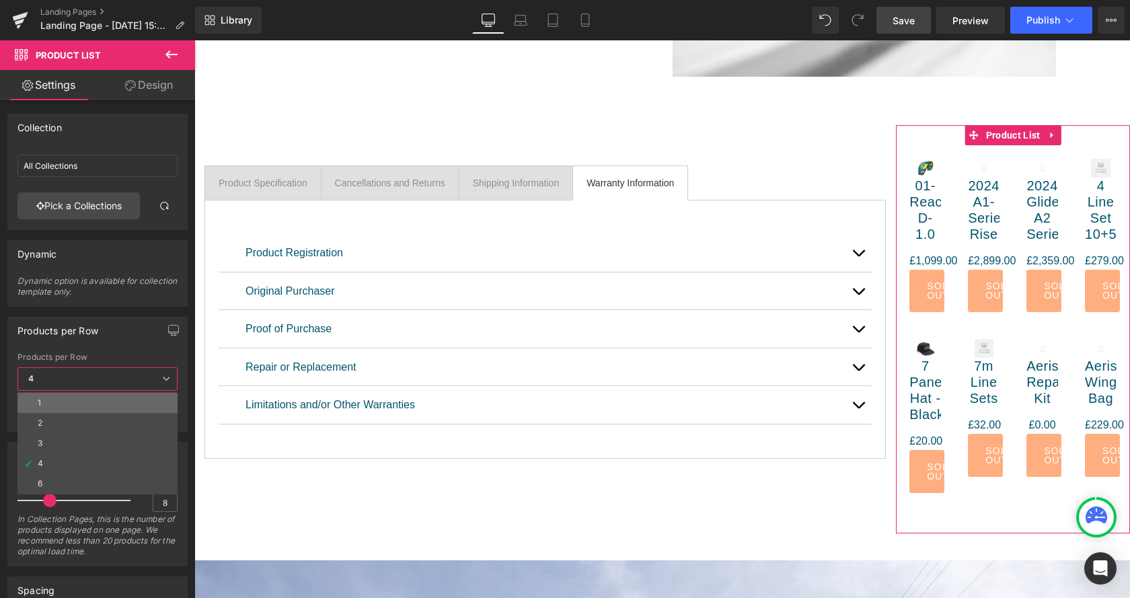
click at [60, 411] on li "1" at bounding box center [97, 403] width 160 height 20
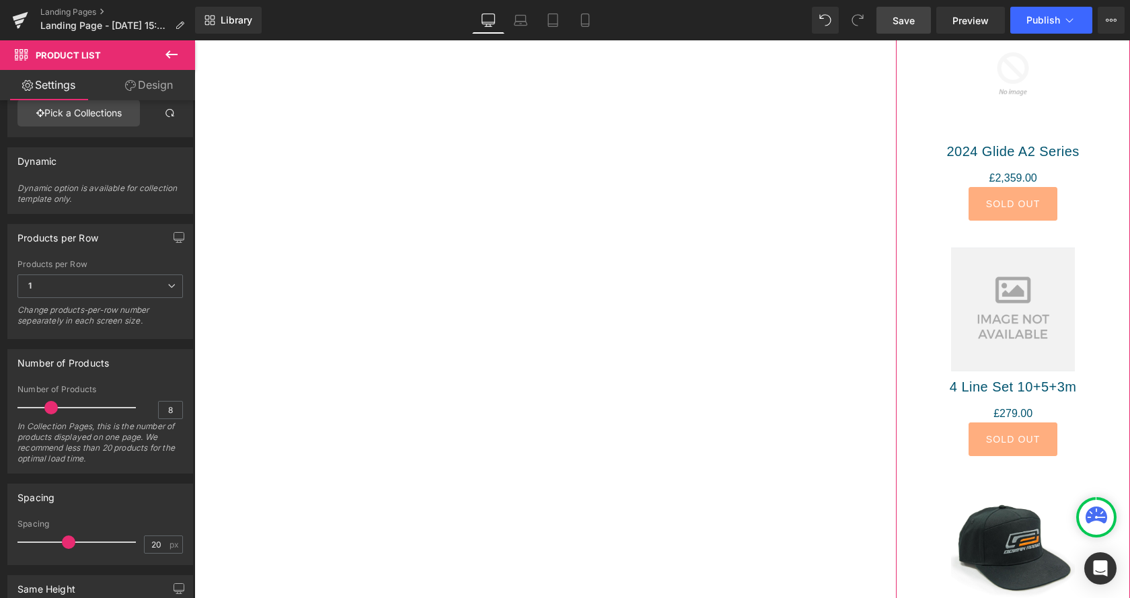
scroll to position [0, 0]
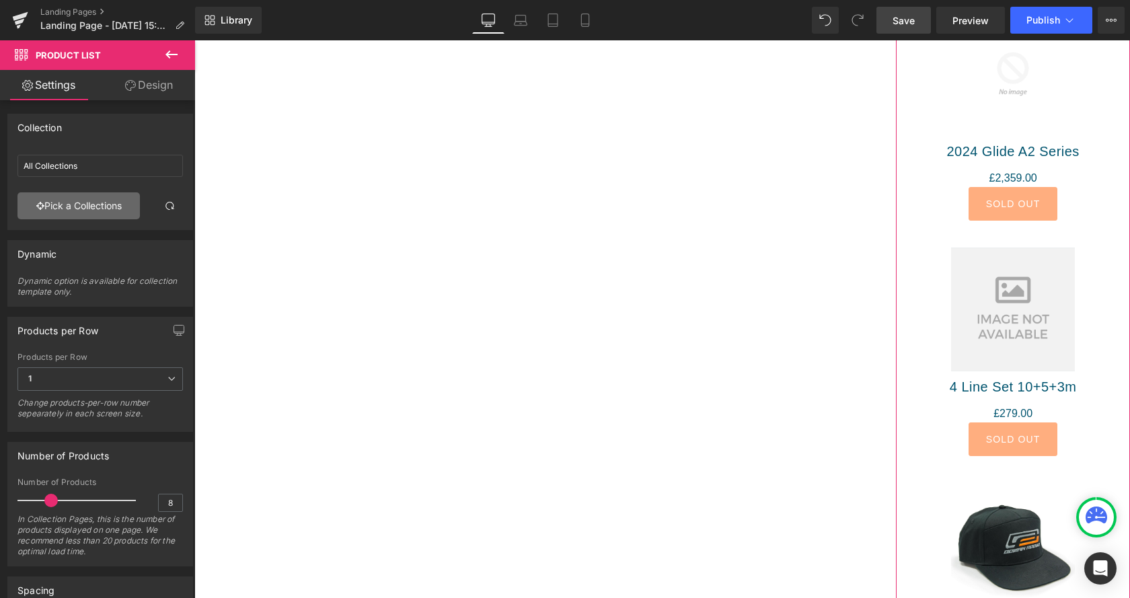
click at [98, 204] on link "Pick a Collections" at bounding box center [78, 205] width 122 height 27
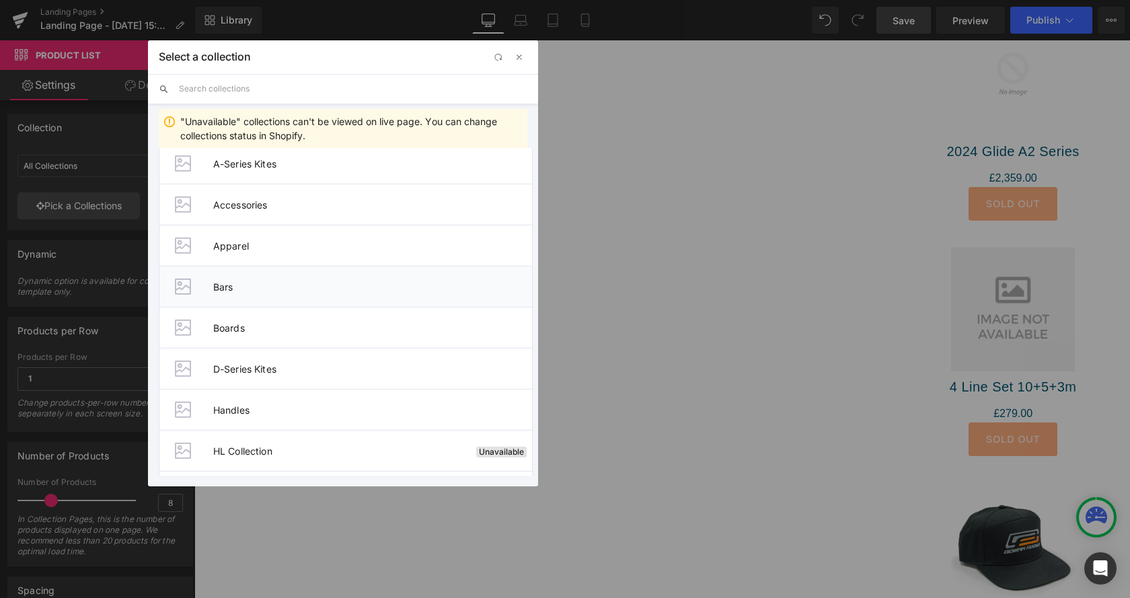
scroll to position [343, 0]
click at [232, 328] on span "Boards" at bounding box center [372, 323] width 319 height 11
type input "Boards"
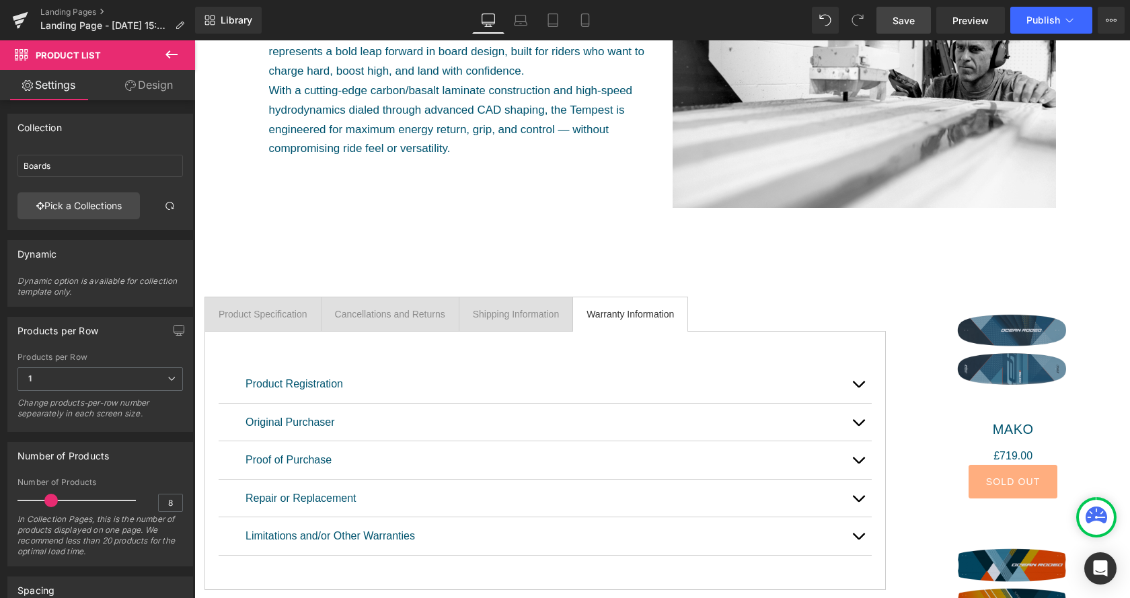
scroll to position [618, 0]
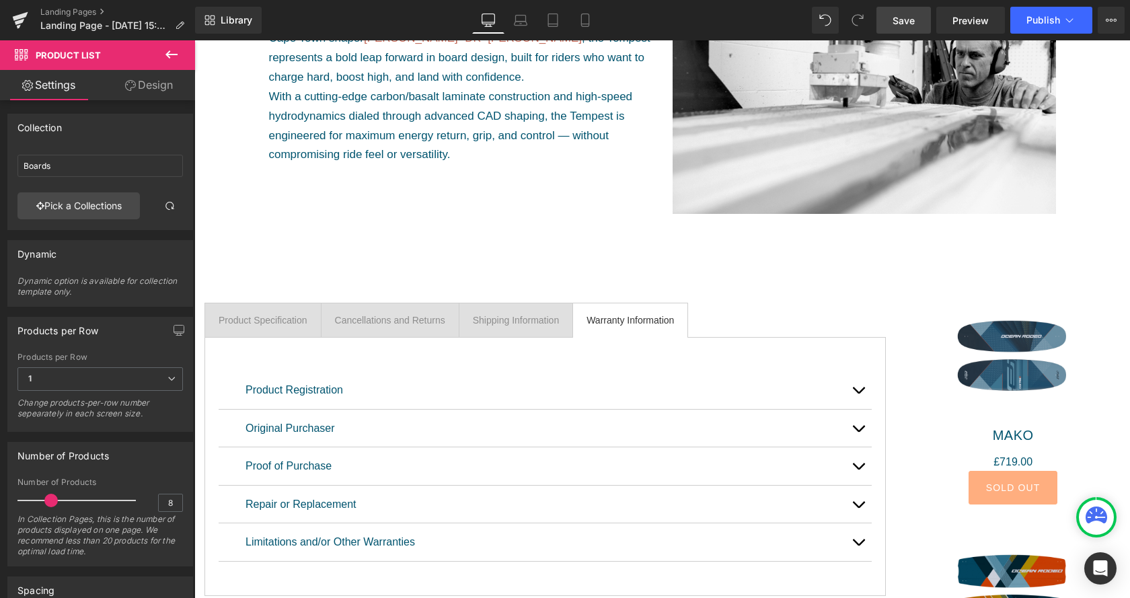
click at [172, 48] on icon at bounding box center [171, 54] width 16 height 16
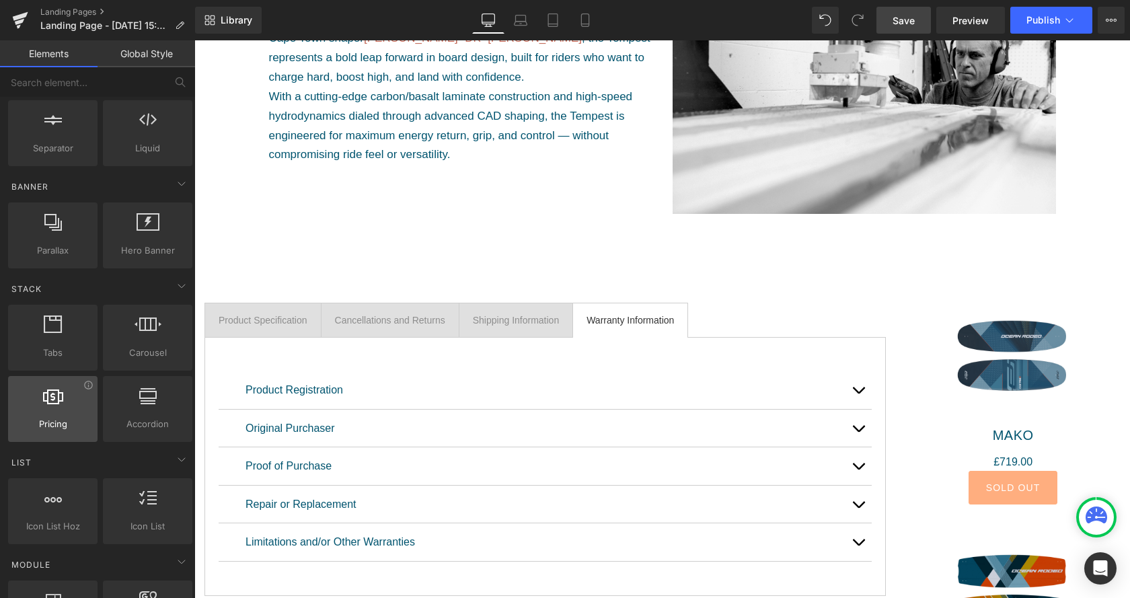
scroll to position [206, 0]
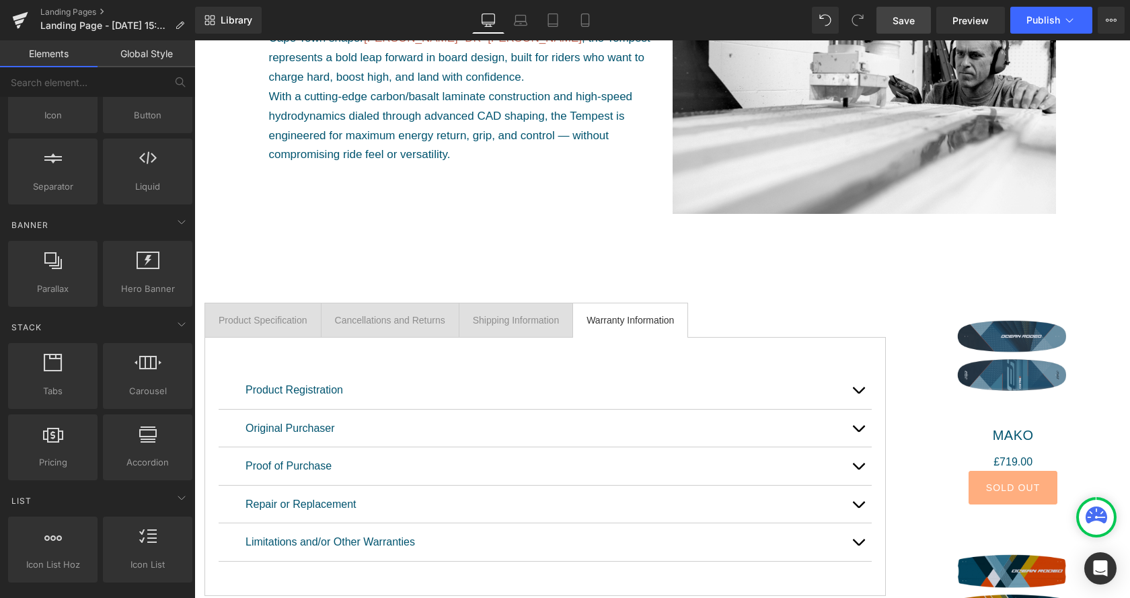
click at [898, 24] on span "Save" at bounding box center [904, 20] width 22 height 14
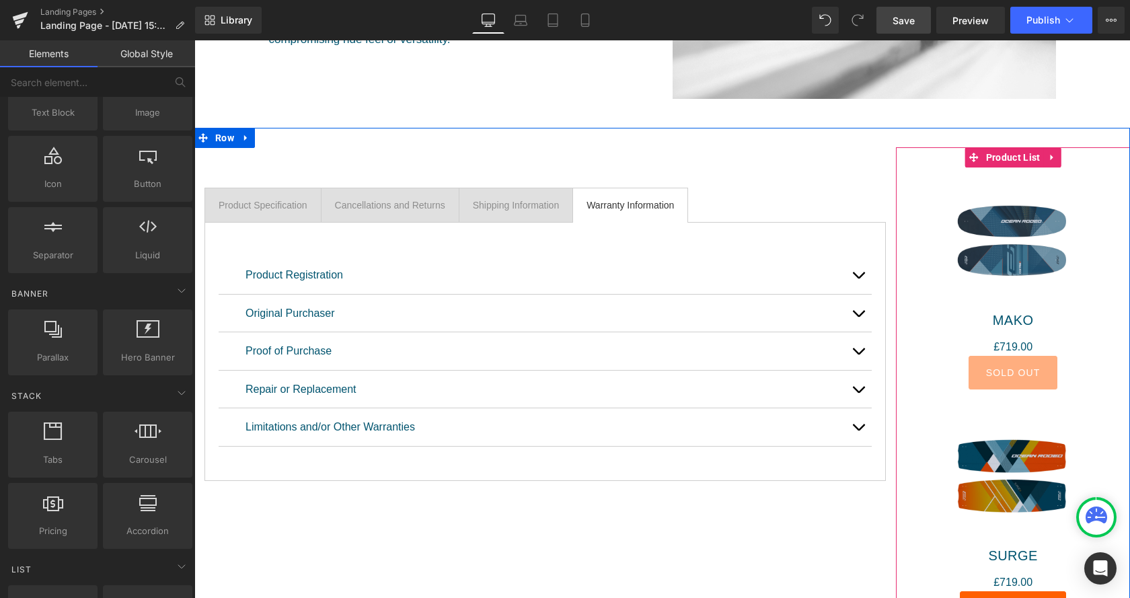
scroll to position [755, 0]
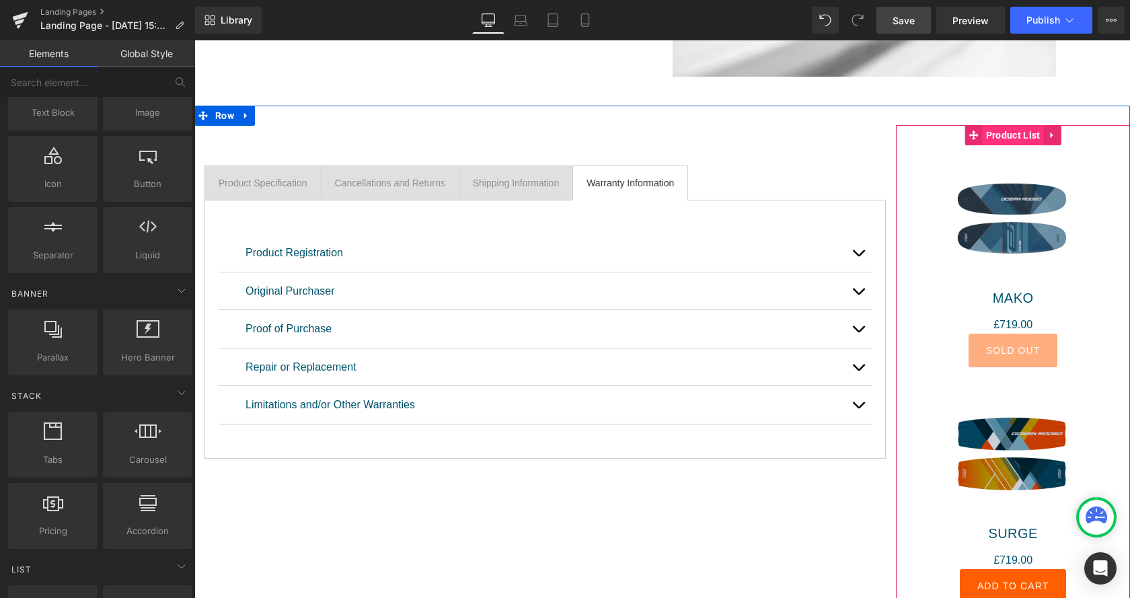
click at [1014, 136] on span "Product List" at bounding box center [1013, 135] width 61 height 20
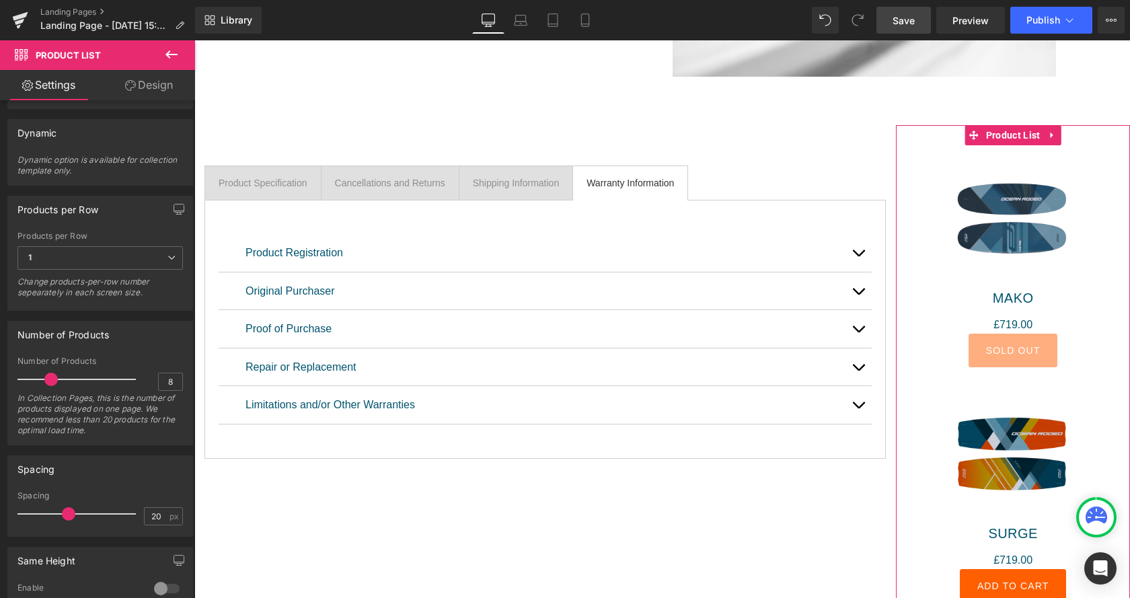
scroll to position [137, 0]
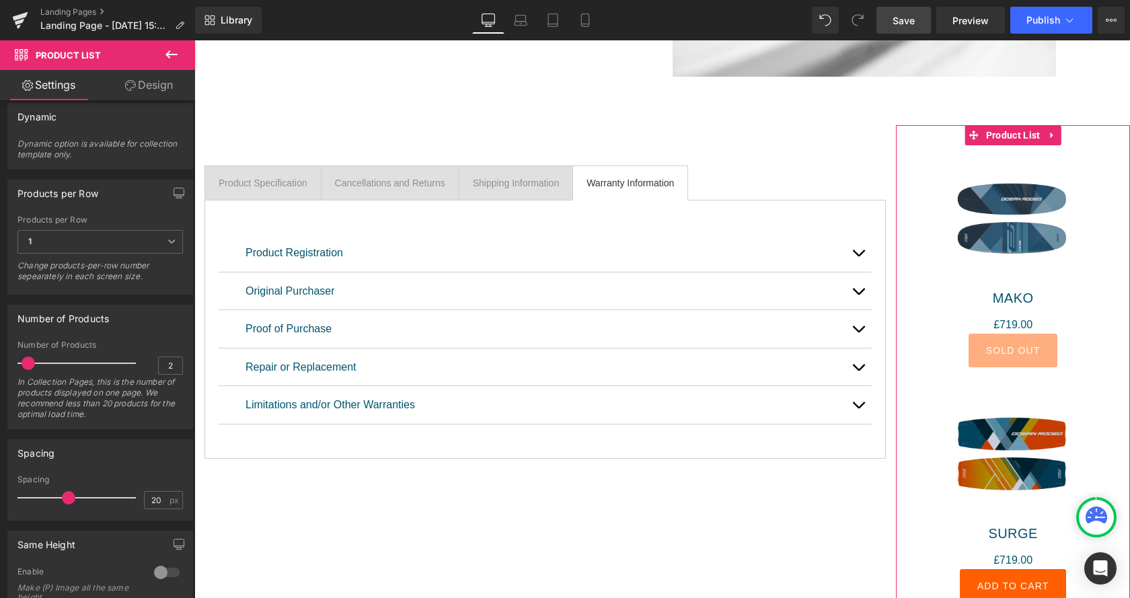
type input "3"
drag, startPoint x: 49, startPoint y: 359, endPoint x: 29, endPoint y: 360, distance: 20.2
click at [29, 360] on span at bounding box center [31, 363] width 13 height 13
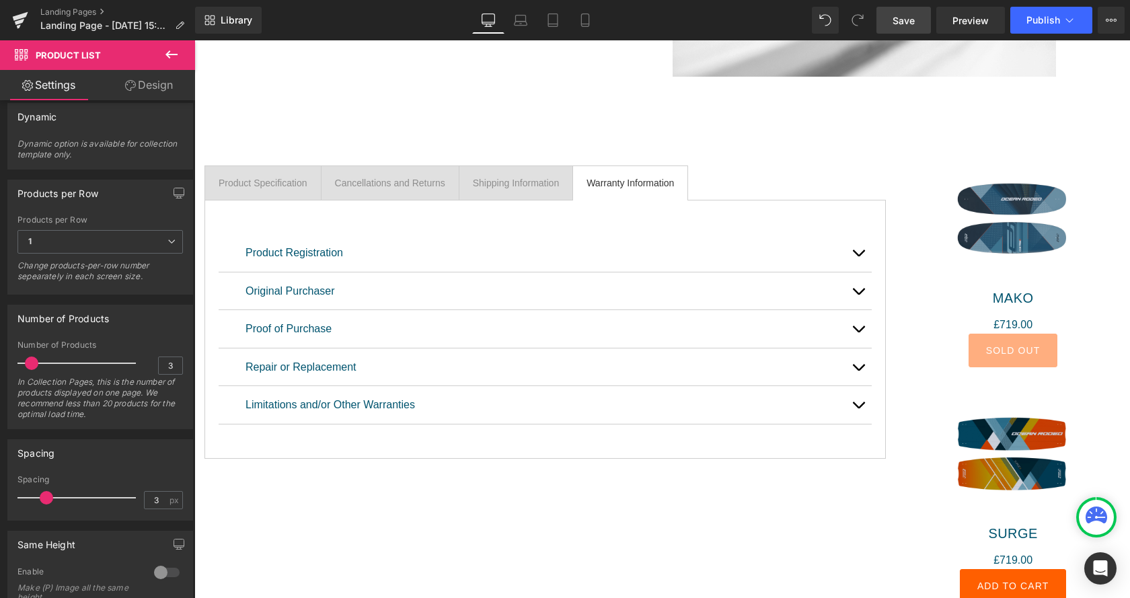
type input "2"
drag, startPoint x: 65, startPoint y: 500, endPoint x: 25, endPoint y: 499, distance: 40.4
click at [25, 499] on span at bounding box center [28, 497] width 13 height 13
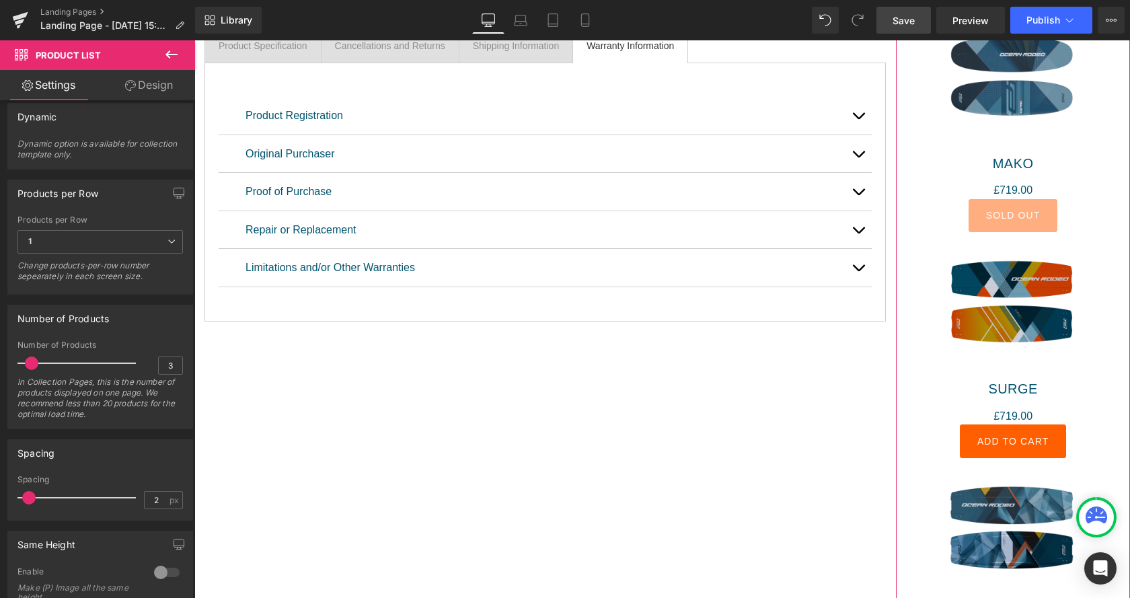
scroll to position [69, 0]
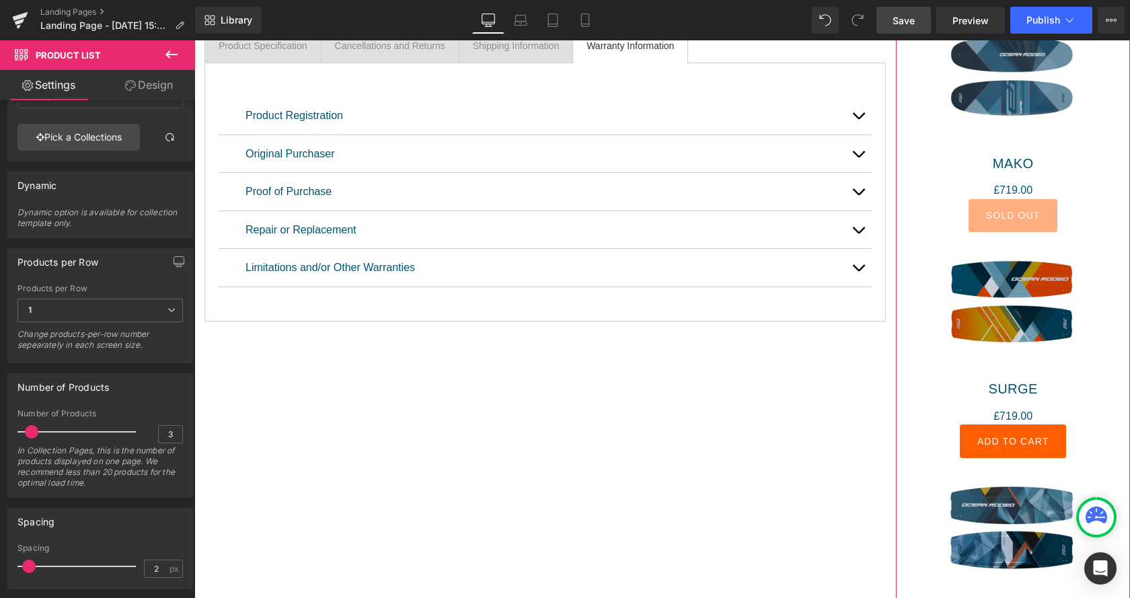
type input "2"
click at [28, 435] on span at bounding box center [28, 431] width 13 height 13
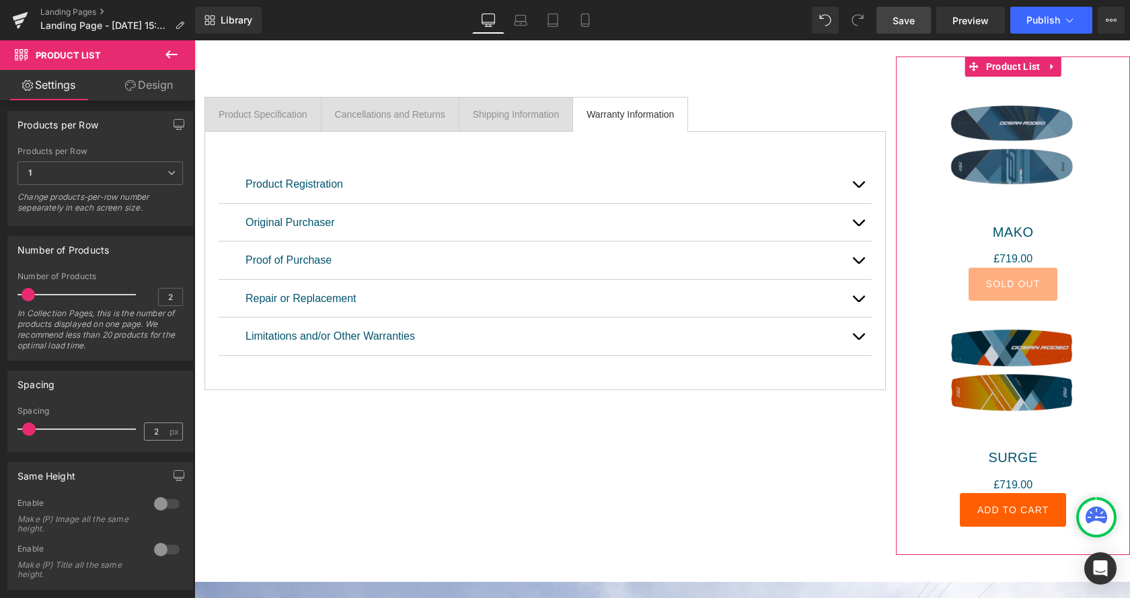
scroll to position [274, 0]
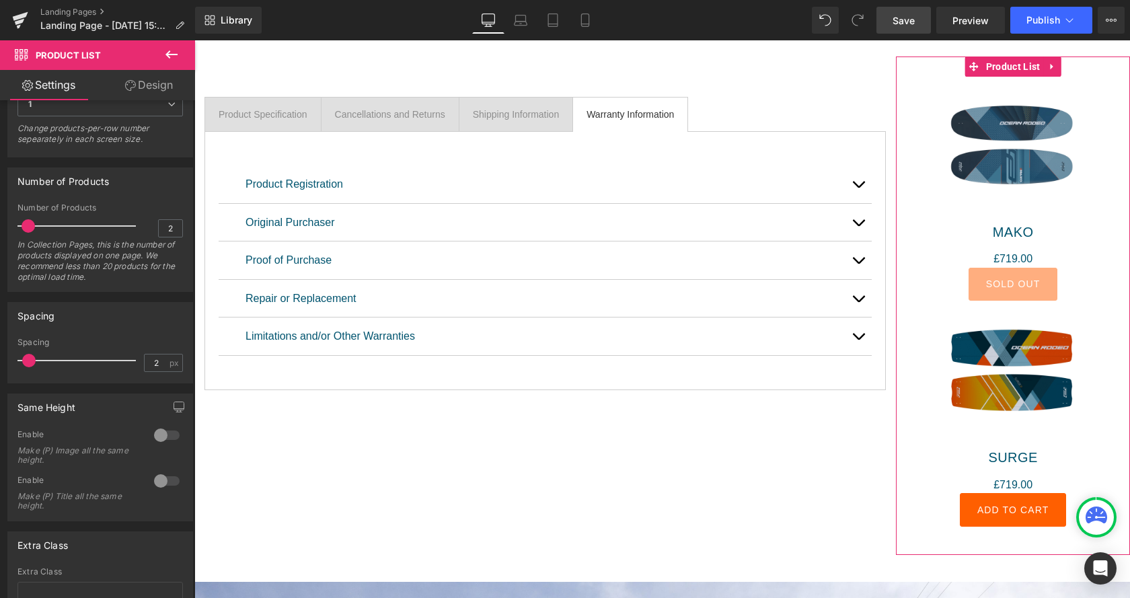
click at [165, 435] on div at bounding box center [167, 435] width 32 height 22
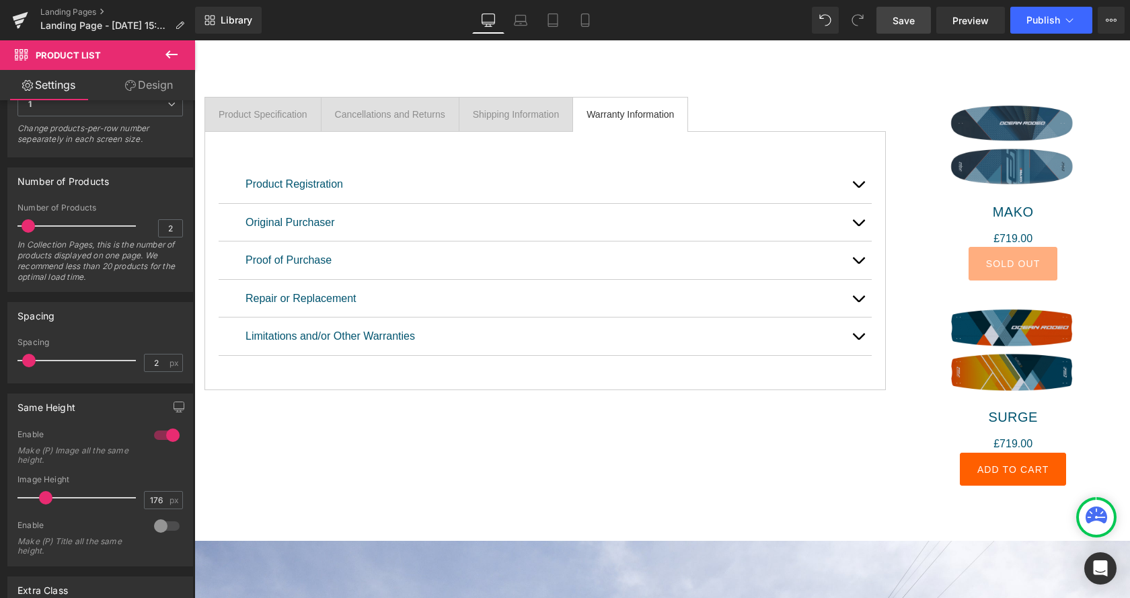
drag, startPoint x: 51, startPoint y: 499, endPoint x: 44, endPoint y: 500, distance: 6.8
click at [44, 500] on span at bounding box center [45, 497] width 13 height 13
type input "200"
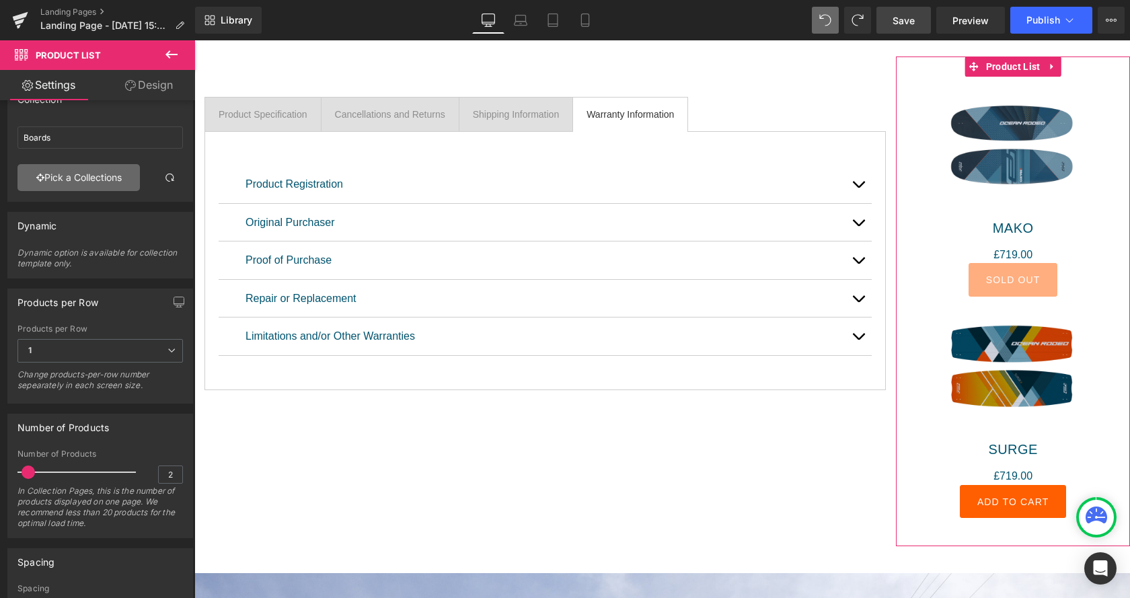
scroll to position [0, 0]
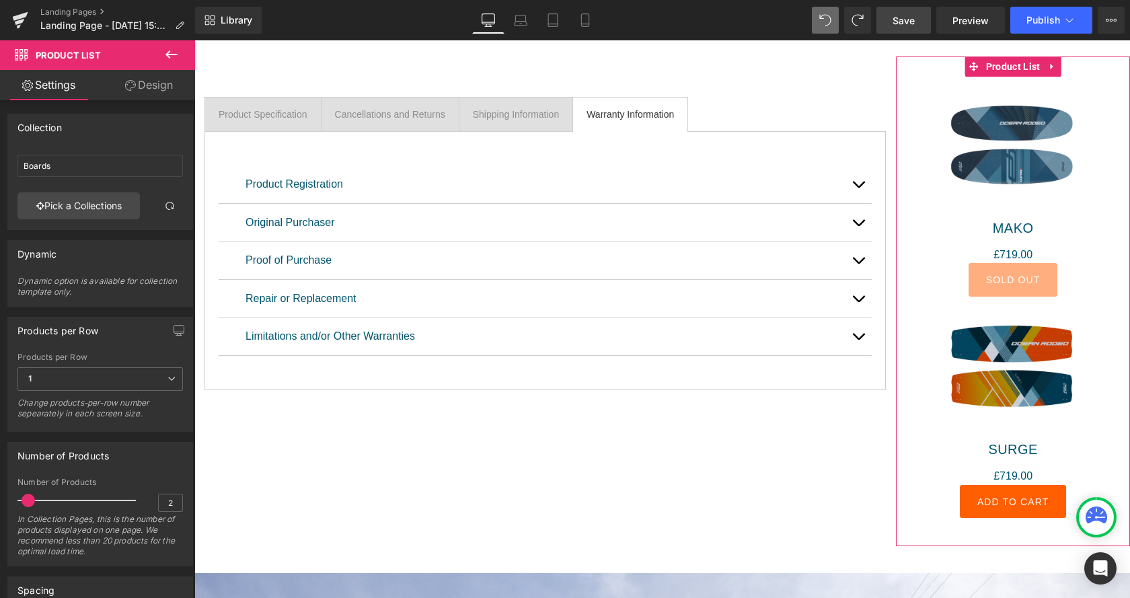
click at [157, 90] on link "Design" at bounding box center [149, 85] width 98 height 30
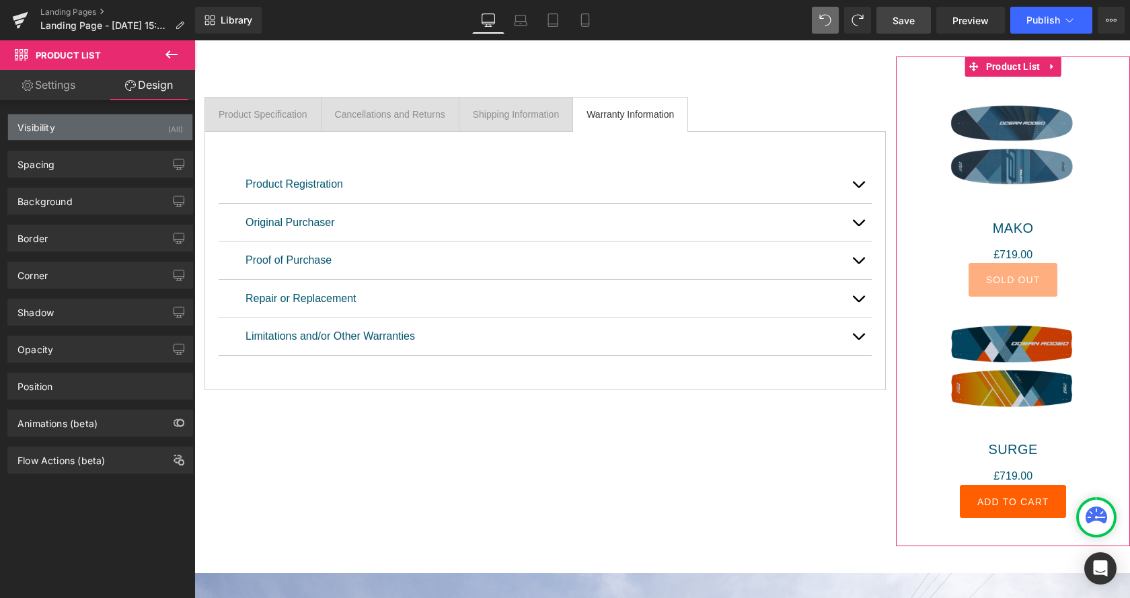
click at [85, 130] on div "Visibility (All)" at bounding box center [100, 127] width 184 height 26
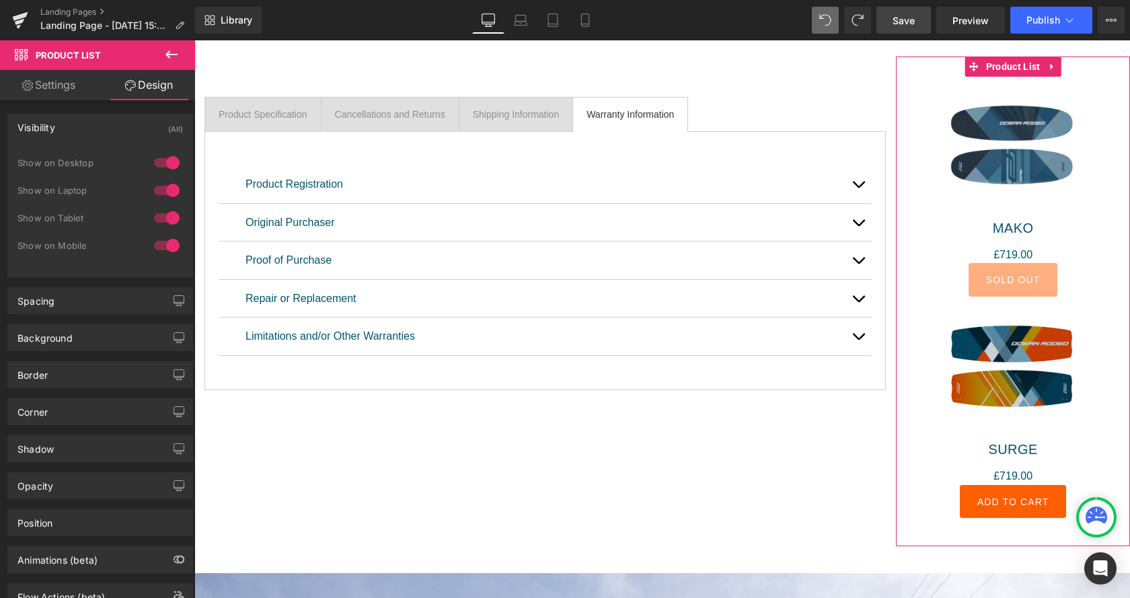
click at [85, 130] on div "Visibility (All)" at bounding box center [100, 127] width 184 height 26
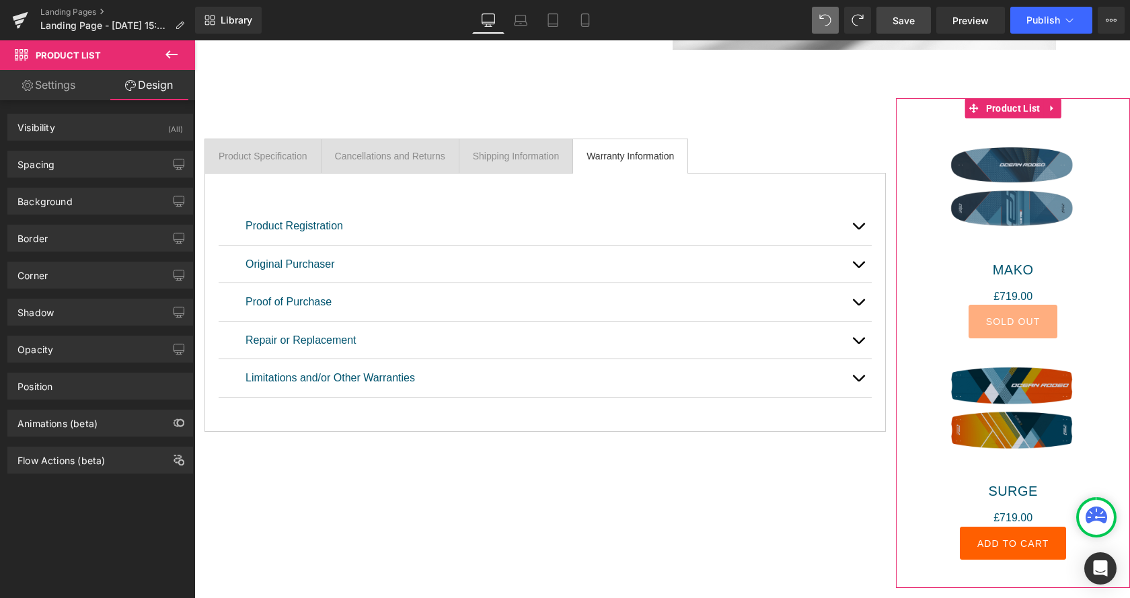
scroll to position [755, 0]
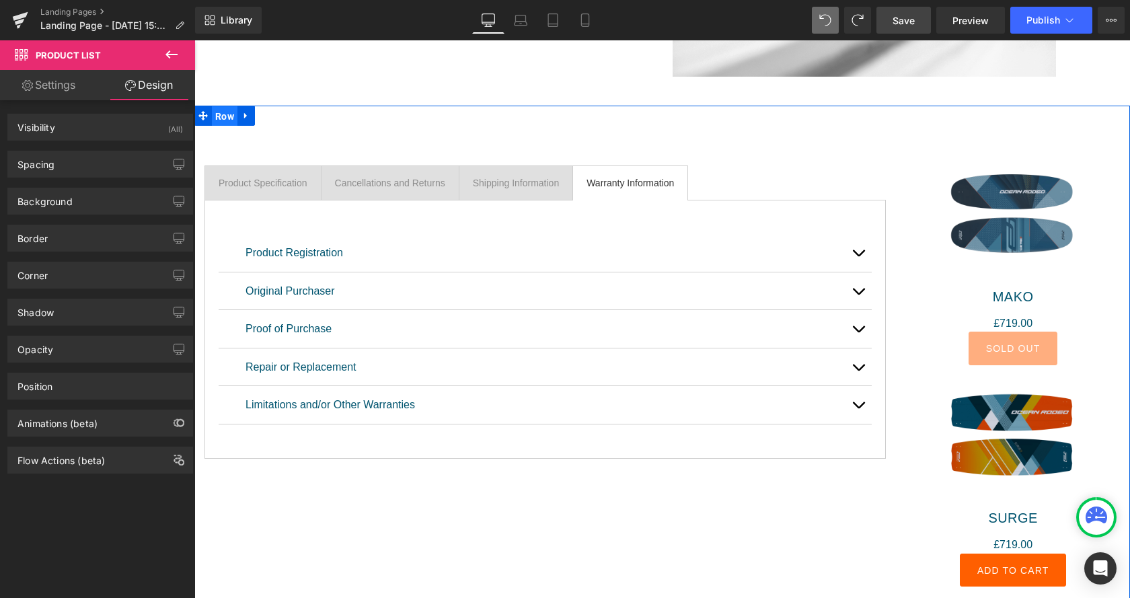
click at [230, 116] on span "Row" at bounding box center [225, 116] width 26 height 20
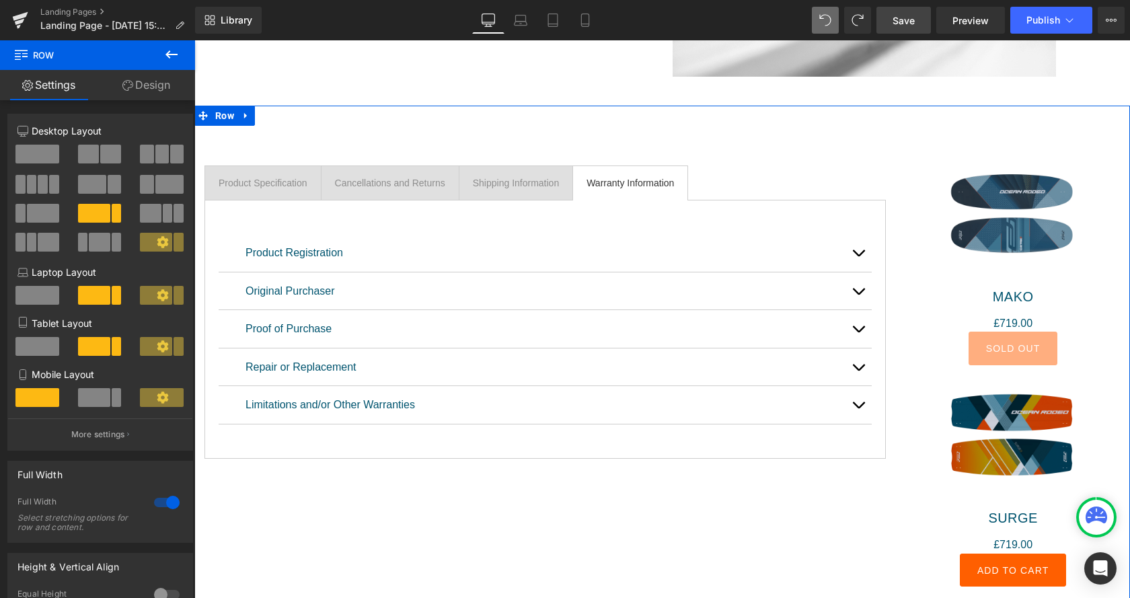
click at [159, 187] on span at bounding box center [169, 184] width 28 height 19
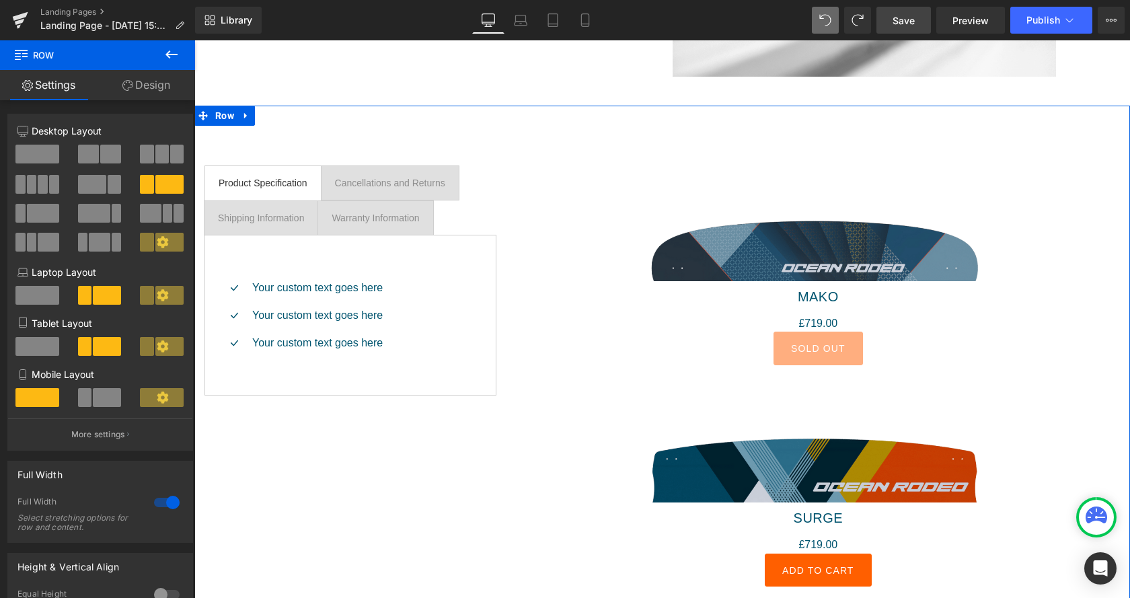
click at [101, 209] on span at bounding box center [94, 213] width 32 height 19
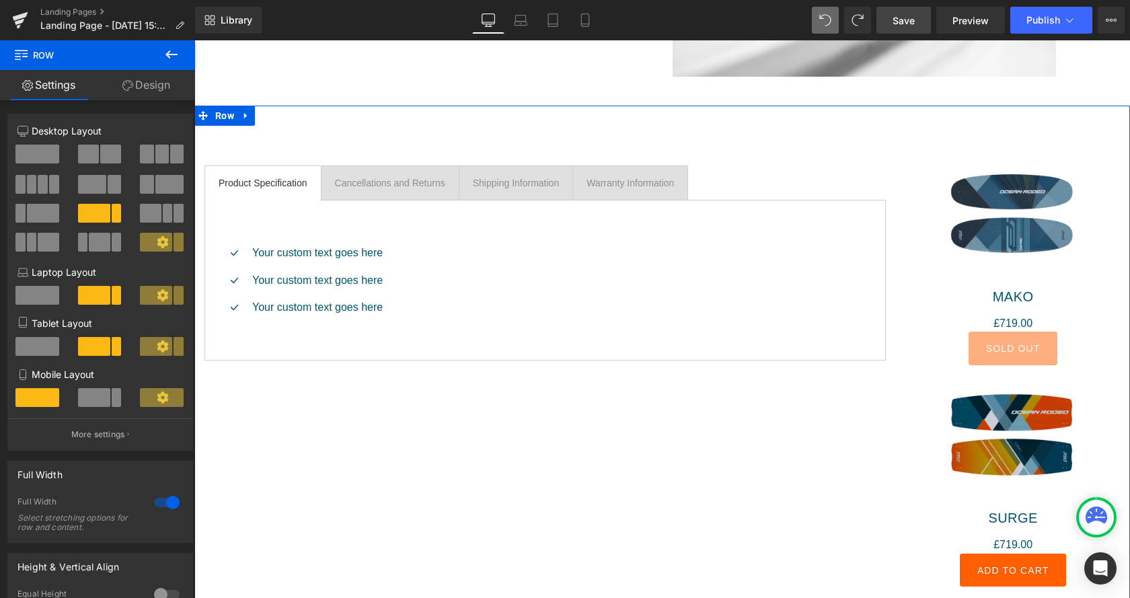
click at [98, 238] on span at bounding box center [99, 242] width 21 height 19
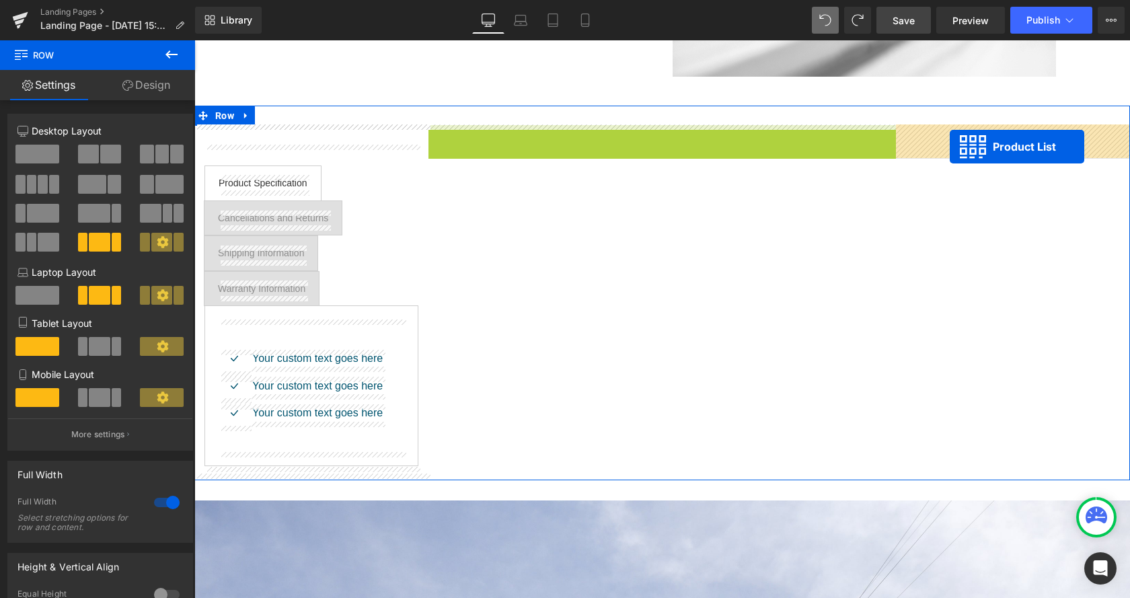
drag, startPoint x: 622, startPoint y: 135, endPoint x: 950, endPoint y: 147, distance: 327.8
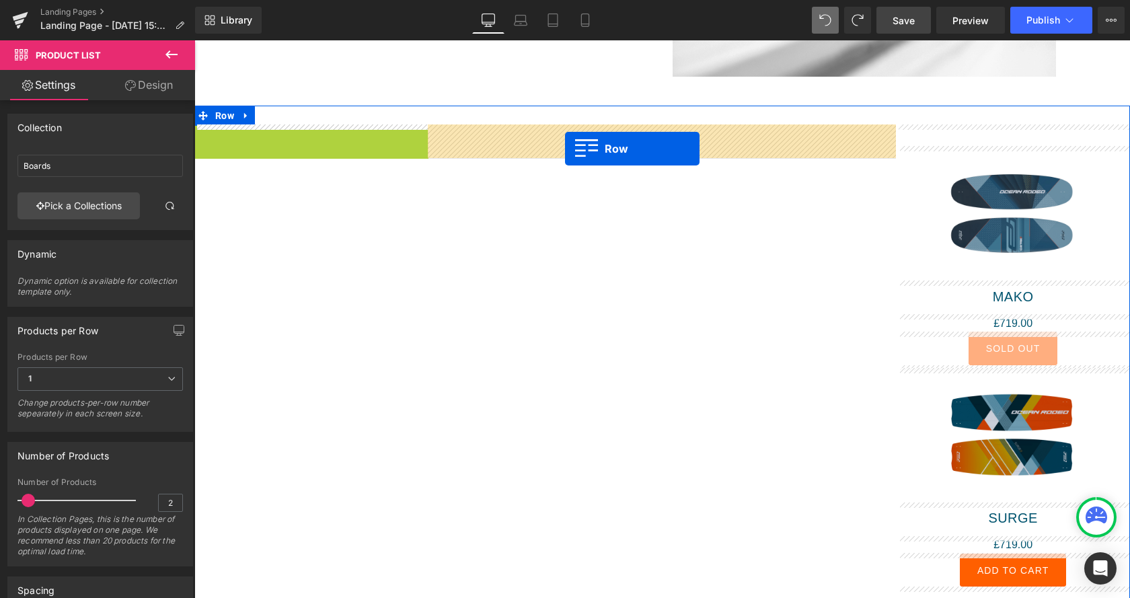
drag, startPoint x: 202, startPoint y: 133, endPoint x: 565, endPoint y: 149, distance: 362.9
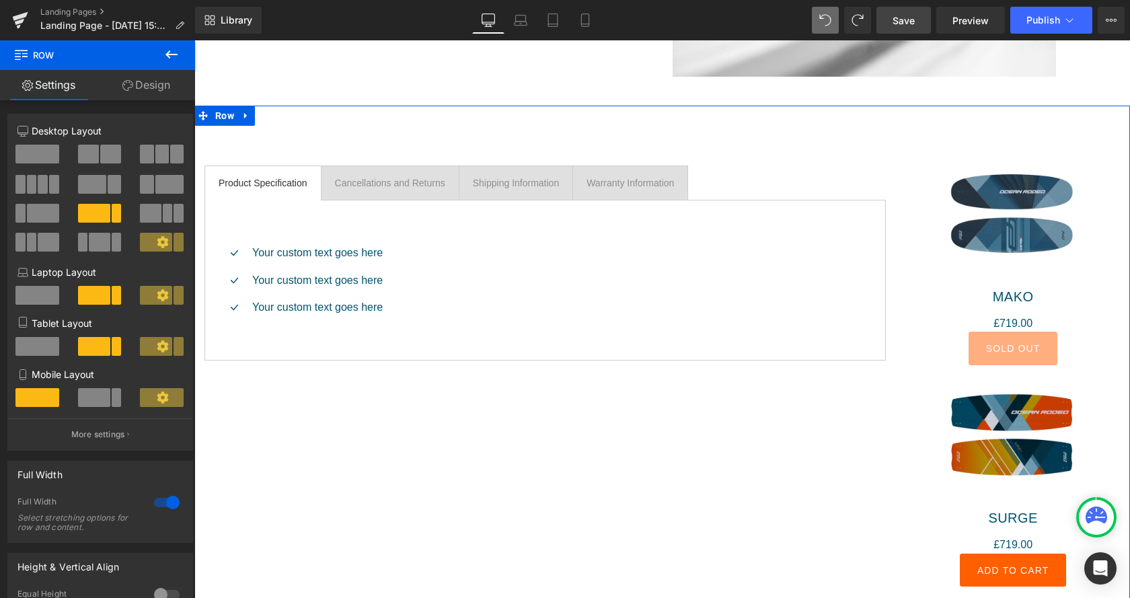
click at [381, 181] on div "Cancellations and Returns" at bounding box center [390, 183] width 110 height 15
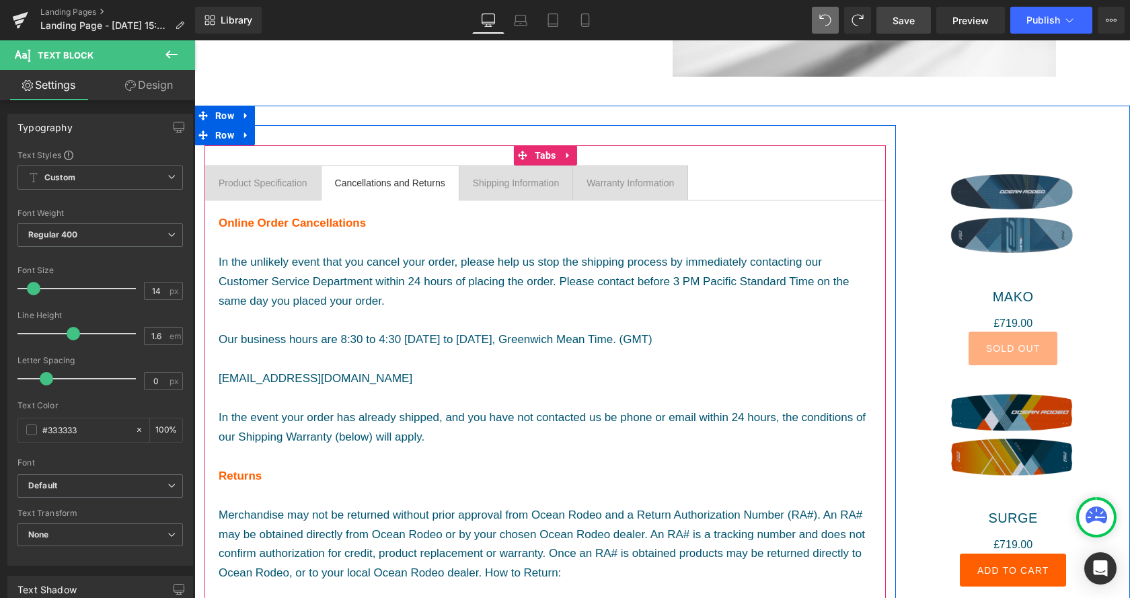
click at [263, 185] on div "Product Specification" at bounding box center [263, 183] width 89 height 15
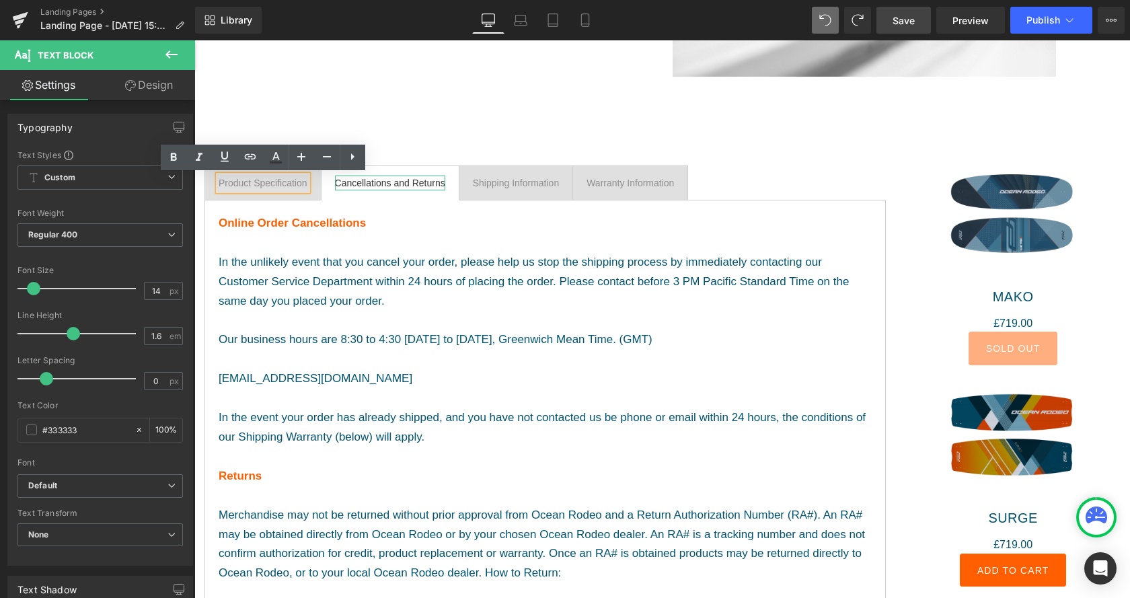
click at [380, 179] on div "Cancellations and Returns" at bounding box center [390, 183] width 110 height 15
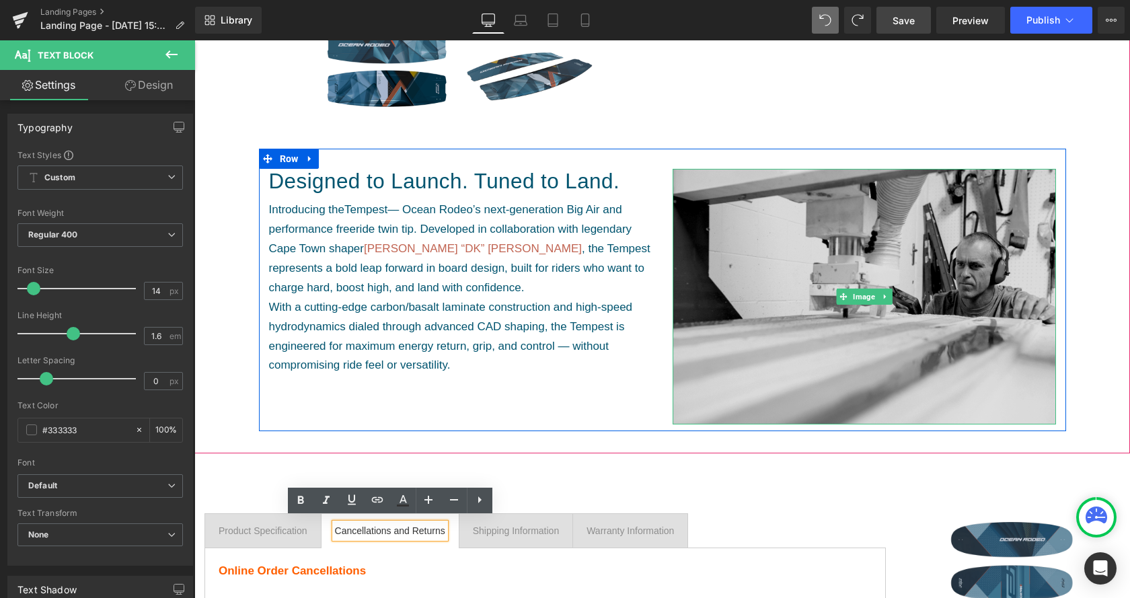
scroll to position [412, 0]
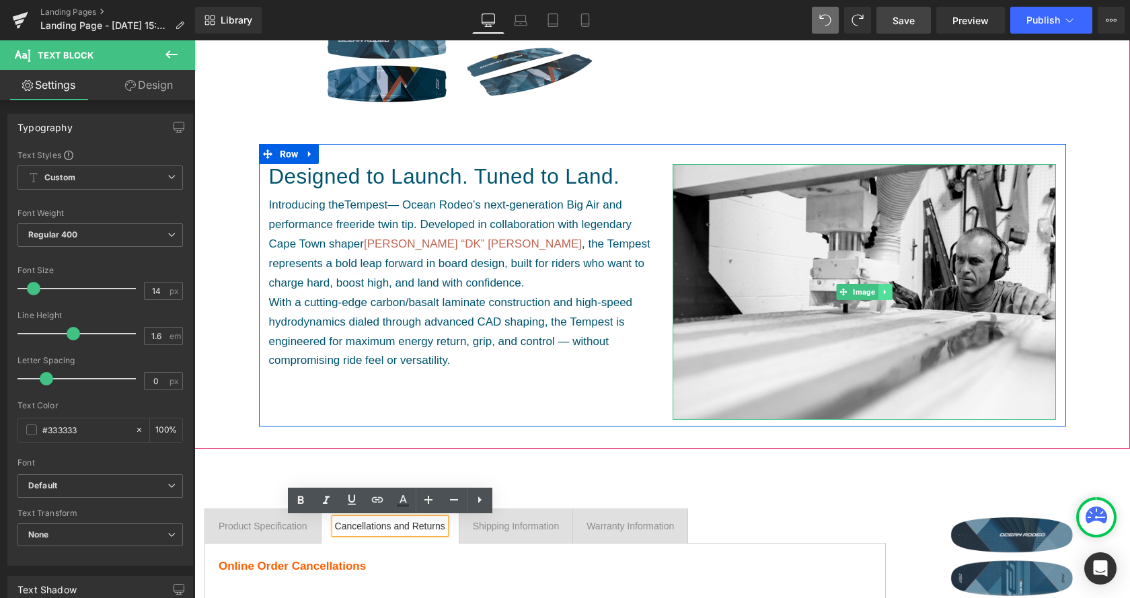
click at [888, 293] on link at bounding box center [885, 292] width 14 height 16
click at [893, 291] on link at bounding box center [892, 292] width 14 height 16
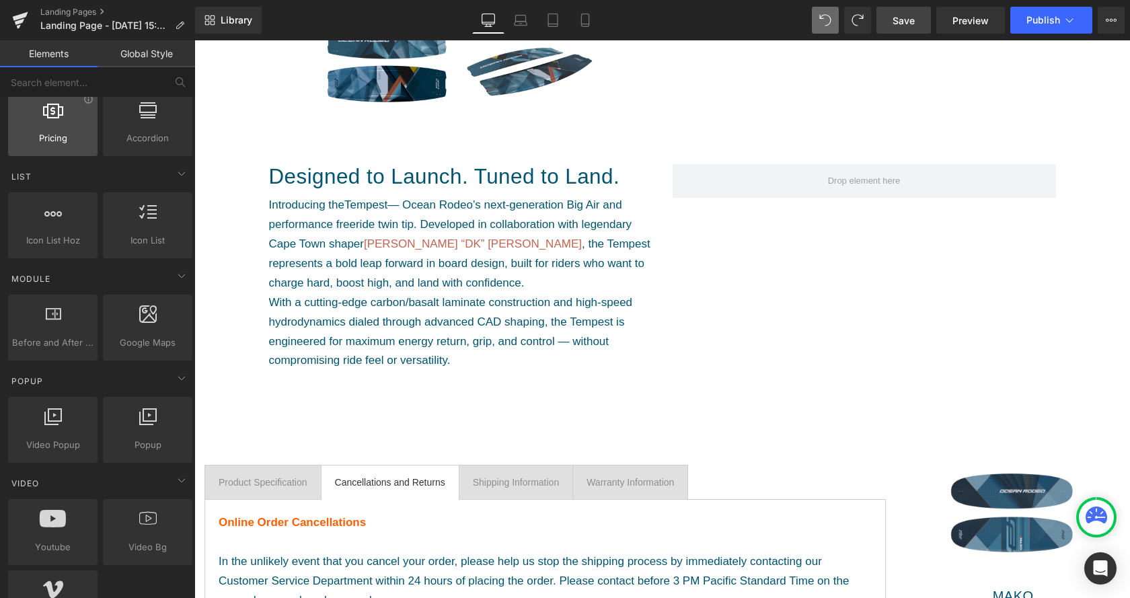
scroll to position [755, 0]
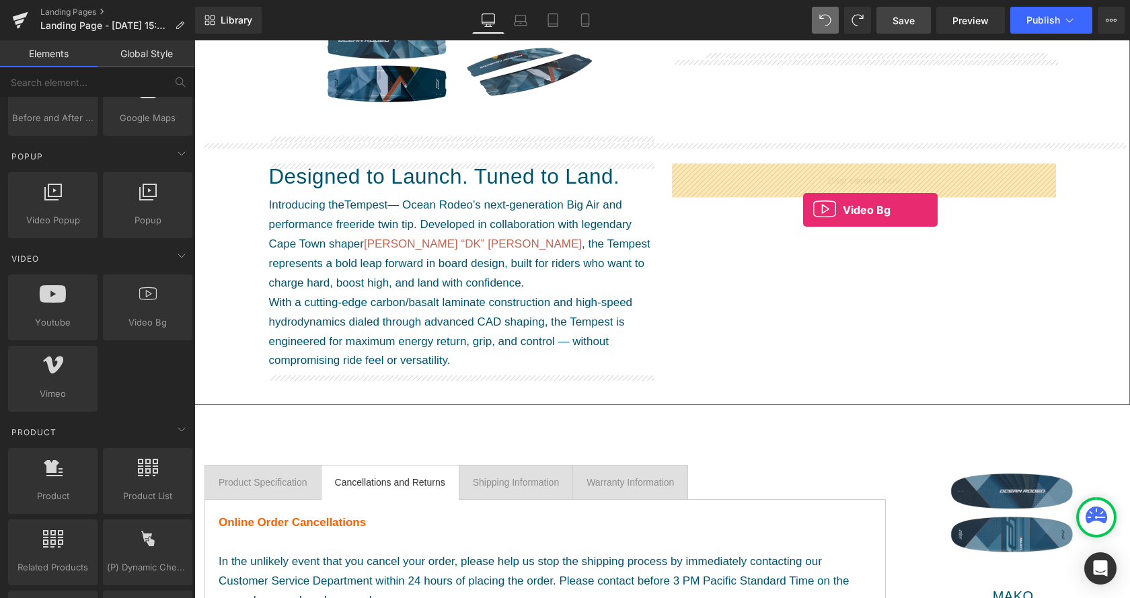
drag, startPoint x: 336, startPoint y: 358, endPoint x: 803, endPoint y: 210, distance: 490.4
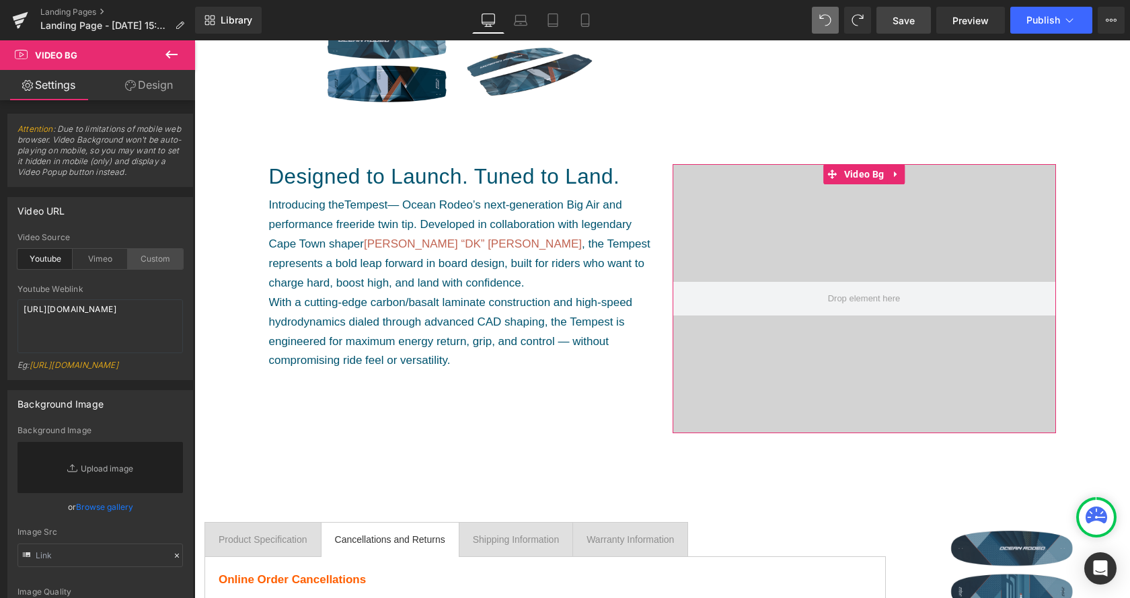
drag, startPoint x: 167, startPoint y: 257, endPoint x: 159, endPoint y: 262, distance: 9.3
click at [166, 258] on div "Custom" at bounding box center [155, 259] width 55 height 20
drag, startPoint x: 107, startPoint y: 345, endPoint x: 7, endPoint y: 276, distance: 120.9
click at [17, 299] on textarea "[URL][DOMAIN_NAME]" at bounding box center [99, 326] width 165 height 54
paste textarea "videos/c/o/v/2b7c6437a33c4fae86f8460fd8f972f6.mp4"
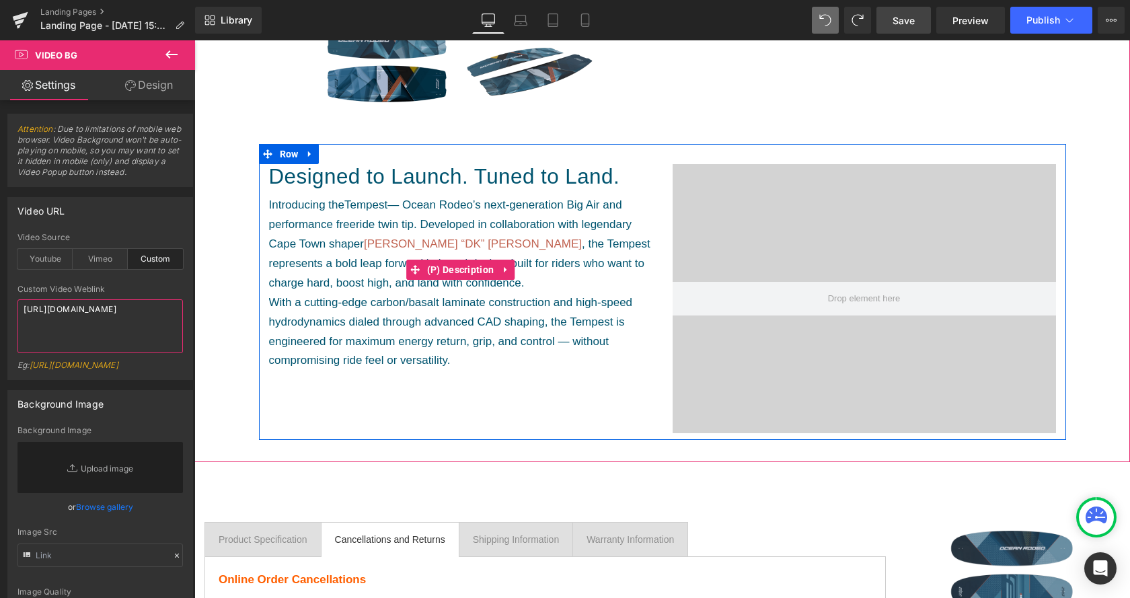
type textarea "[URL][DOMAIN_NAME]"
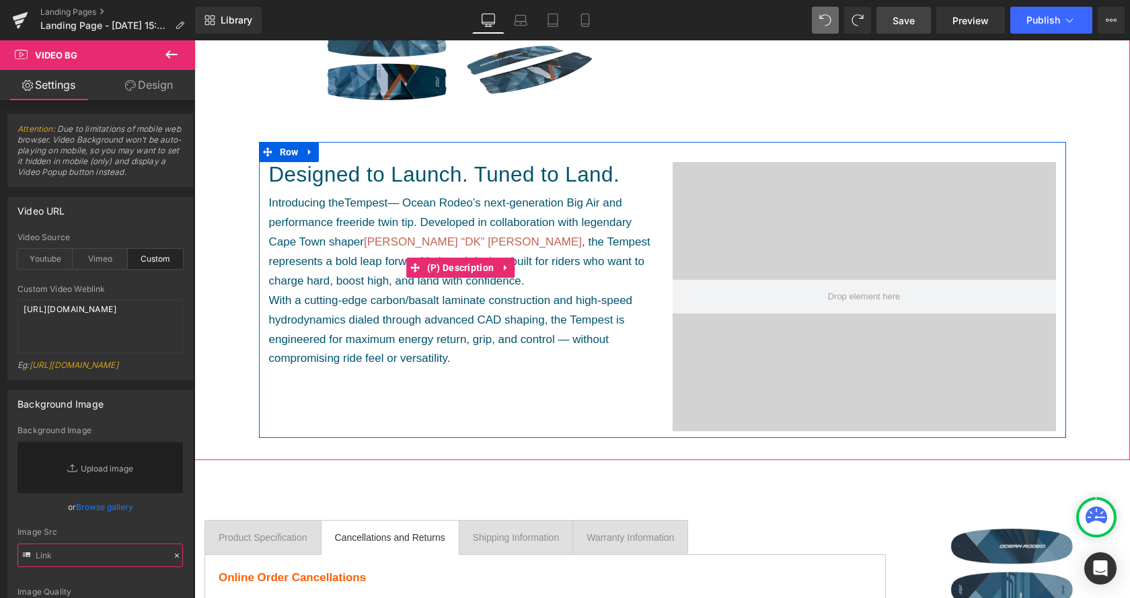
scroll to position [412, 0]
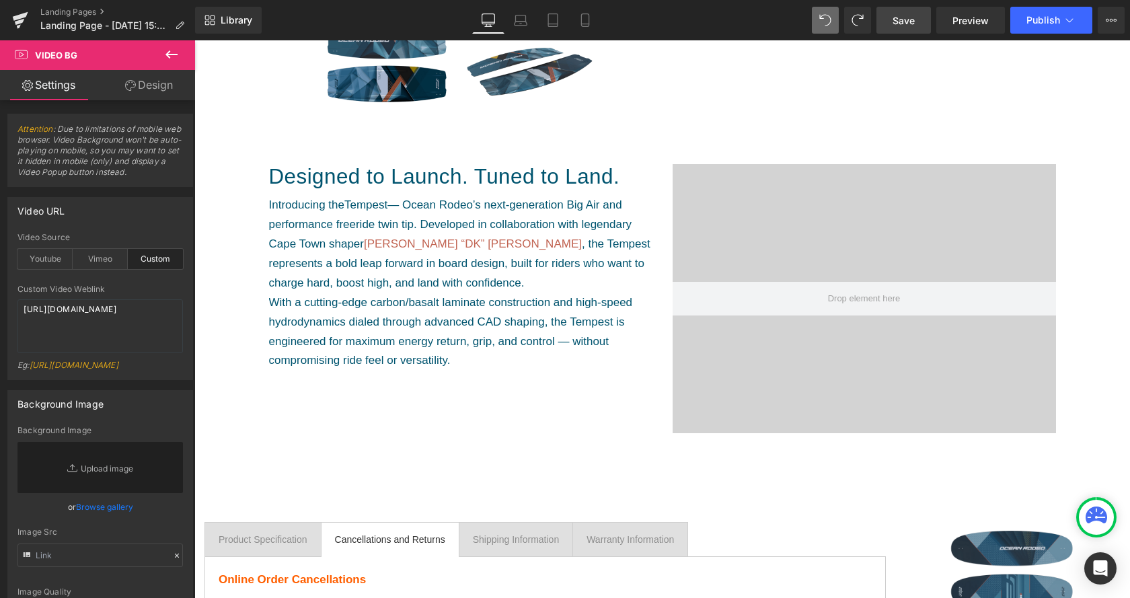
click at [901, 19] on span "Save" at bounding box center [904, 20] width 22 height 14
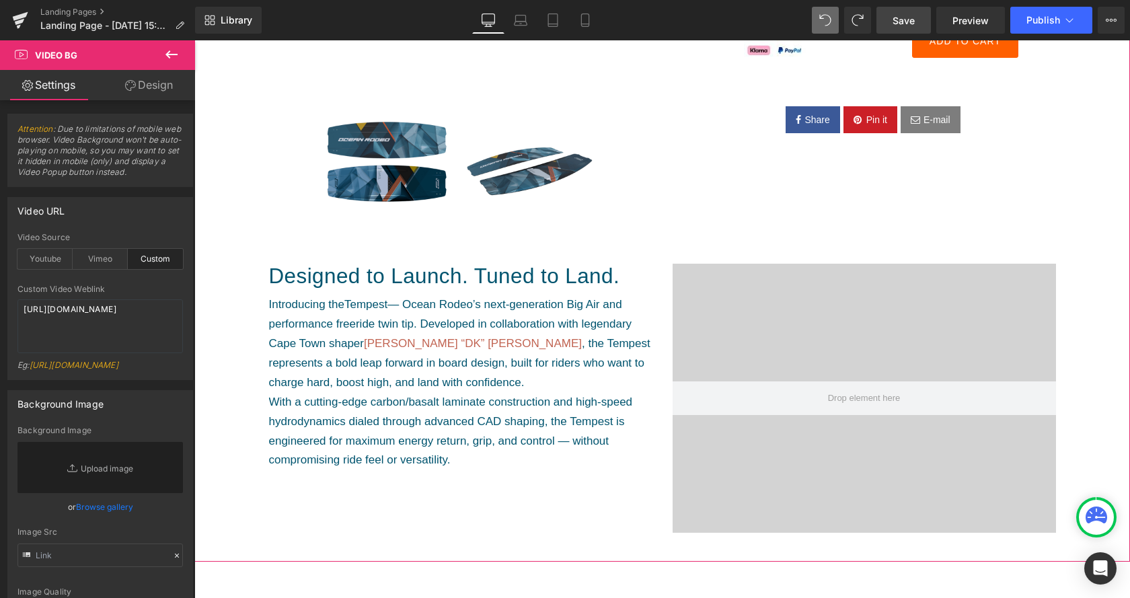
scroll to position [480, 0]
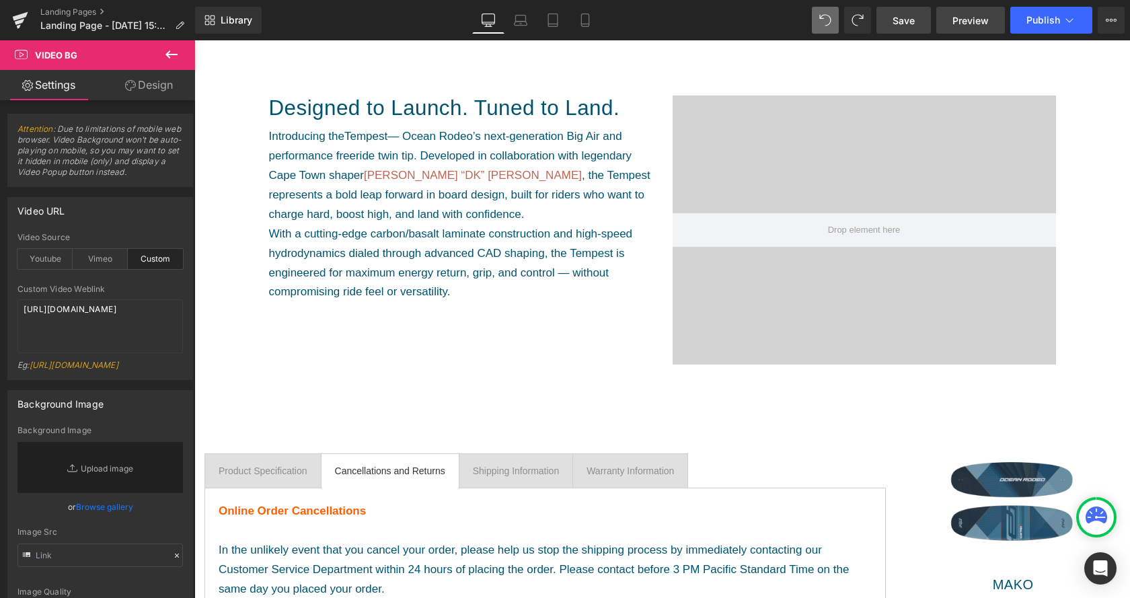
drag, startPoint x: 958, startPoint y: 18, endPoint x: 868, endPoint y: 0, distance: 91.3
click at [958, 19] on span "Preview" at bounding box center [971, 20] width 36 height 14
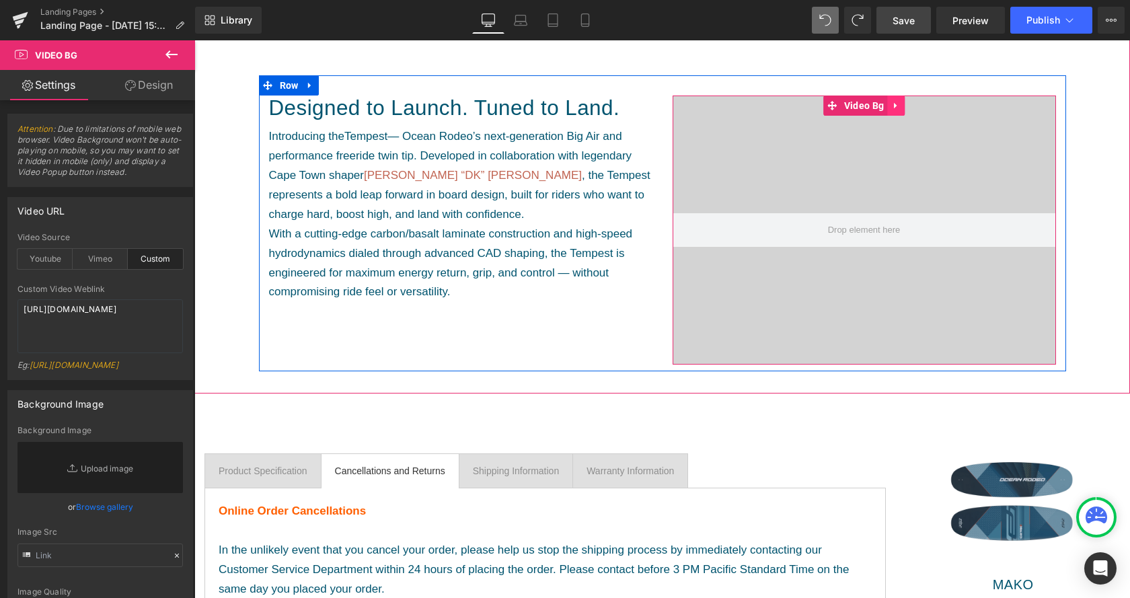
click at [897, 111] on link at bounding box center [895, 106] width 17 height 20
click at [900, 106] on link at bounding box center [904, 106] width 17 height 20
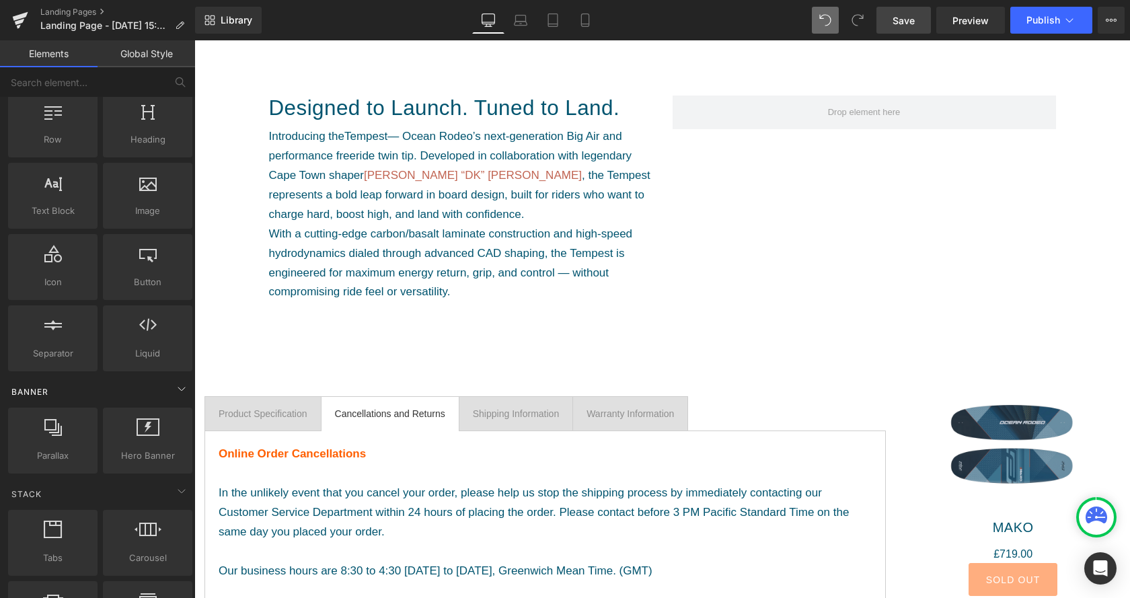
scroll to position [0, 0]
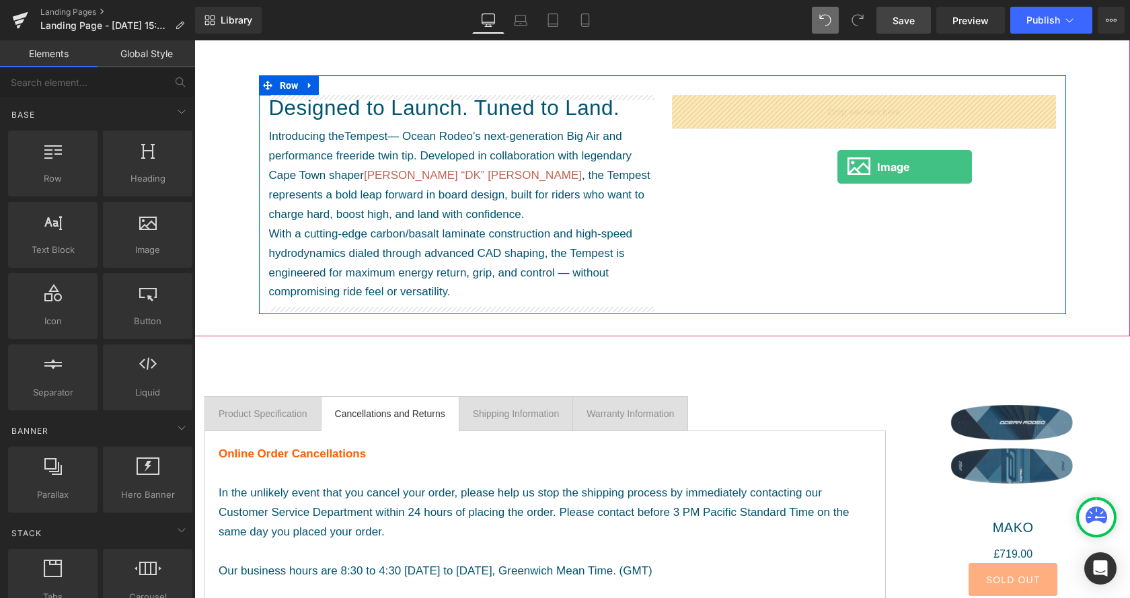
drag, startPoint x: 343, startPoint y: 282, endPoint x: 837, endPoint y: 167, distance: 507.6
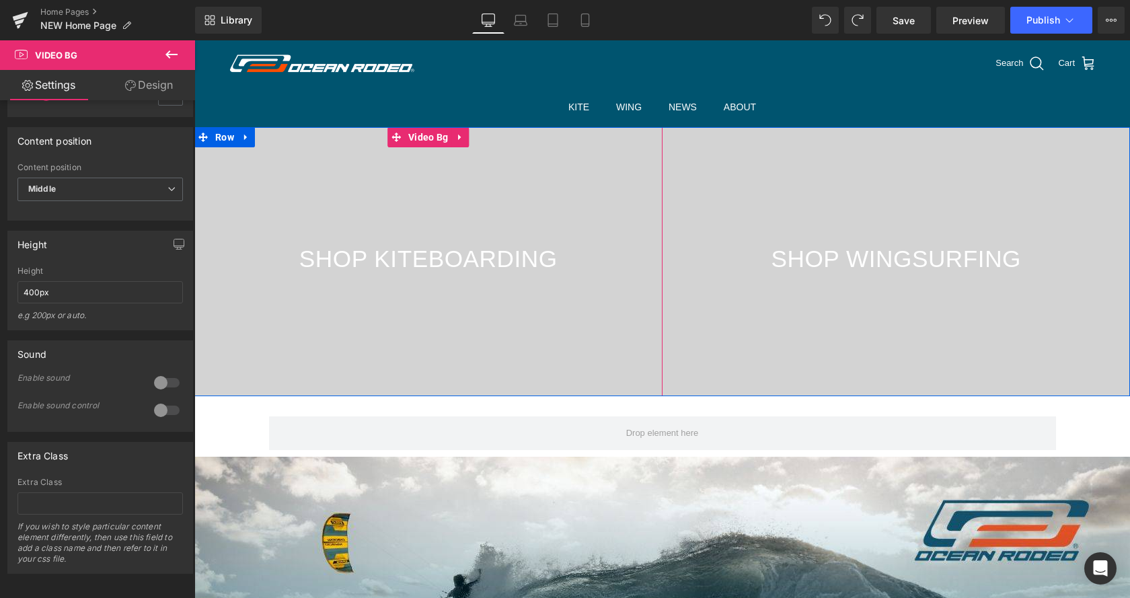
click at [421, 205] on div at bounding box center [428, 261] width 468 height 269
click at [377, 194] on div at bounding box center [428, 261] width 468 height 269
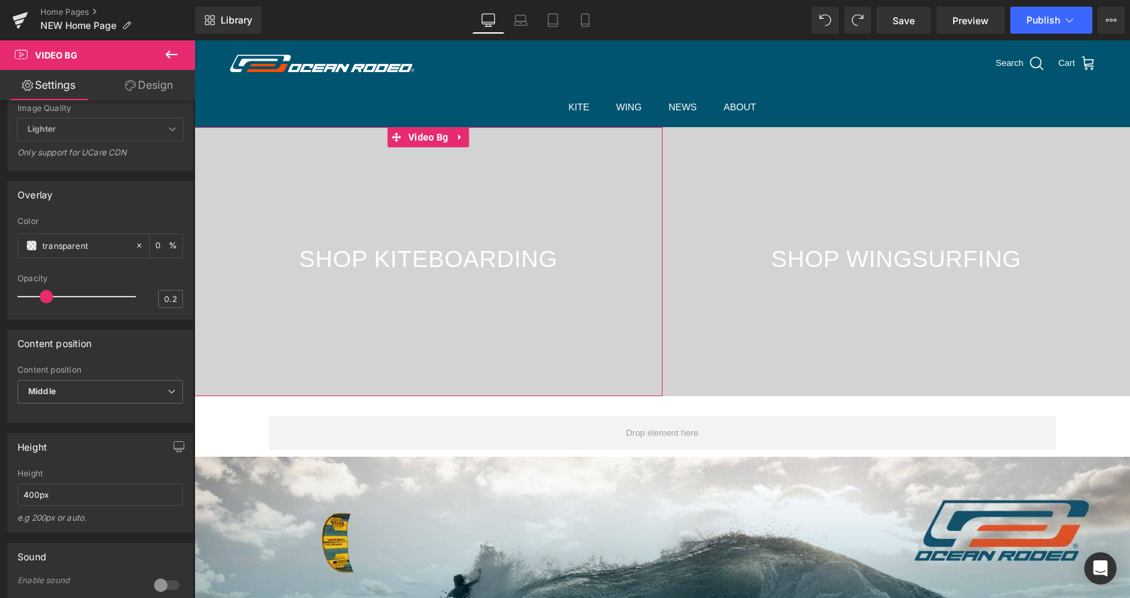
scroll to position [480, 0]
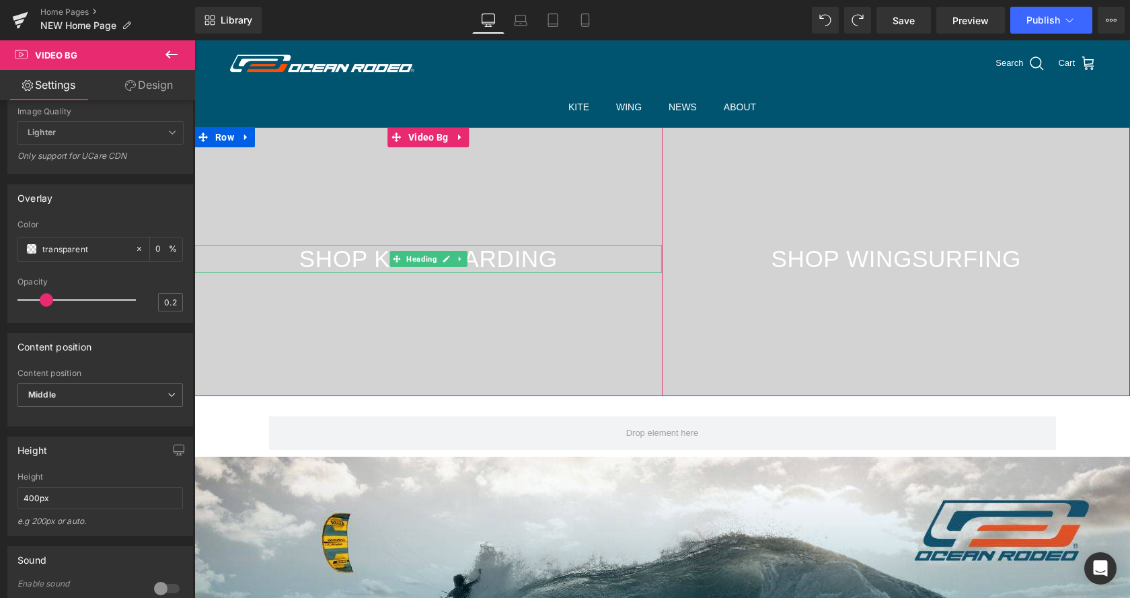
click at [266, 260] on h2 "SHOP KITEBOARDING" at bounding box center [428, 259] width 468 height 28
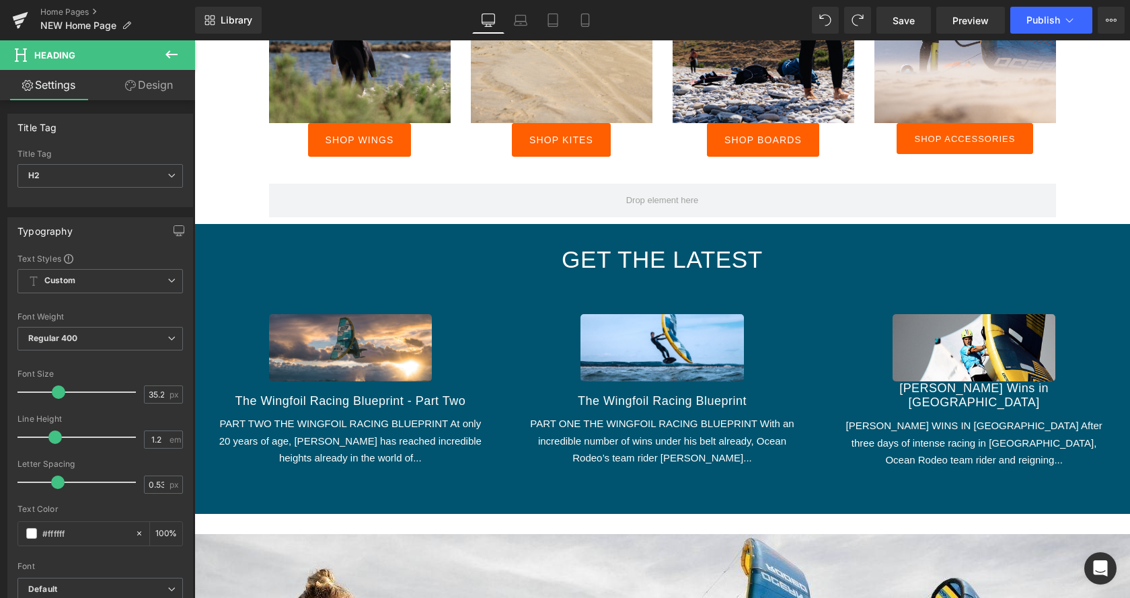
scroll to position [1029, 0]
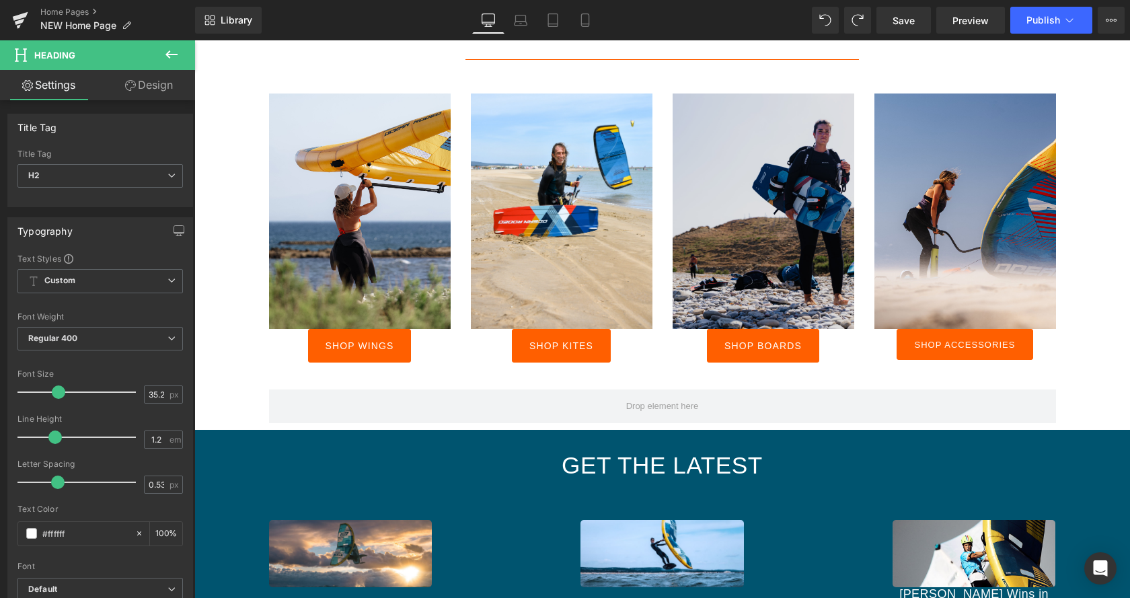
click at [780, 239] on img at bounding box center [764, 211] width 182 height 235
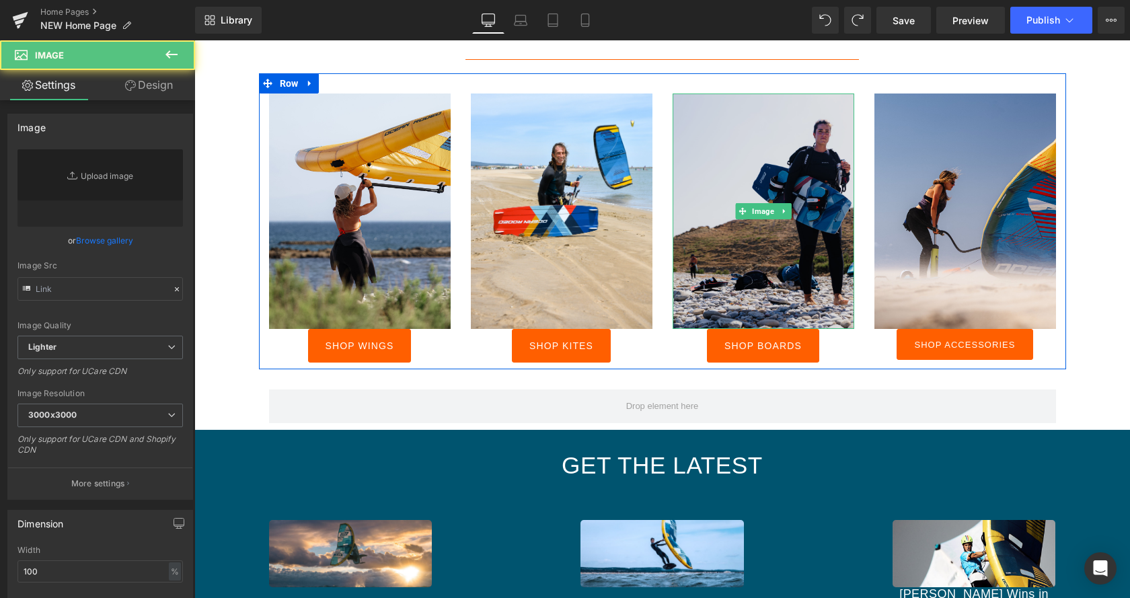
type input "https://cdn.shopify.com/s/files/1/0412/5451/8938/files/DSC07956_3000x3000.jpg?v…"
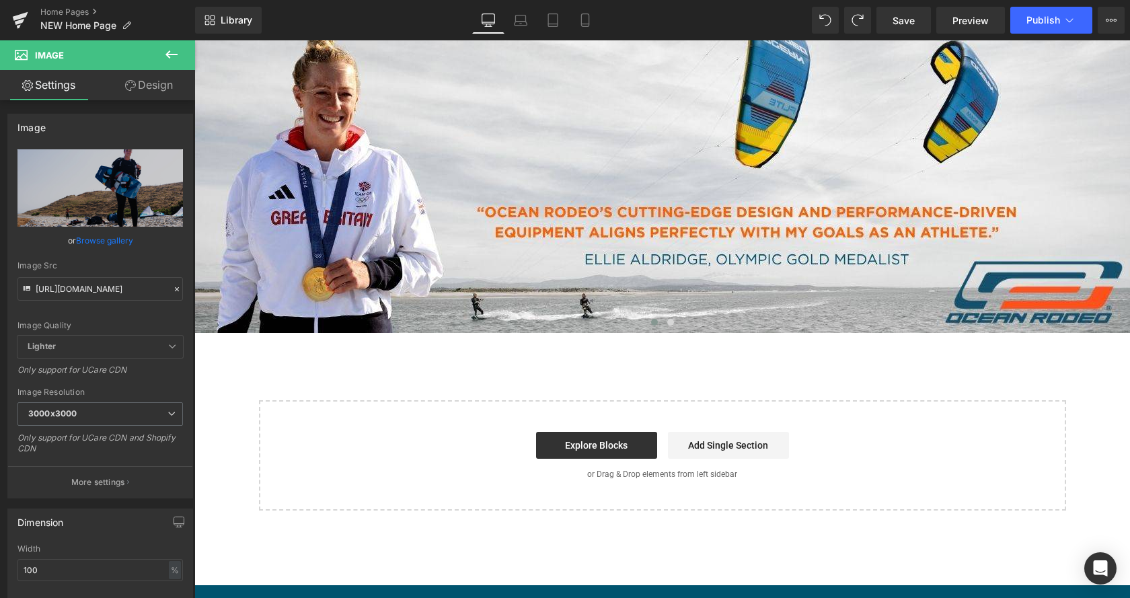
scroll to position [1706, 0]
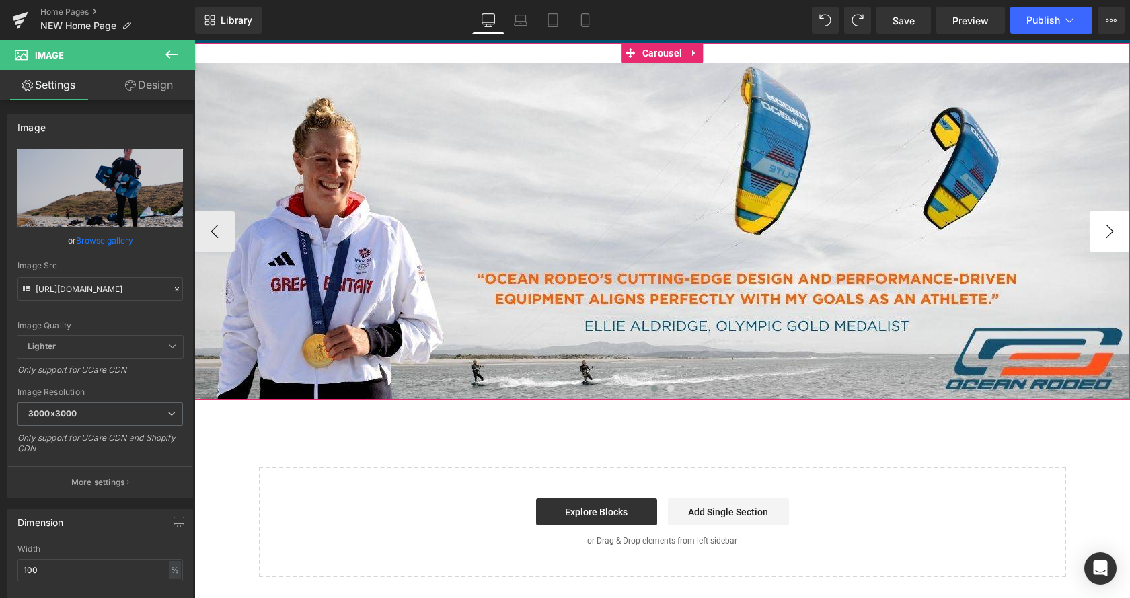
click at [1106, 217] on button "›" at bounding box center [1110, 231] width 40 height 40
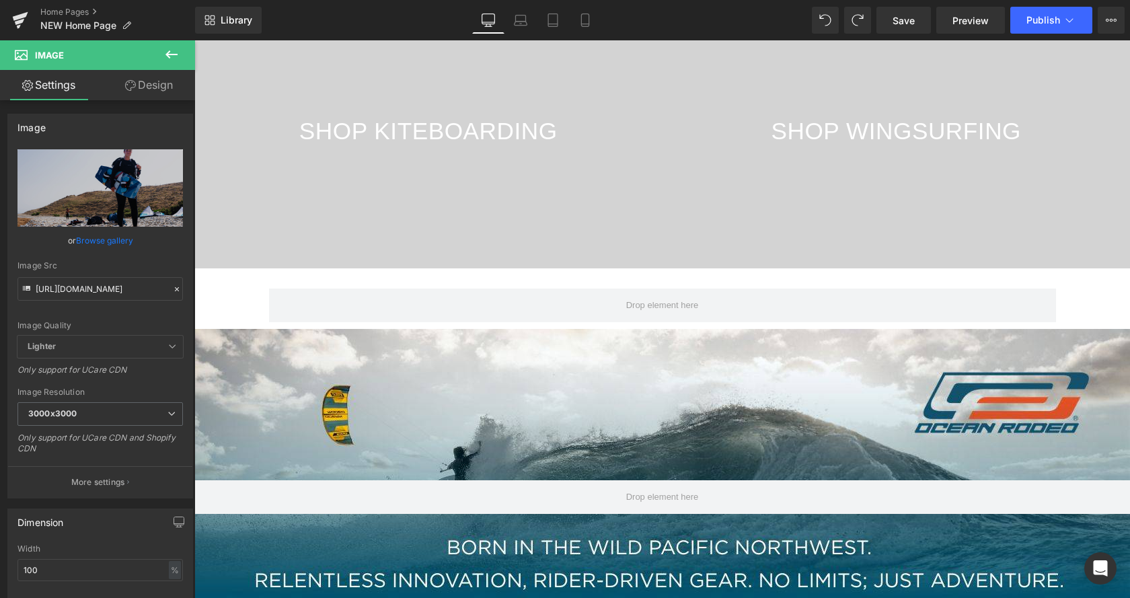
scroll to position [0, 0]
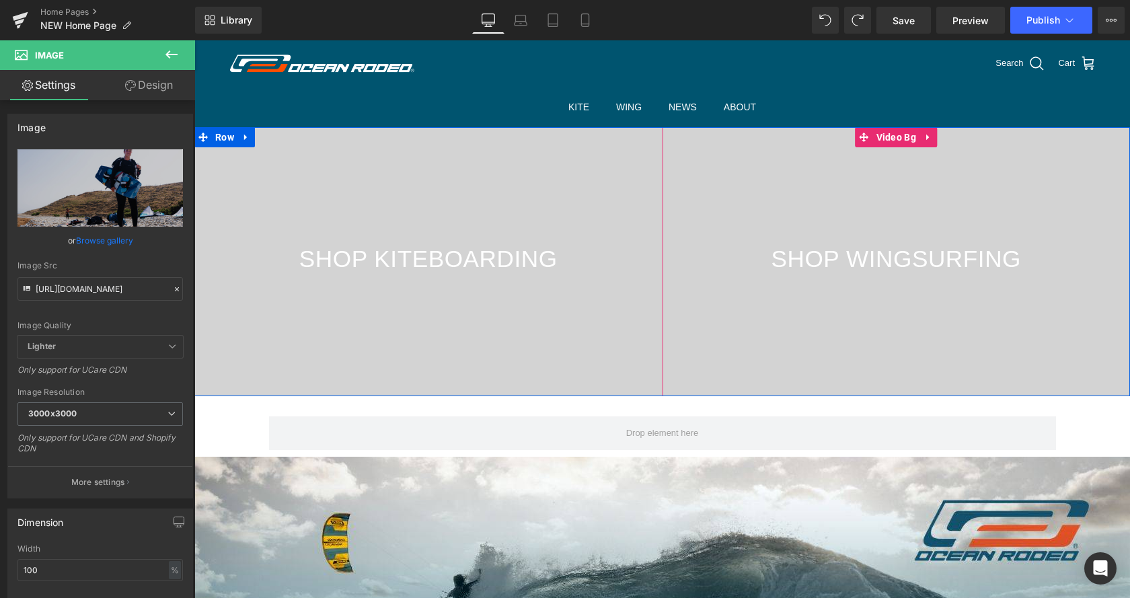
drag, startPoint x: 828, startPoint y: 199, endPoint x: 666, endPoint y: 166, distance: 165.4
click at [827, 198] on div at bounding box center [897, 261] width 468 height 269
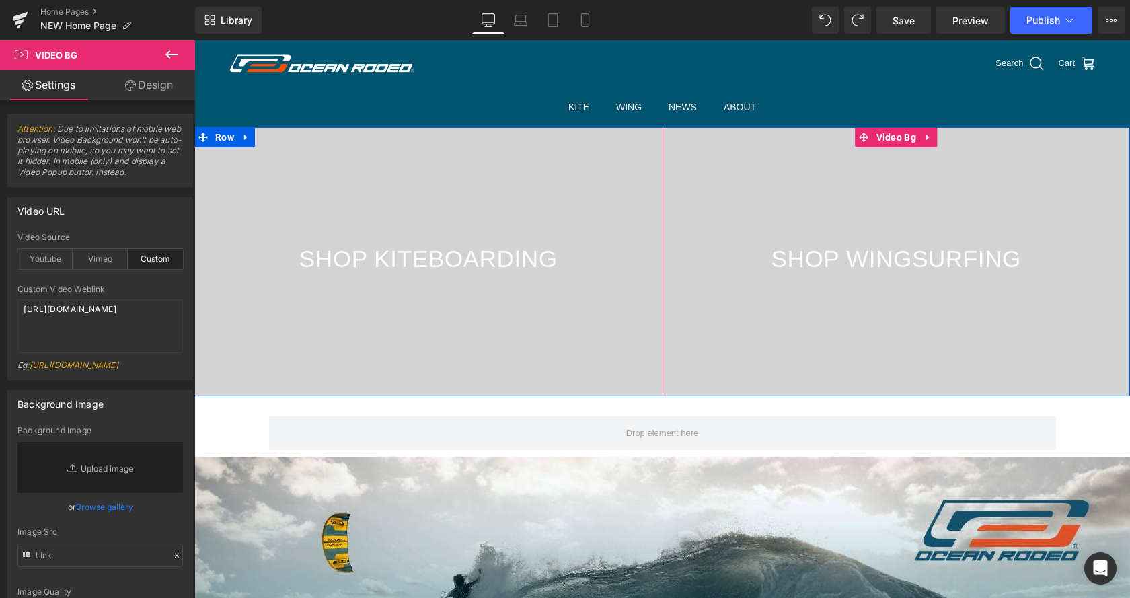
drag, startPoint x: 770, startPoint y: 324, endPoint x: 766, endPoint y: 318, distance: 7.7
click at [770, 322] on div at bounding box center [897, 261] width 468 height 269
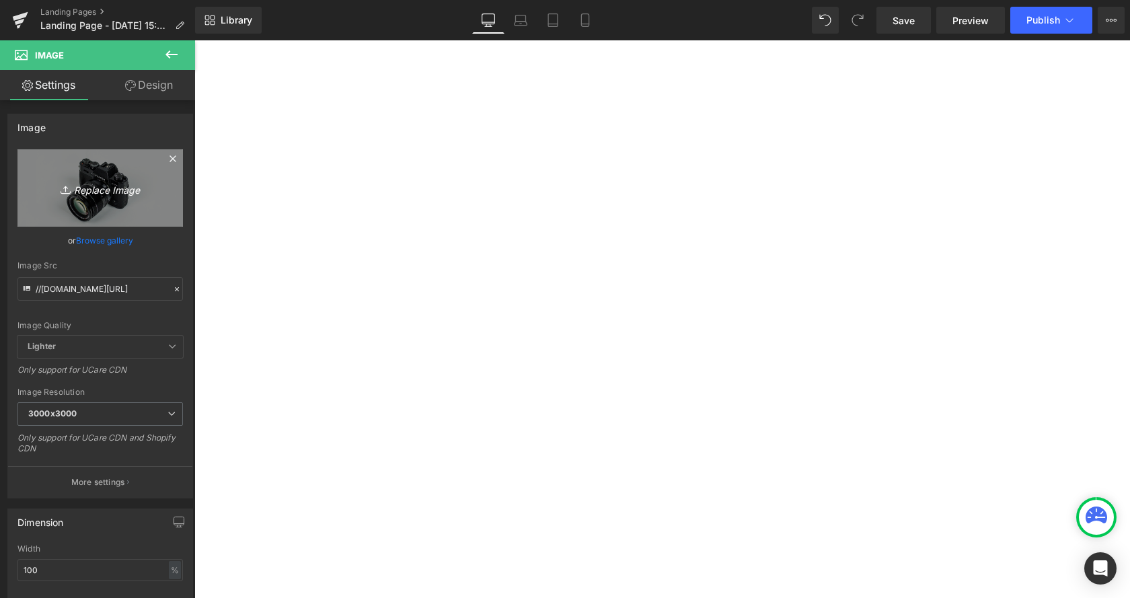
click at [108, 196] on icon "Replace Image" at bounding box center [100, 188] width 108 height 17
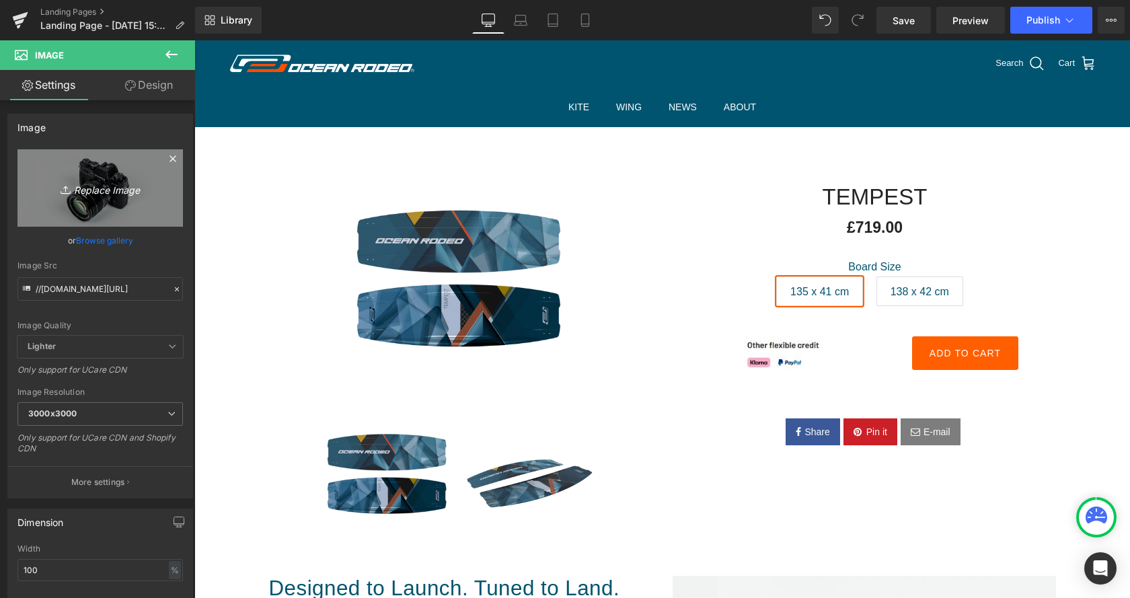
scroll to position [412, 0]
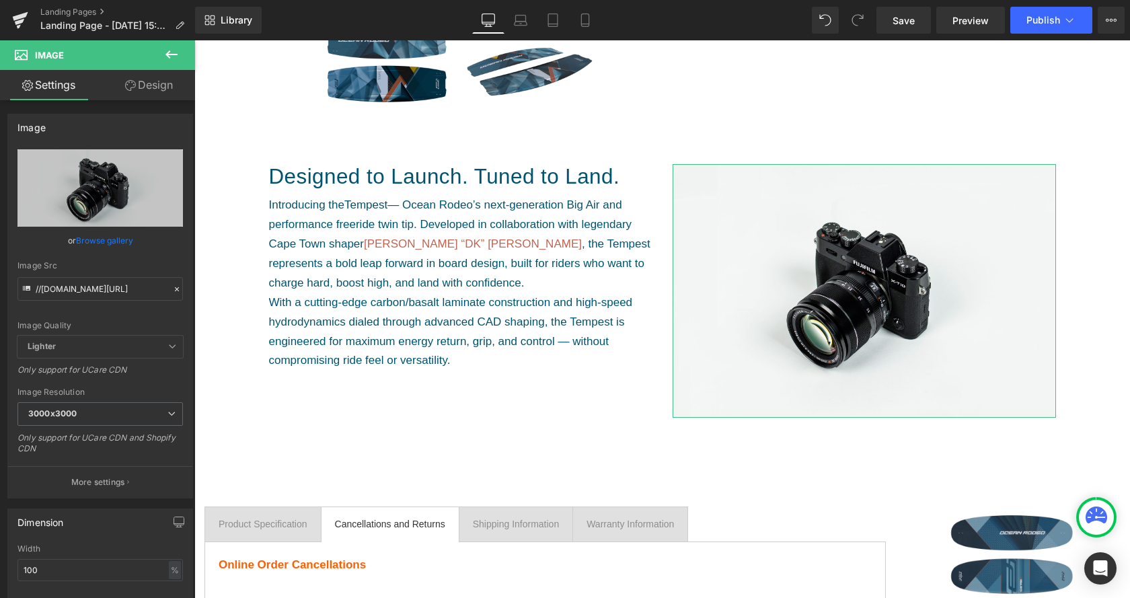
click at [114, 241] on link "Browse gallery" at bounding box center [104, 241] width 57 height 24
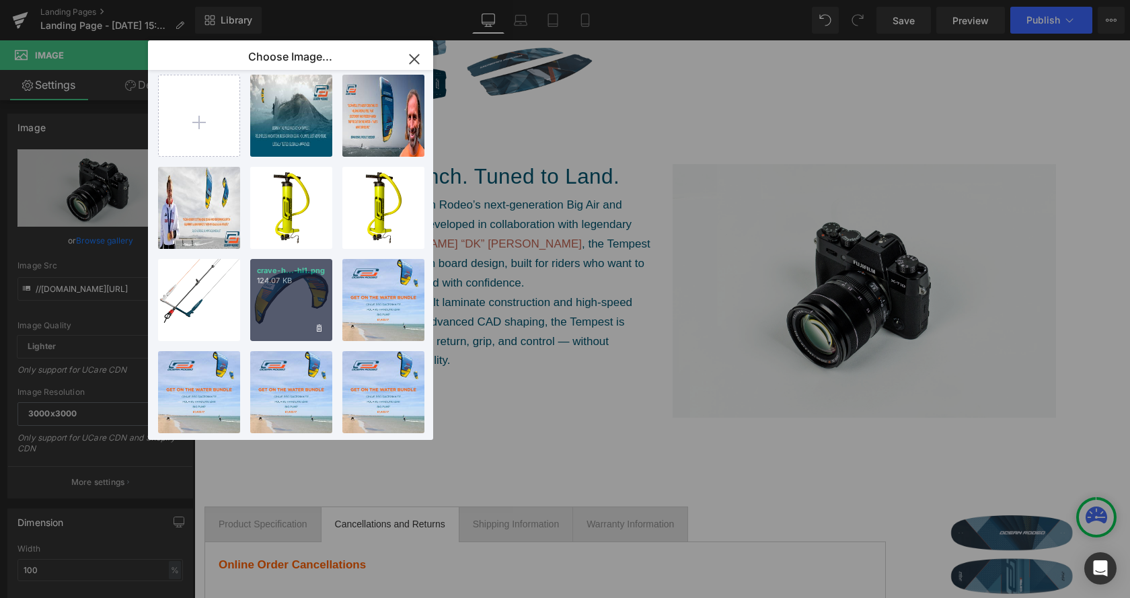
scroll to position [0, 0]
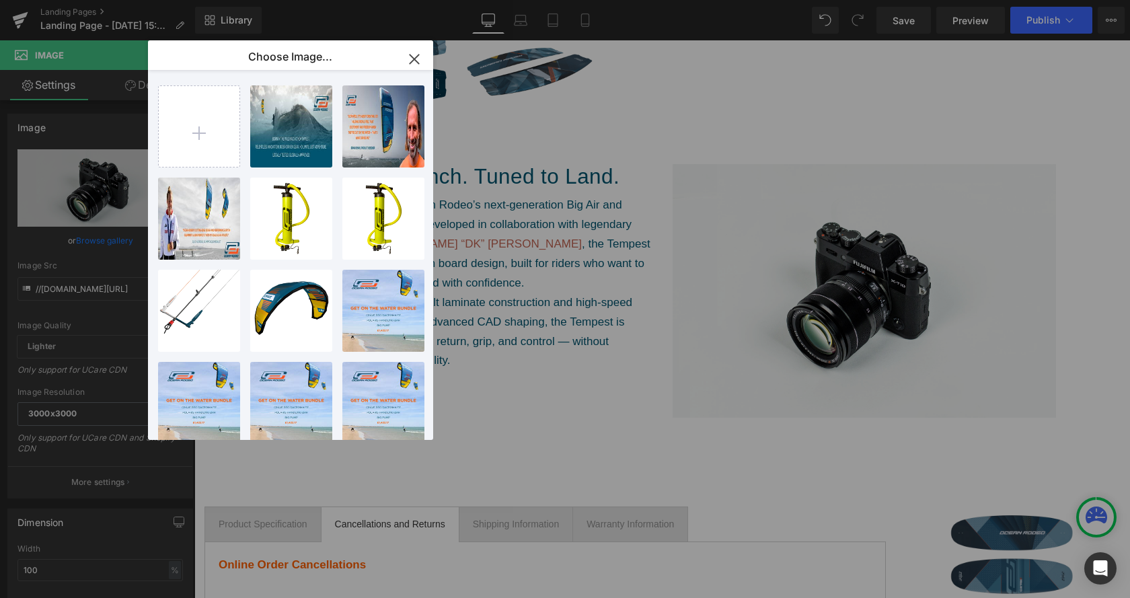
click at [418, 59] on icon "button" at bounding box center [415, 59] width 22 height 22
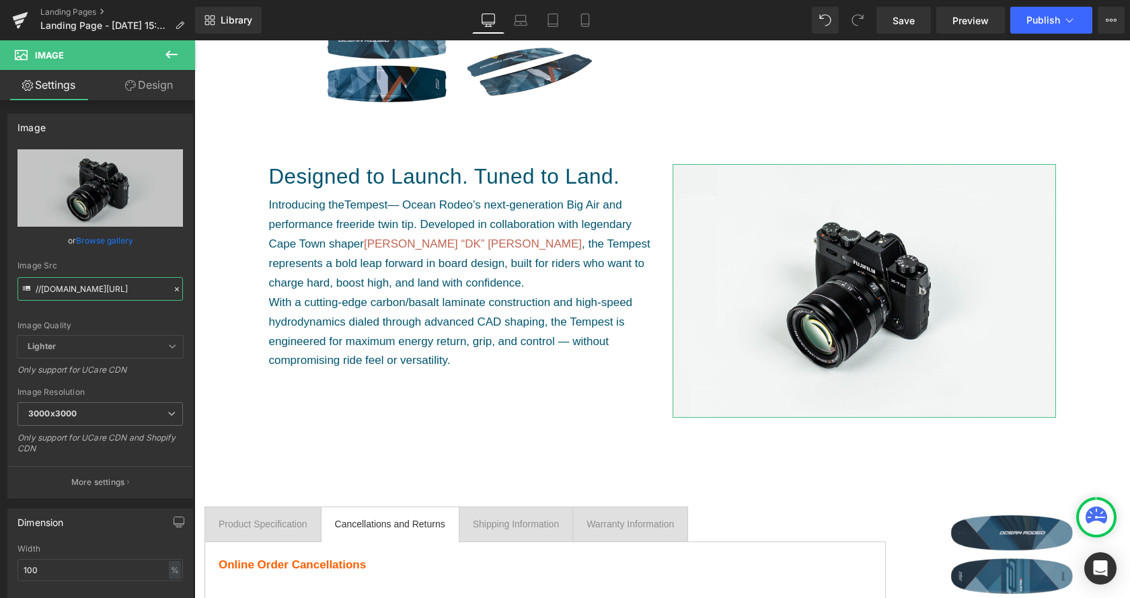
click at [111, 293] on input "//[DOMAIN_NAME][URL]" at bounding box center [99, 289] width 165 height 24
click at [111, 292] on input "//[DOMAIN_NAME][URL]" at bounding box center [99, 289] width 165 height 24
paste input "https://cdn.shopify.com/s/files/1/0412/5451/8938/files/Meet-Dave-Kay.png?v=1760…"
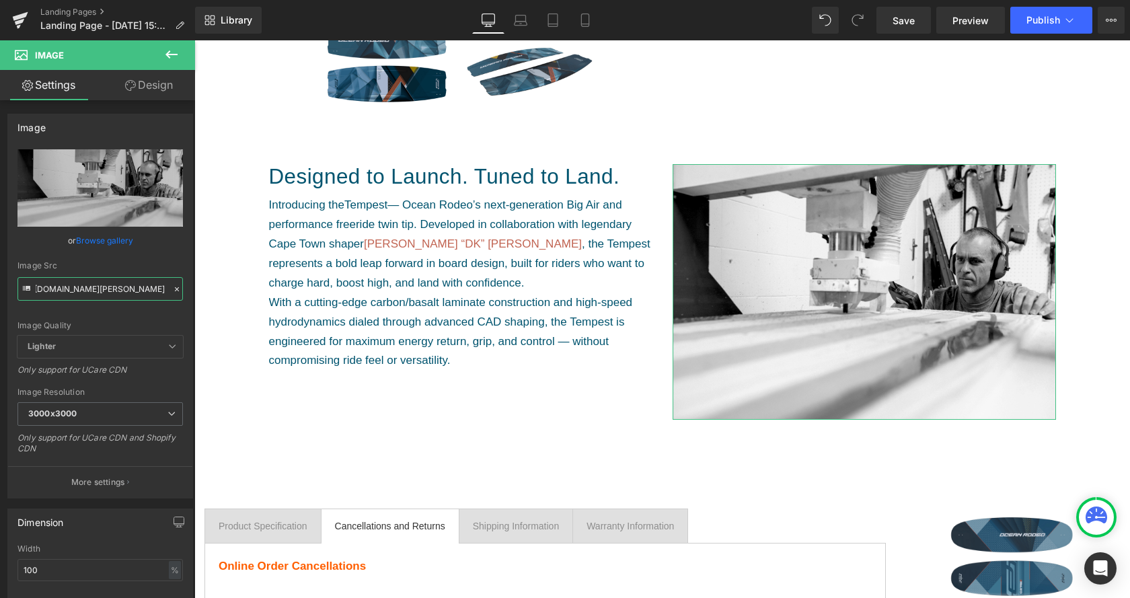
type input "https://cdn.shopify.com/s/files/1/0412/5451/8938/files/Meet-Dave-Kay_3000x3000.…"
drag, startPoint x: 897, startPoint y: 24, endPoint x: 552, endPoint y: 198, distance: 386.6
click at [897, 24] on span "Save" at bounding box center [904, 20] width 22 height 14
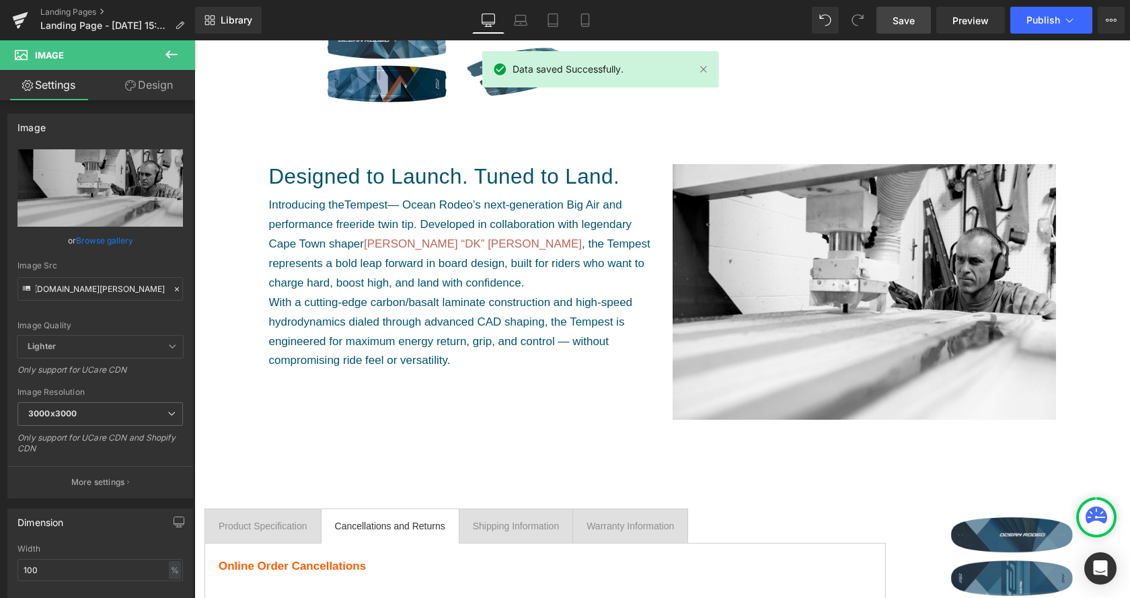
click at [973, 19] on span "Preview" at bounding box center [971, 20] width 36 height 14
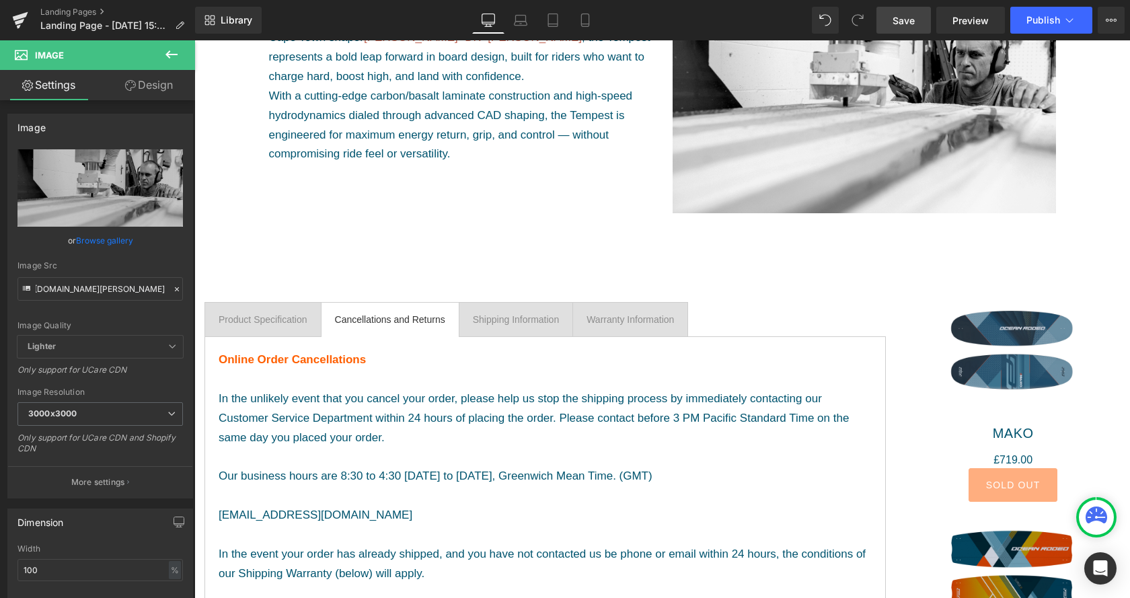
scroll to position [755, 0]
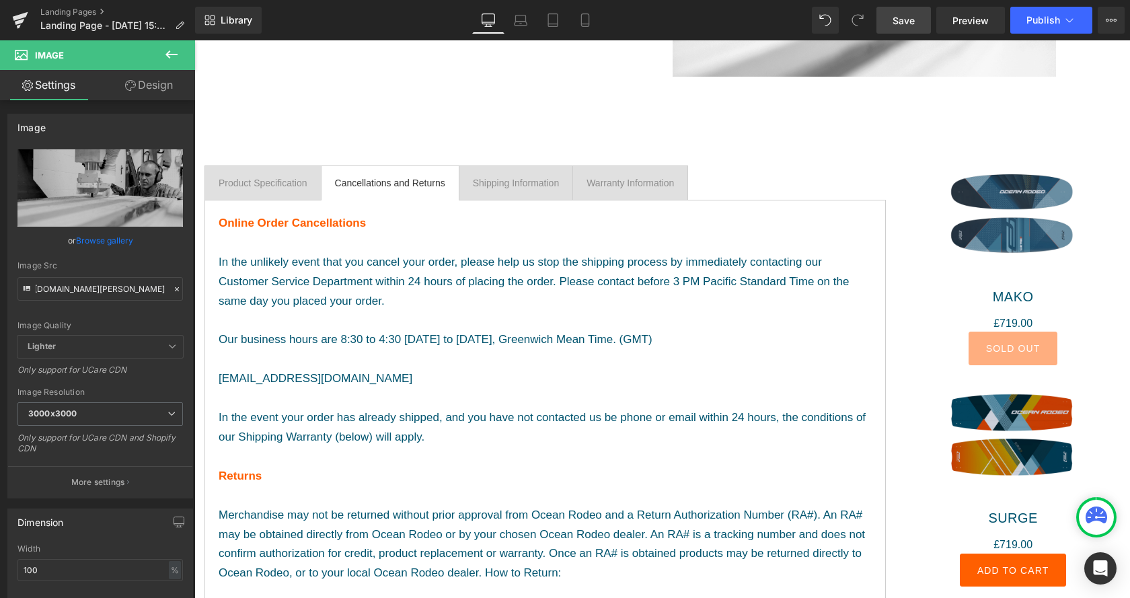
click at [956, 332] on div "£0 £719.00" at bounding box center [1012, 323] width 231 height 17
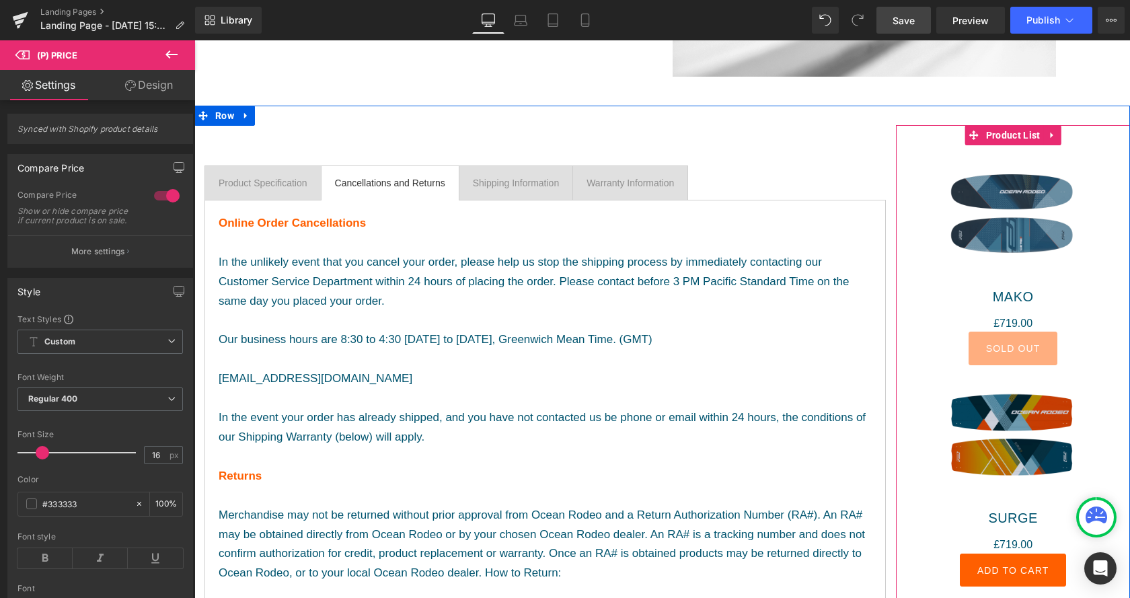
scroll to position [892, 0]
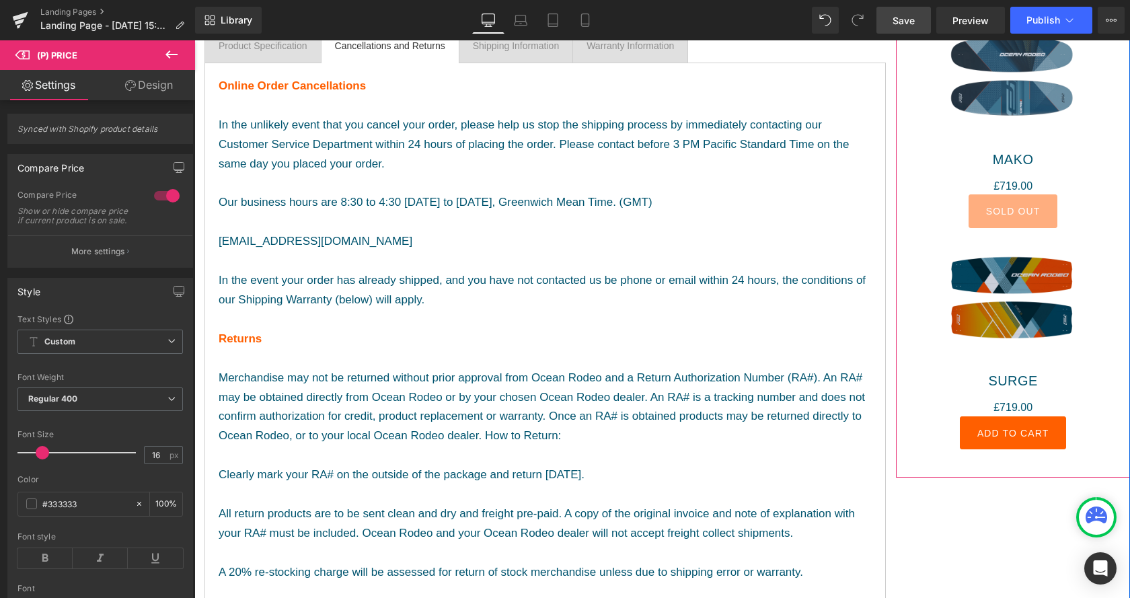
click at [1033, 324] on img at bounding box center [1013, 300] width 139 height 139
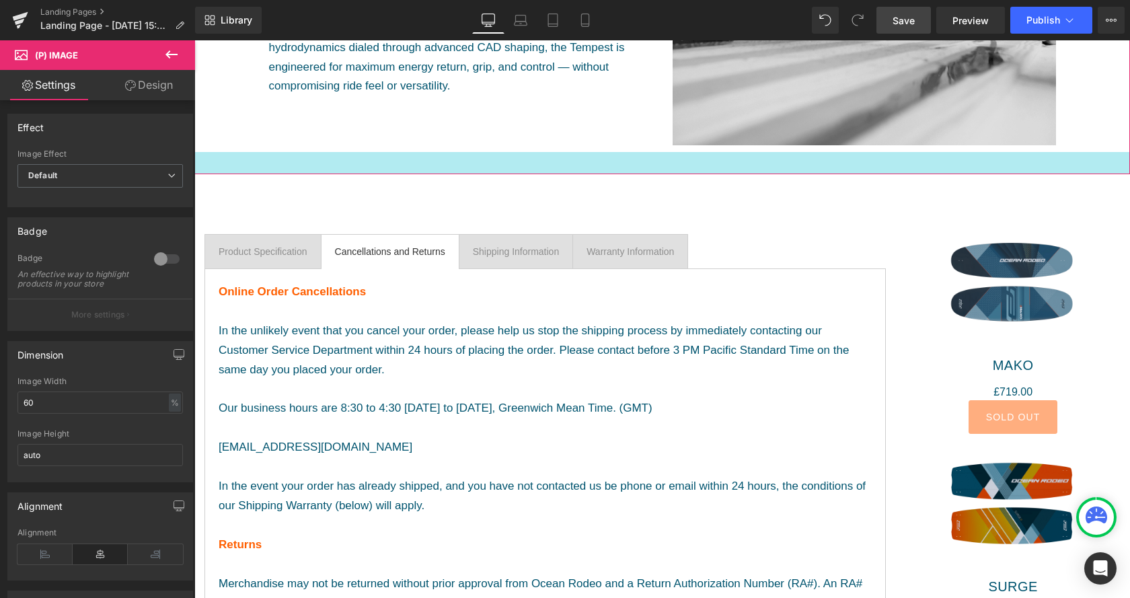
scroll to position [618, 0]
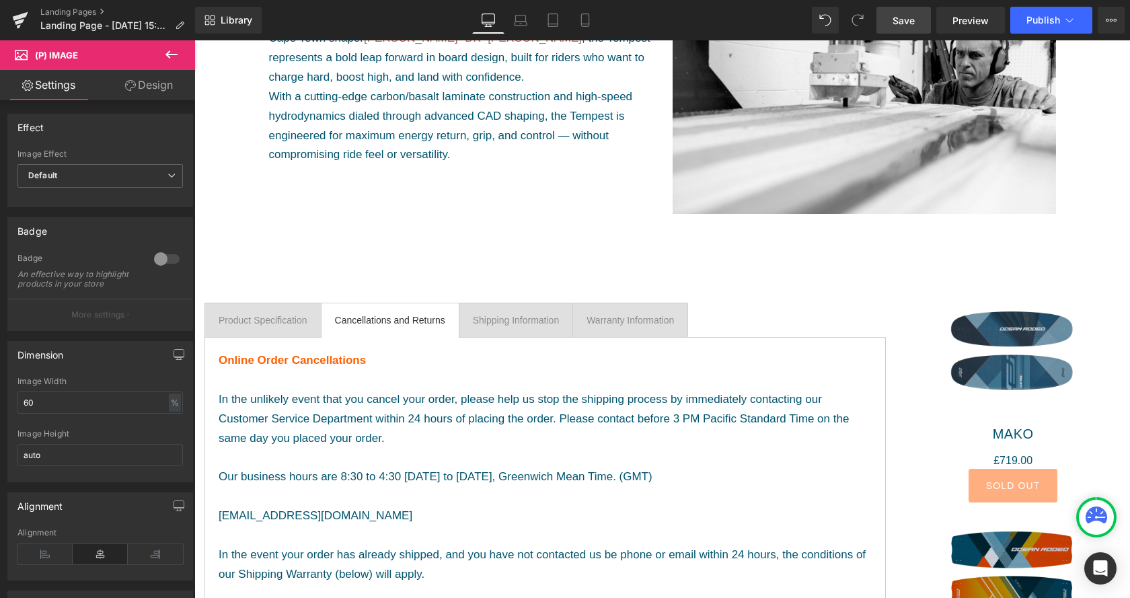
click at [1027, 311] on img at bounding box center [1013, 353] width 139 height 139
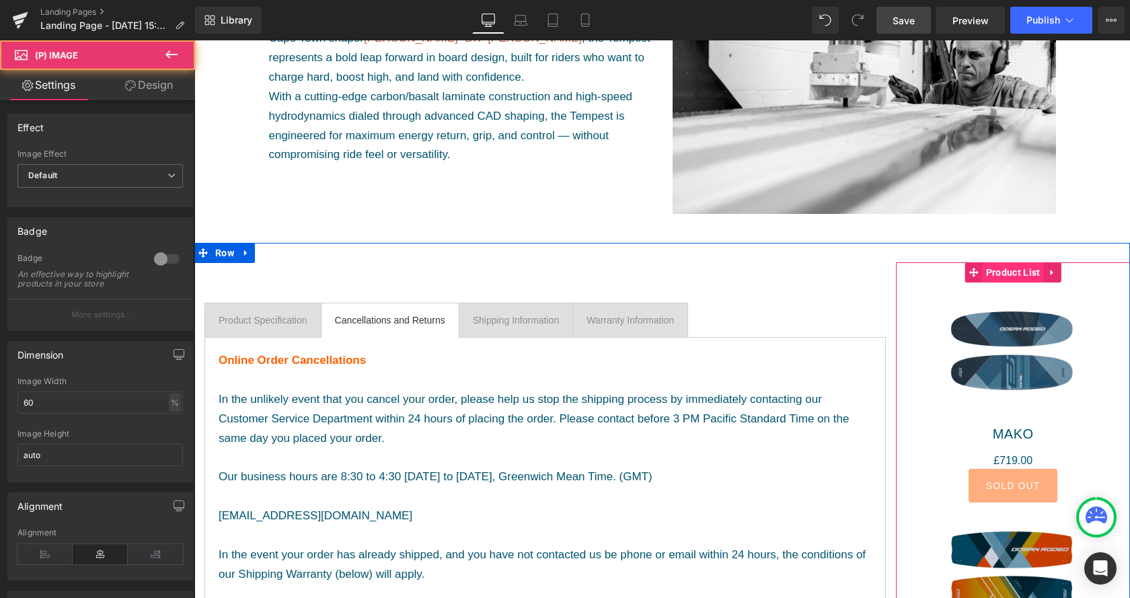
click at [1016, 273] on span "Product List" at bounding box center [1013, 272] width 61 height 20
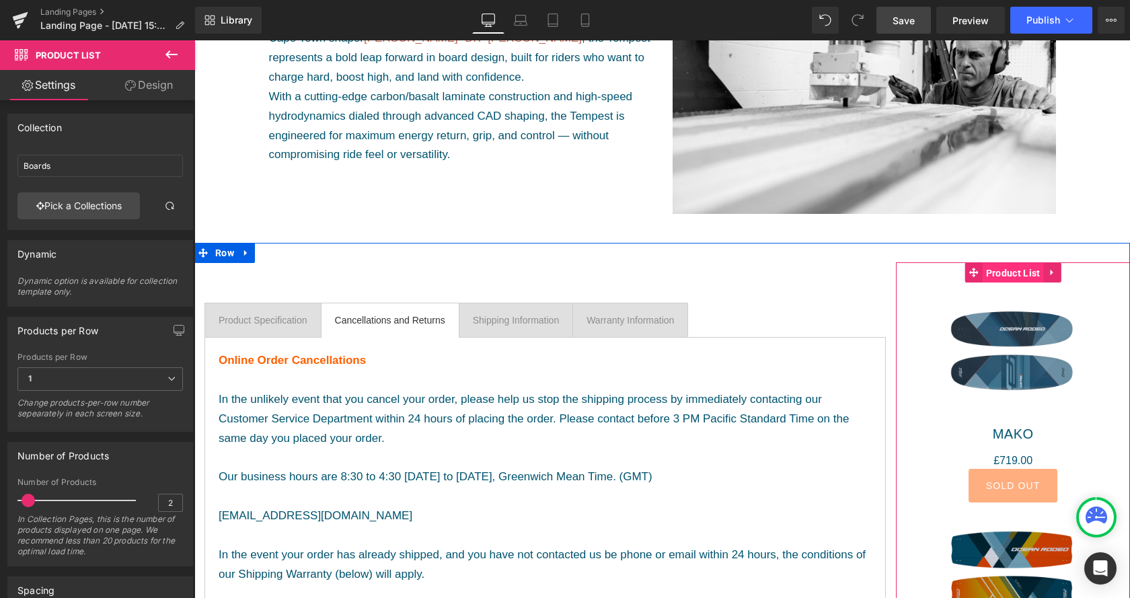
click at [1022, 276] on span "Product List" at bounding box center [1013, 273] width 61 height 20
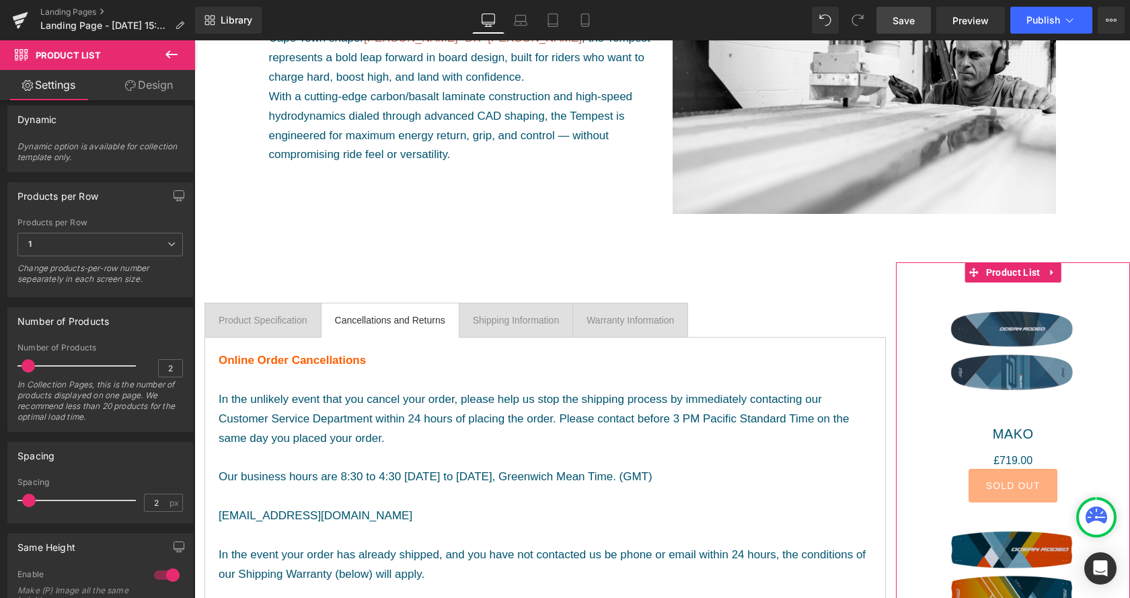
scroll to position [1, 0]
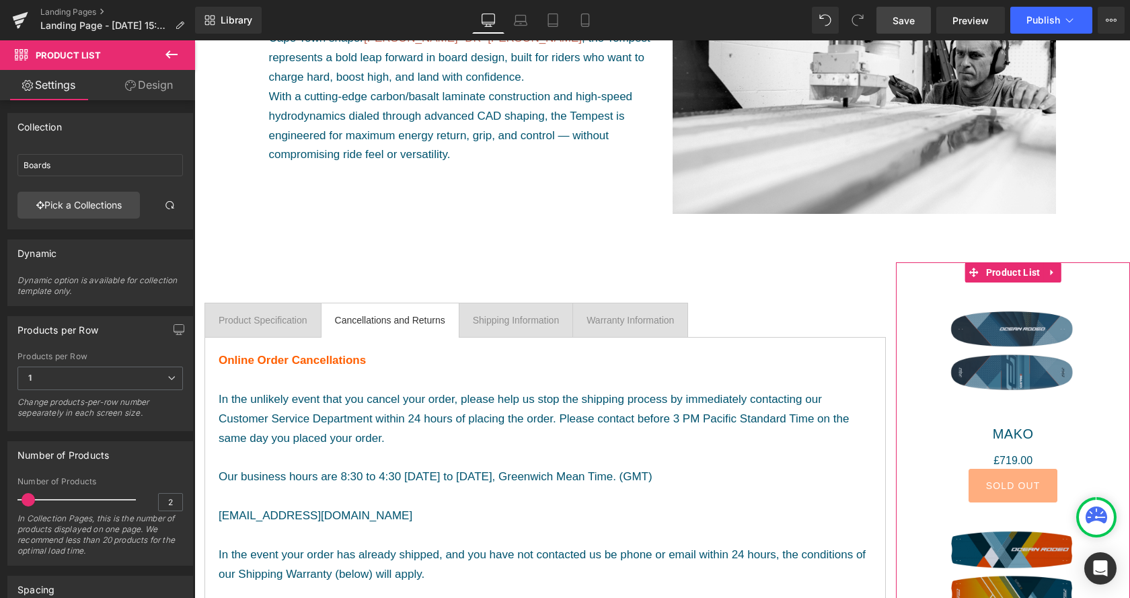
click at [133, 88] on icon at bounding box center [130, 85] width 11 height 11
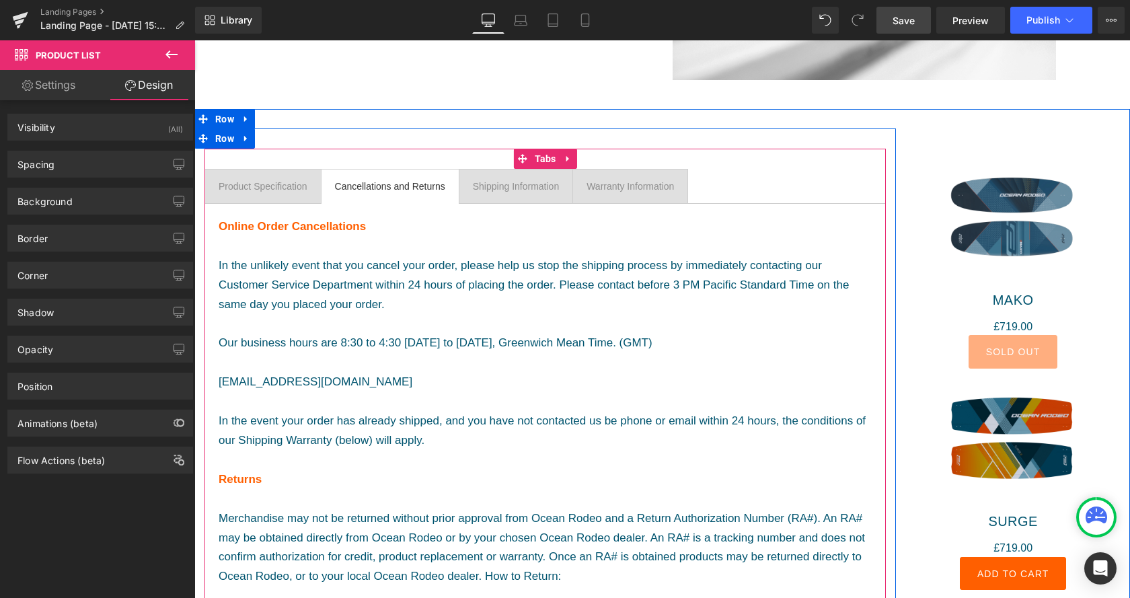
scroll to position [755, 0]
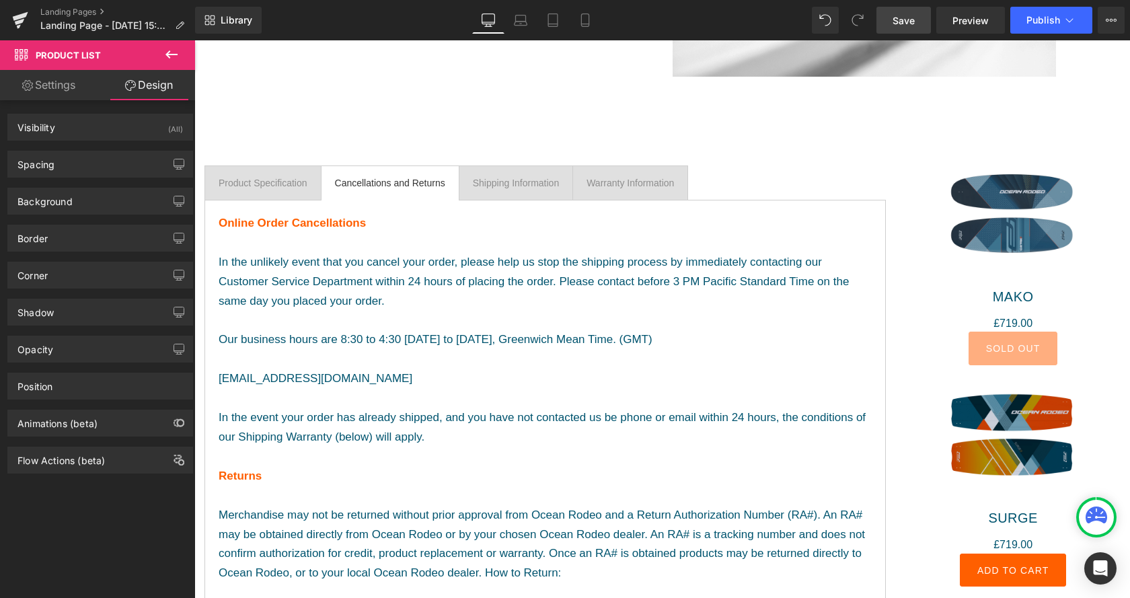
click at [194, 40] on div at bounding box center [194, 40] width 0 height 0
